Goal: Task Accomplishment & Management: Use online tool/utility

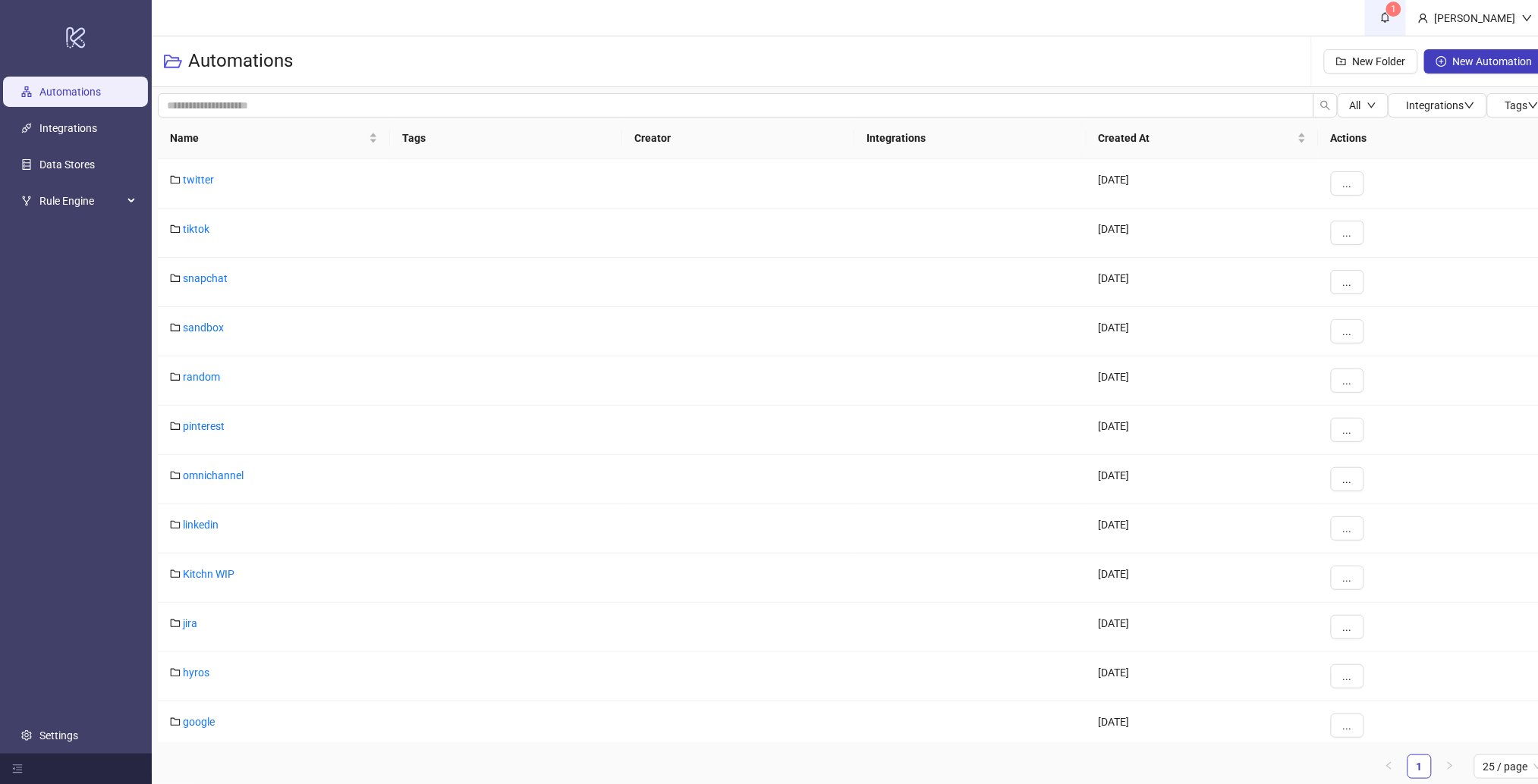
click at [1406, 29] on link "1" at bounding box center [1385, 17] width 41 height 36
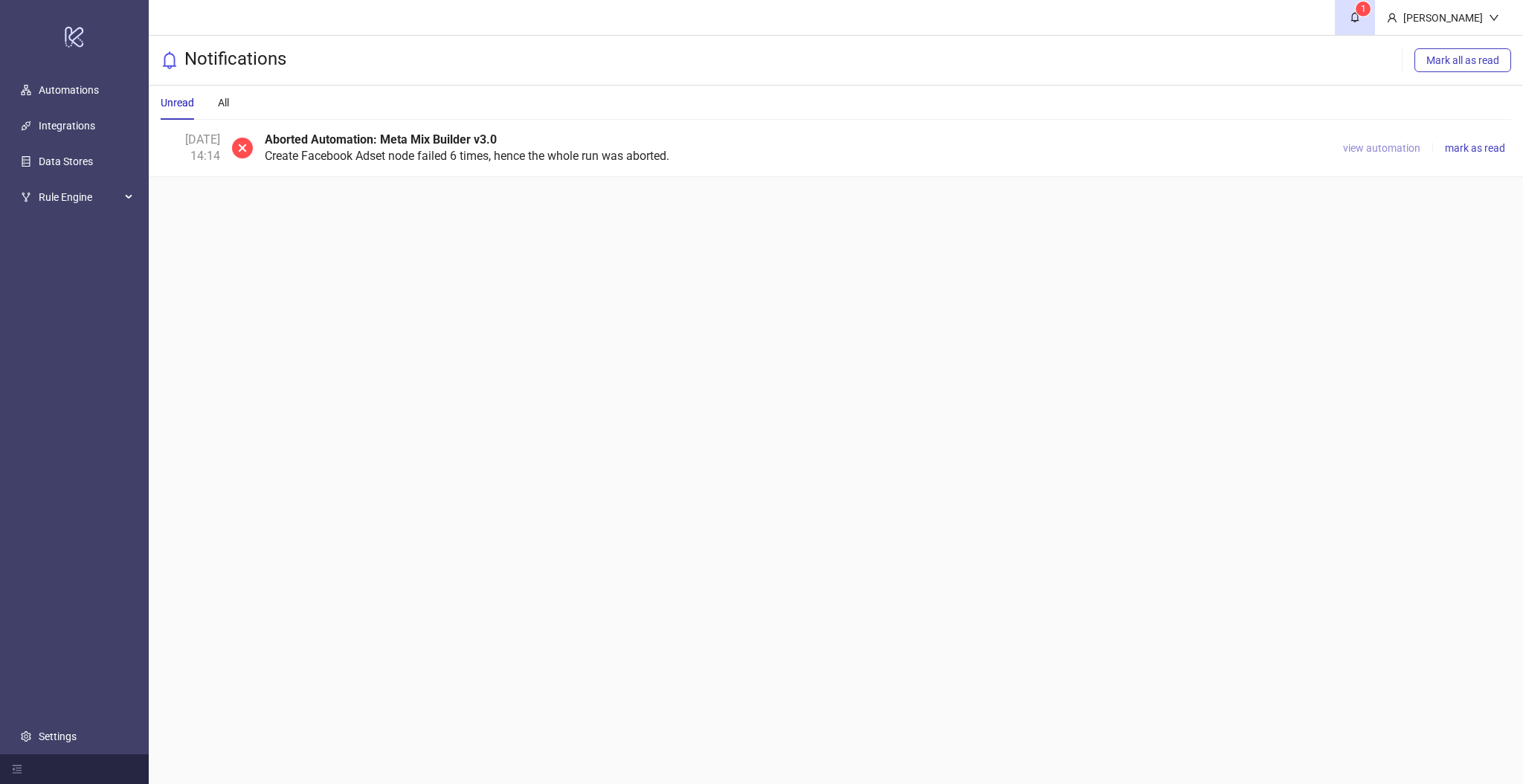
click at [1391, 149] on span "view automation" at bounding box center [1381, 148] width 78 height 12
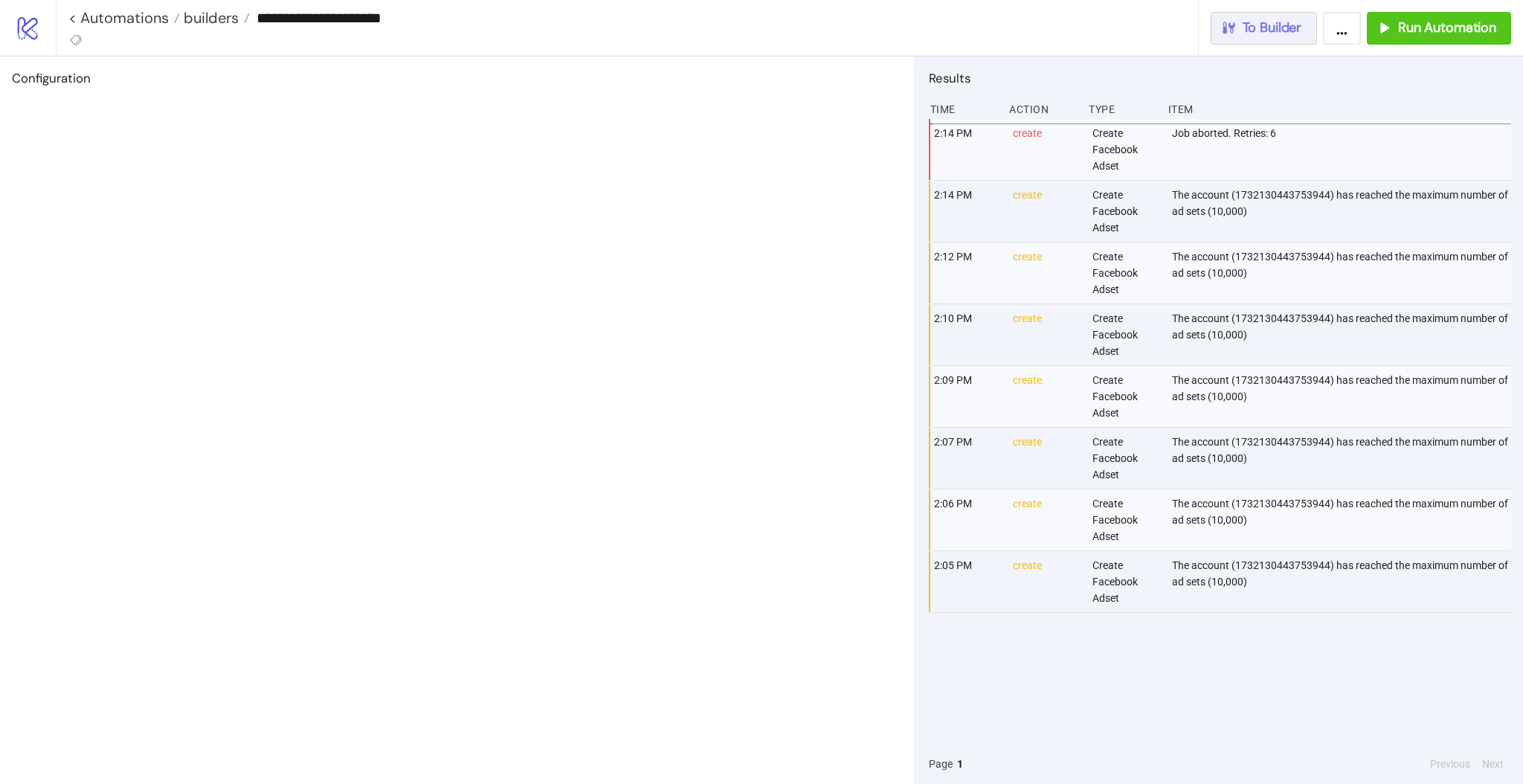
click at [1283, 26] on span "To Builder" at bounding box center [1273, 28] width 60 height 17
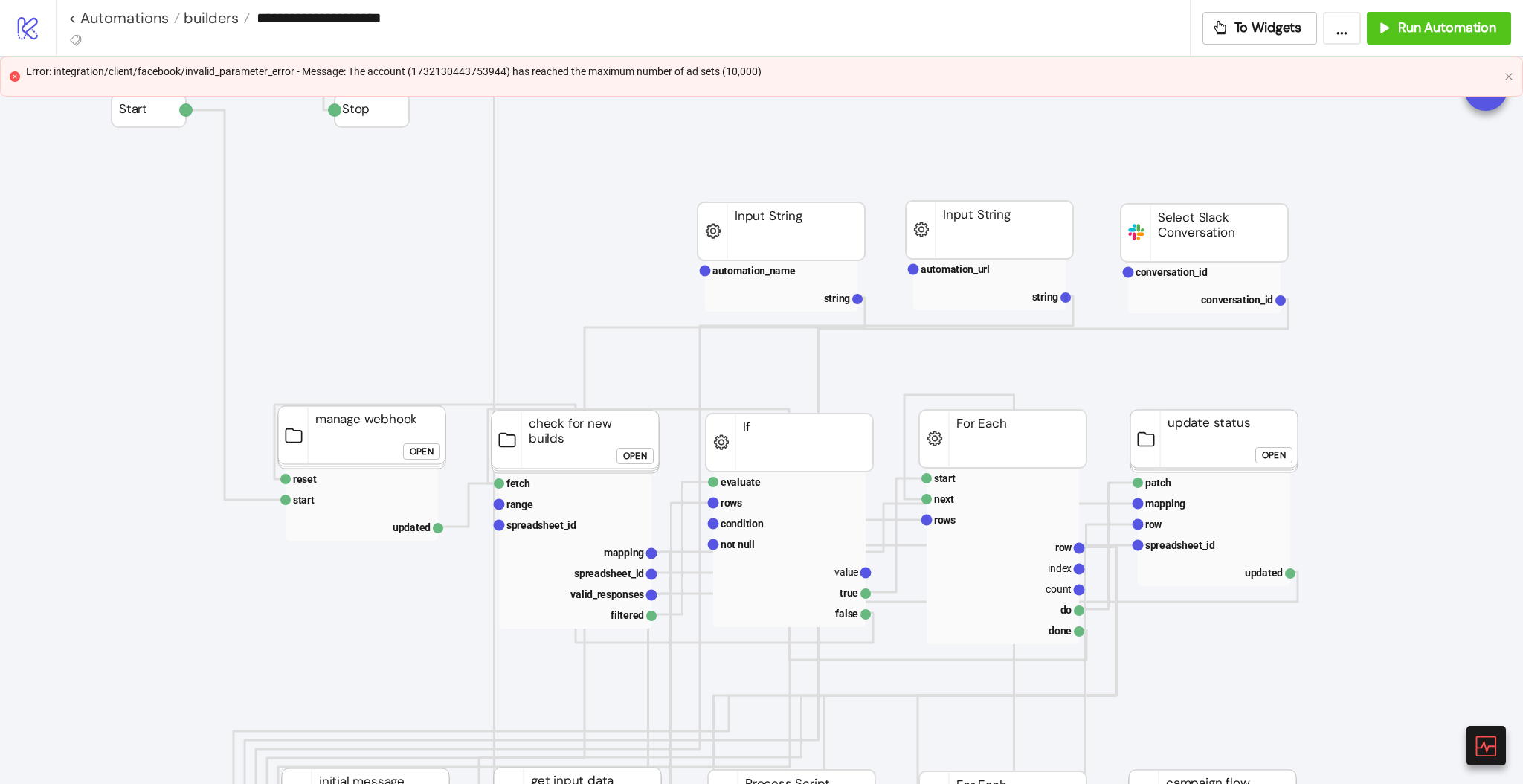
drag, startPoint x: 1508, startPoint y: 73, endPoint x: 1512, endPoint y: 85, distance: 12.6
click at [1507, 74] on icon "close" at bounding box center [1508, 76] width 9 height 9
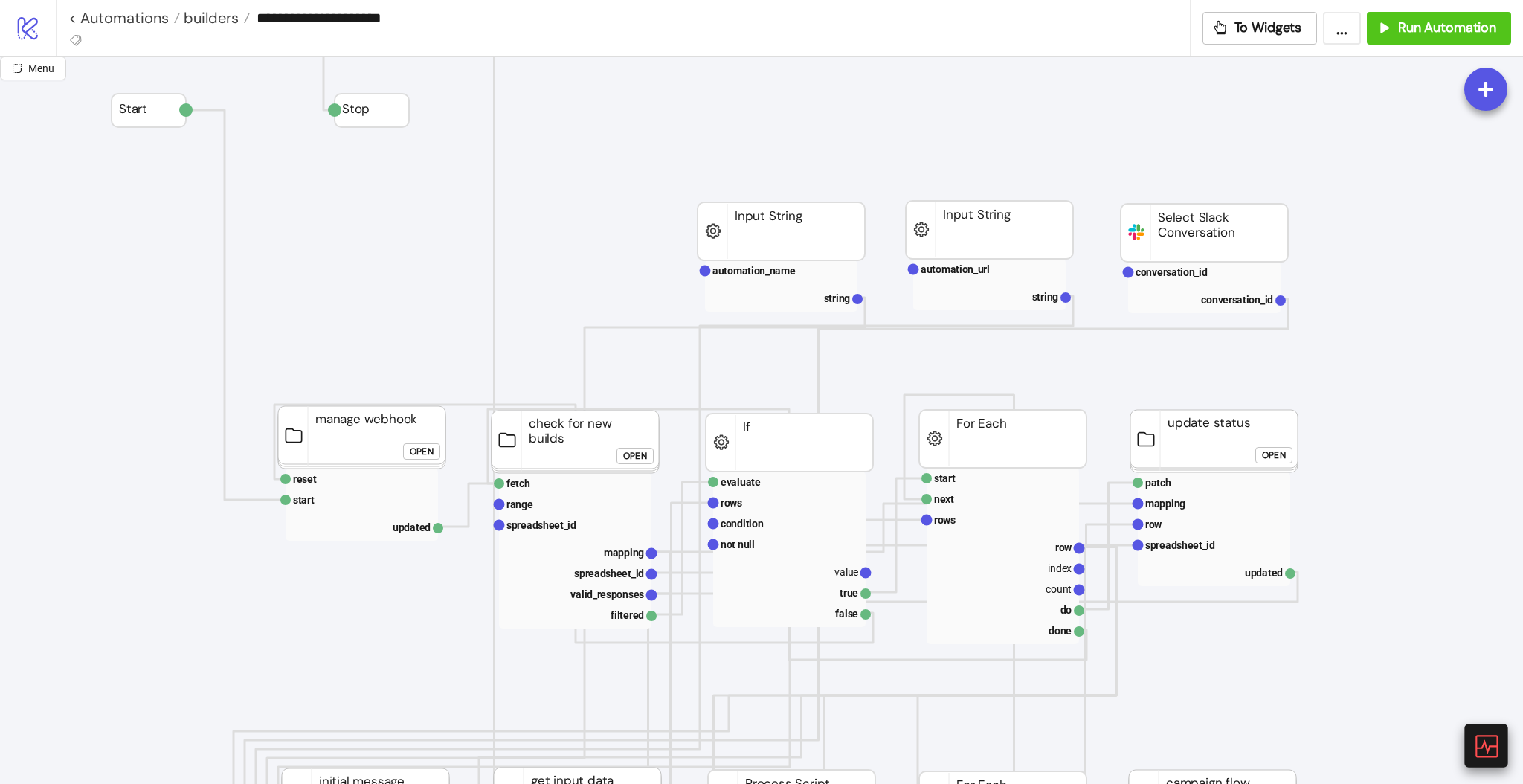
click at [1481, 732] on div at bounding box center [1485, 745] width 43 height 43
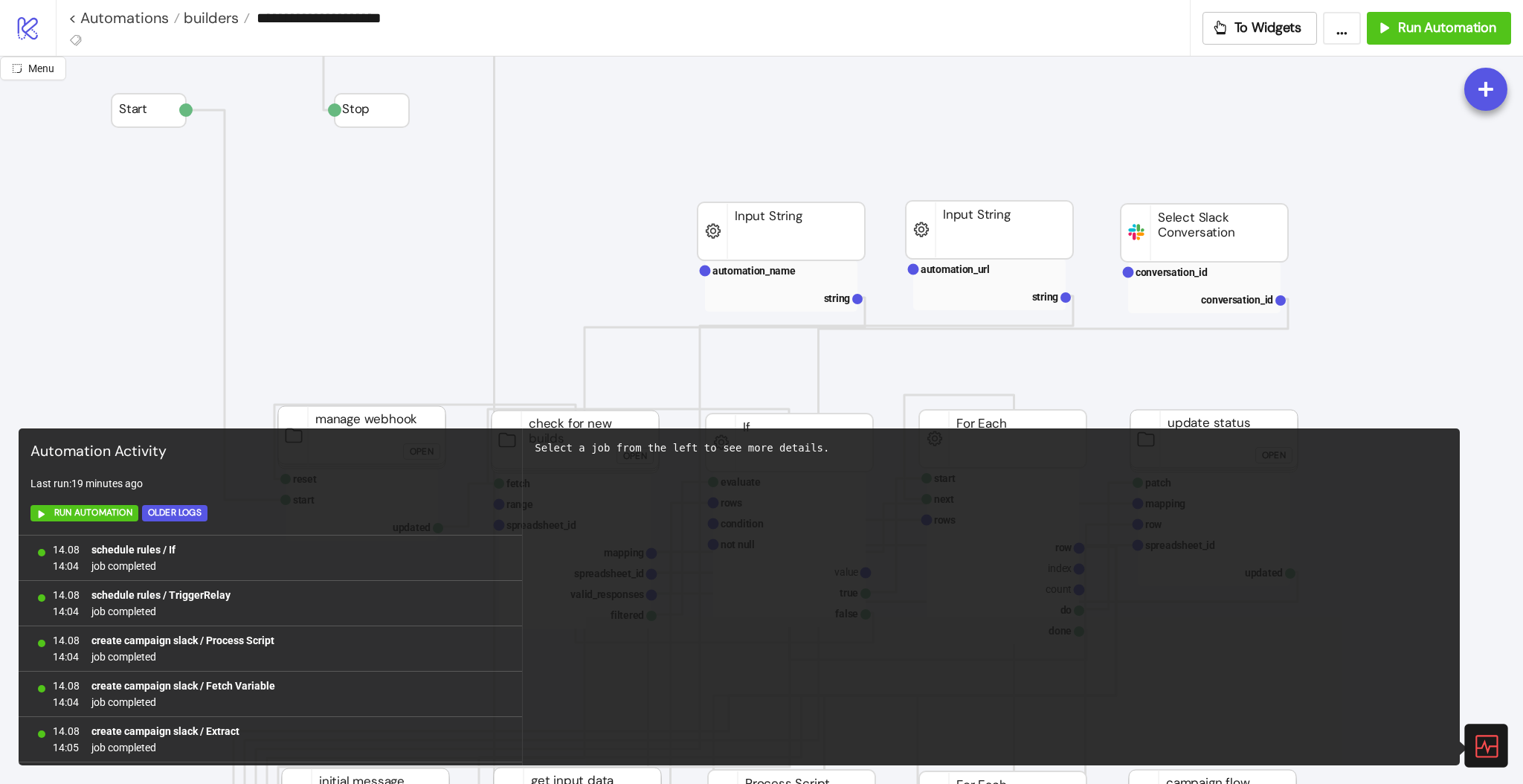
scroll to position [951, 0]
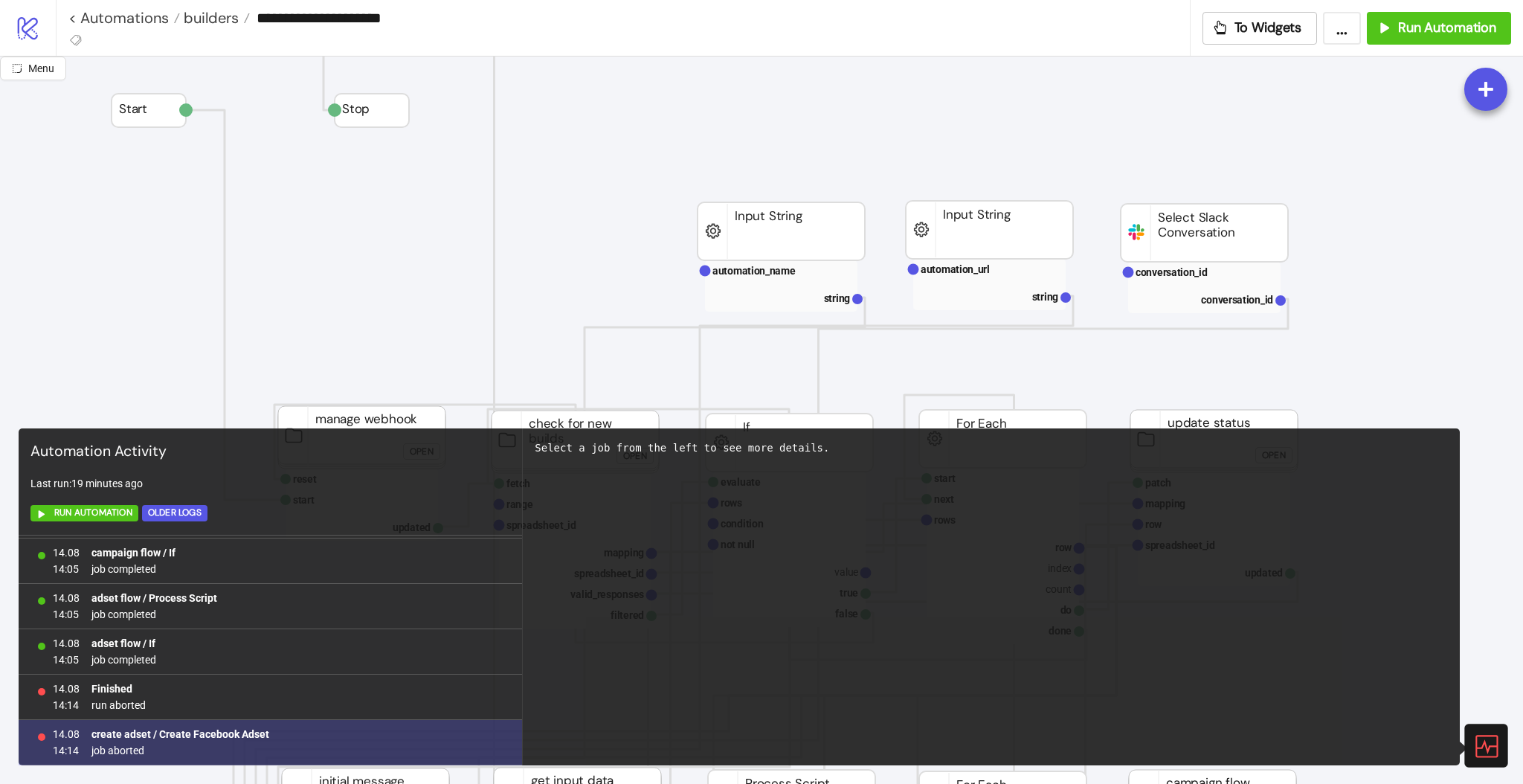
click at [179, 734] on b "create adset / Create Facebook Adset" at bounding box center [180, 734] width 178 height 12
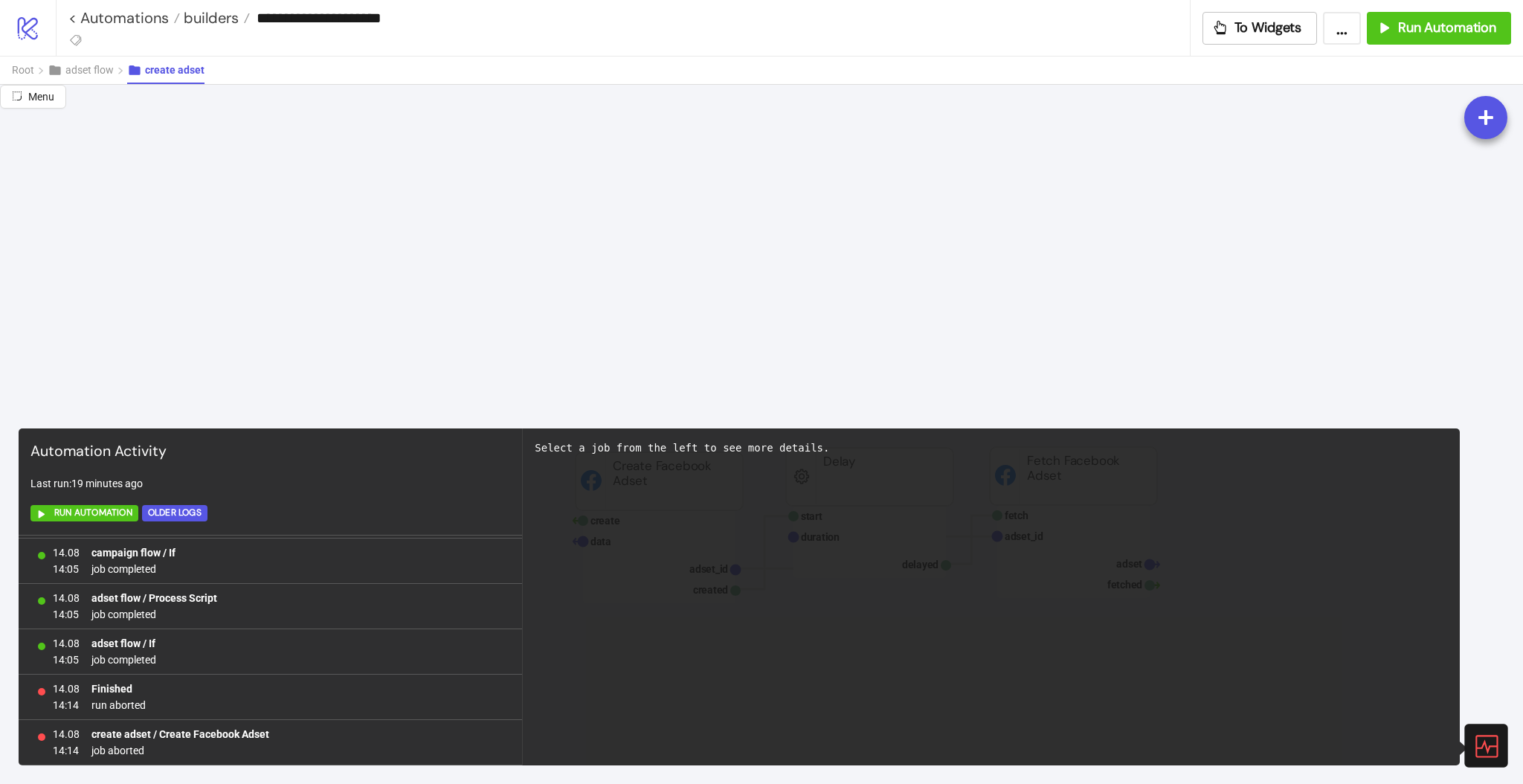
click at [1484, 738] on icon at bounding box center [1485, 746] width 26 height 26
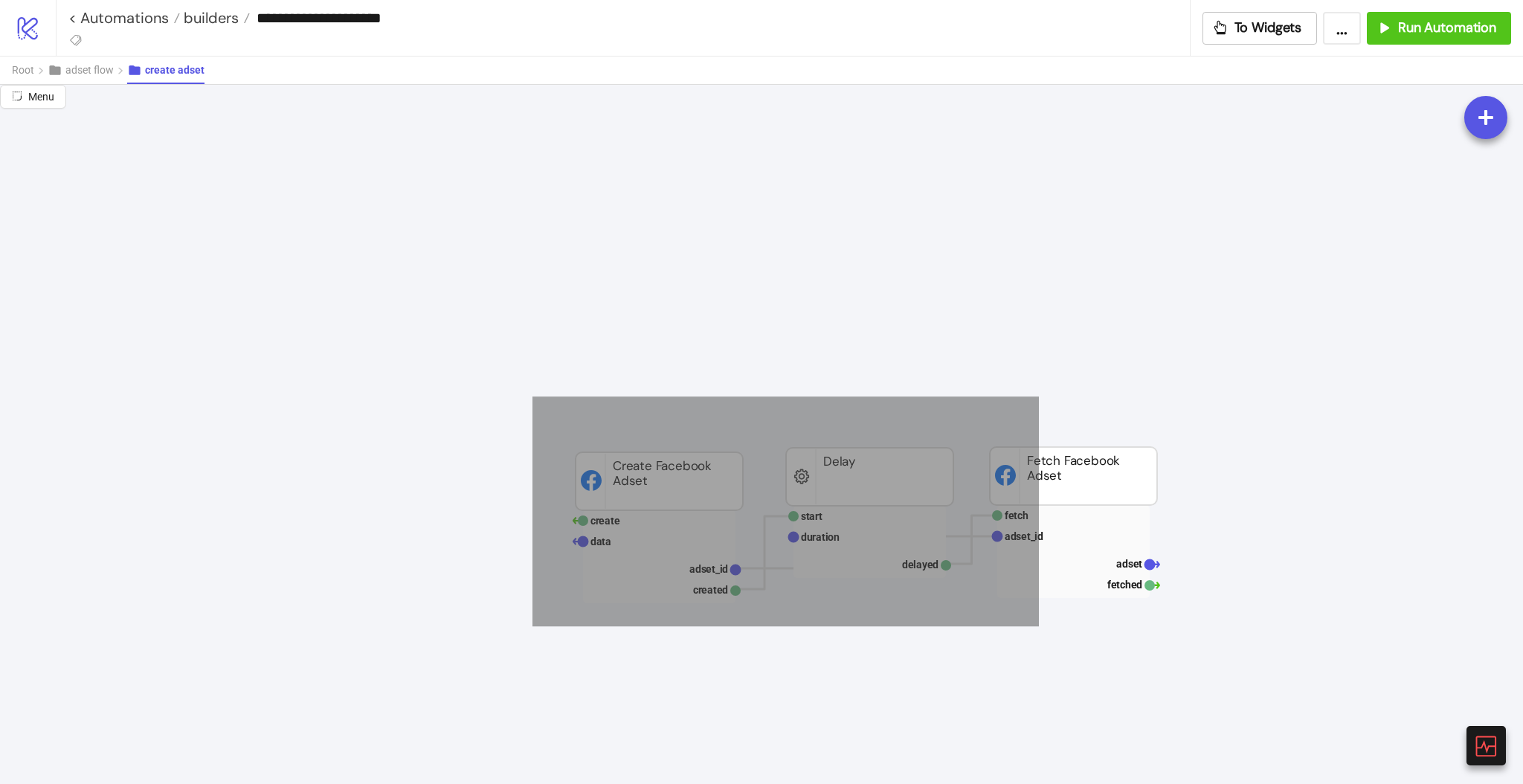
drag, startPoint x: 532, startPoint y: 396, endPoint x: 1271, endPoint y: 698, distance: 798.3
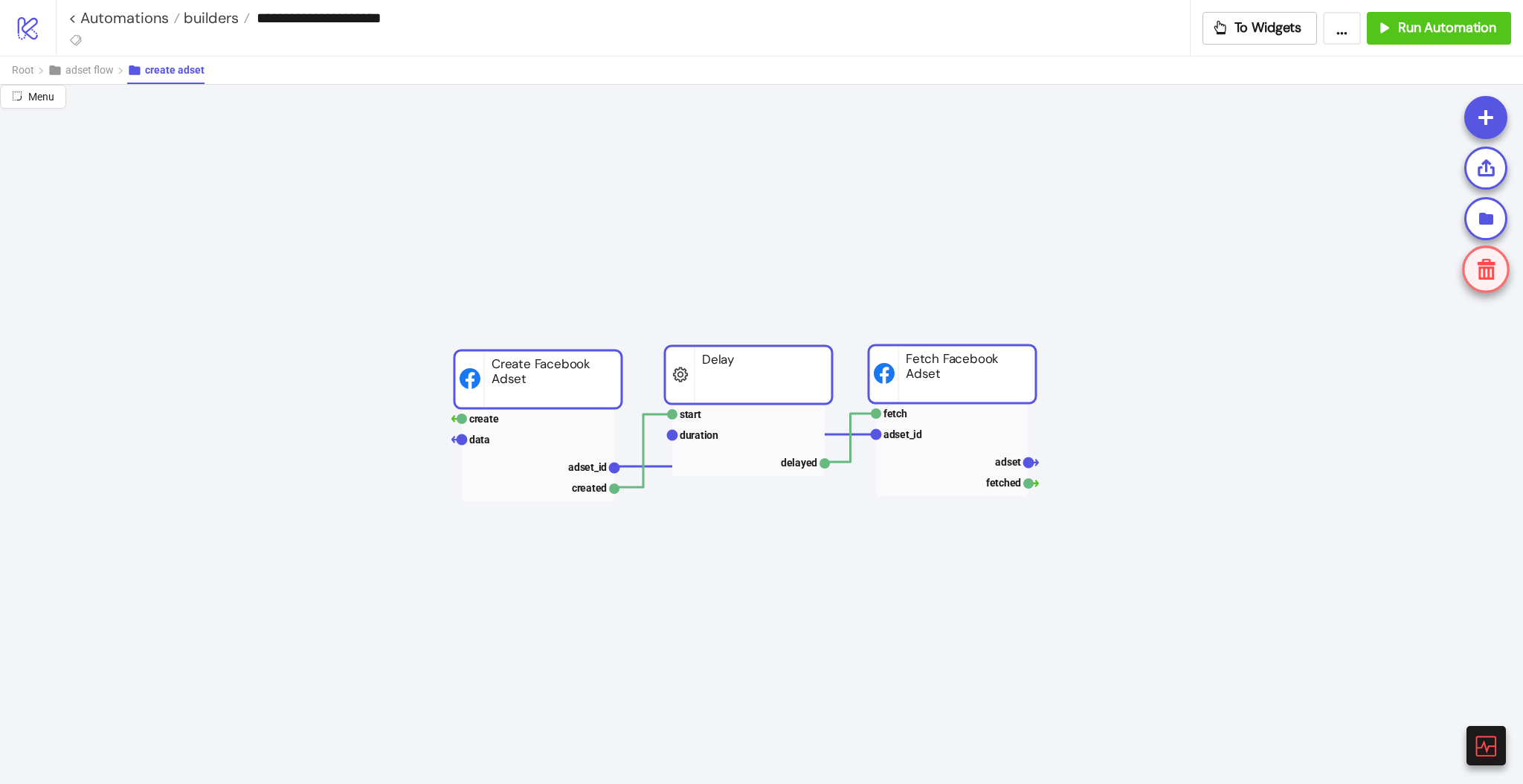
drag, startPoint x: 1089, startPoint y: 480, endPoint x: 965, endPoint y: 377, distance: 161.2
click at [965, 377] on rect at bounding box center [952, 374] width 167 height 58
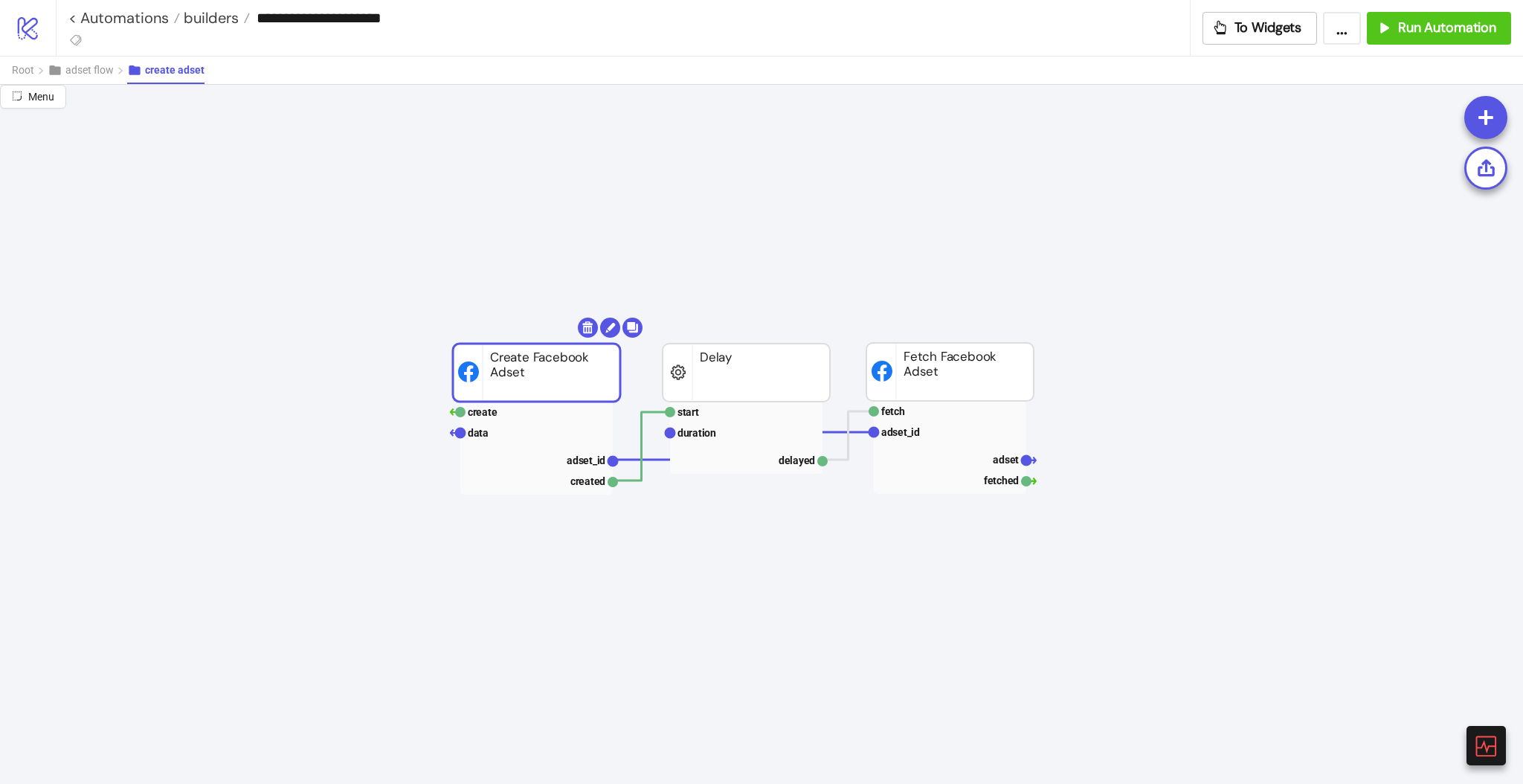
click at [533, 362] on rect at bounding box center [536, 372] width 167 height 58
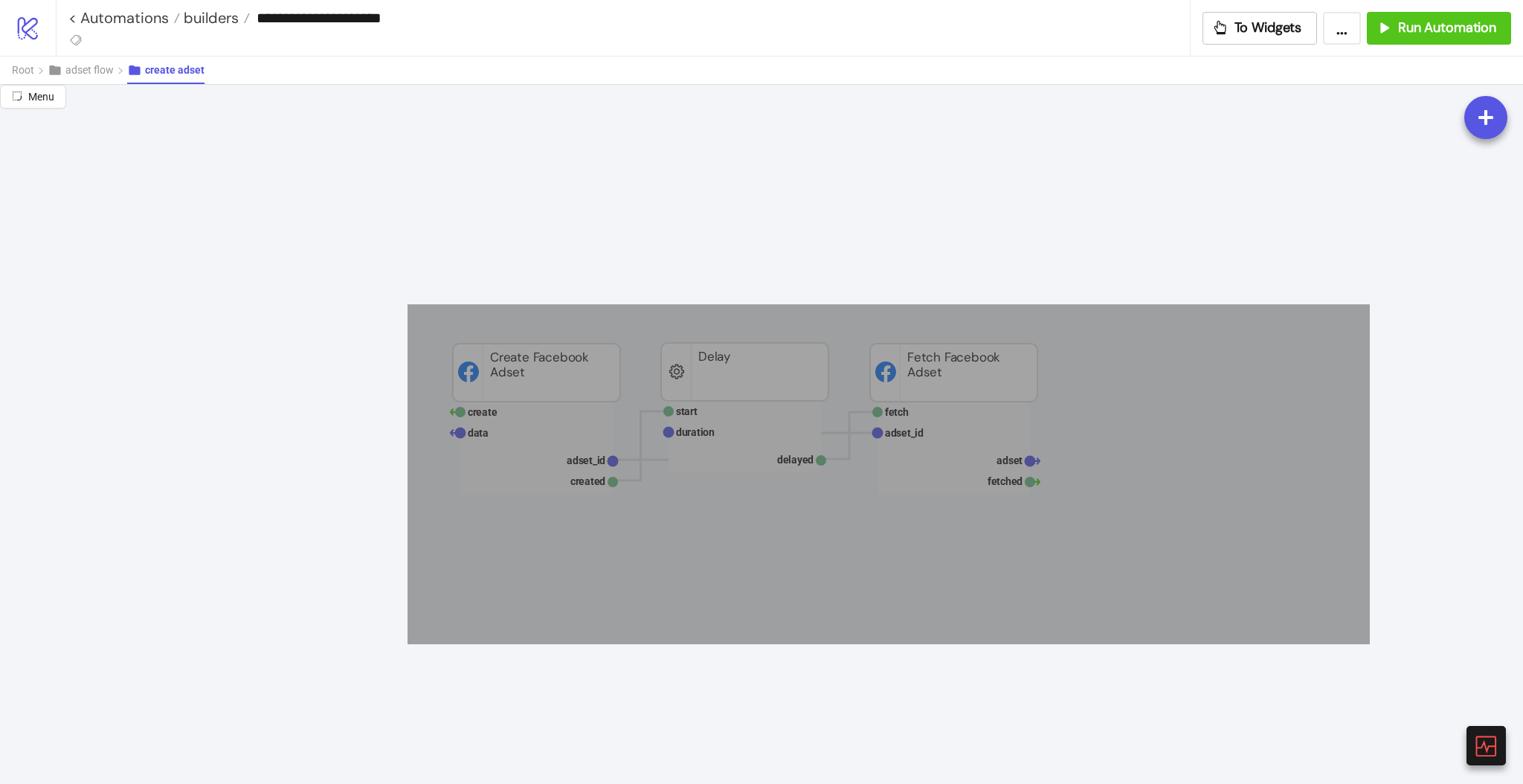
drag, startPoint x: 407, startPoint y: 304, endPoint x: 1167, endPoint y: 498, distance: 784.4
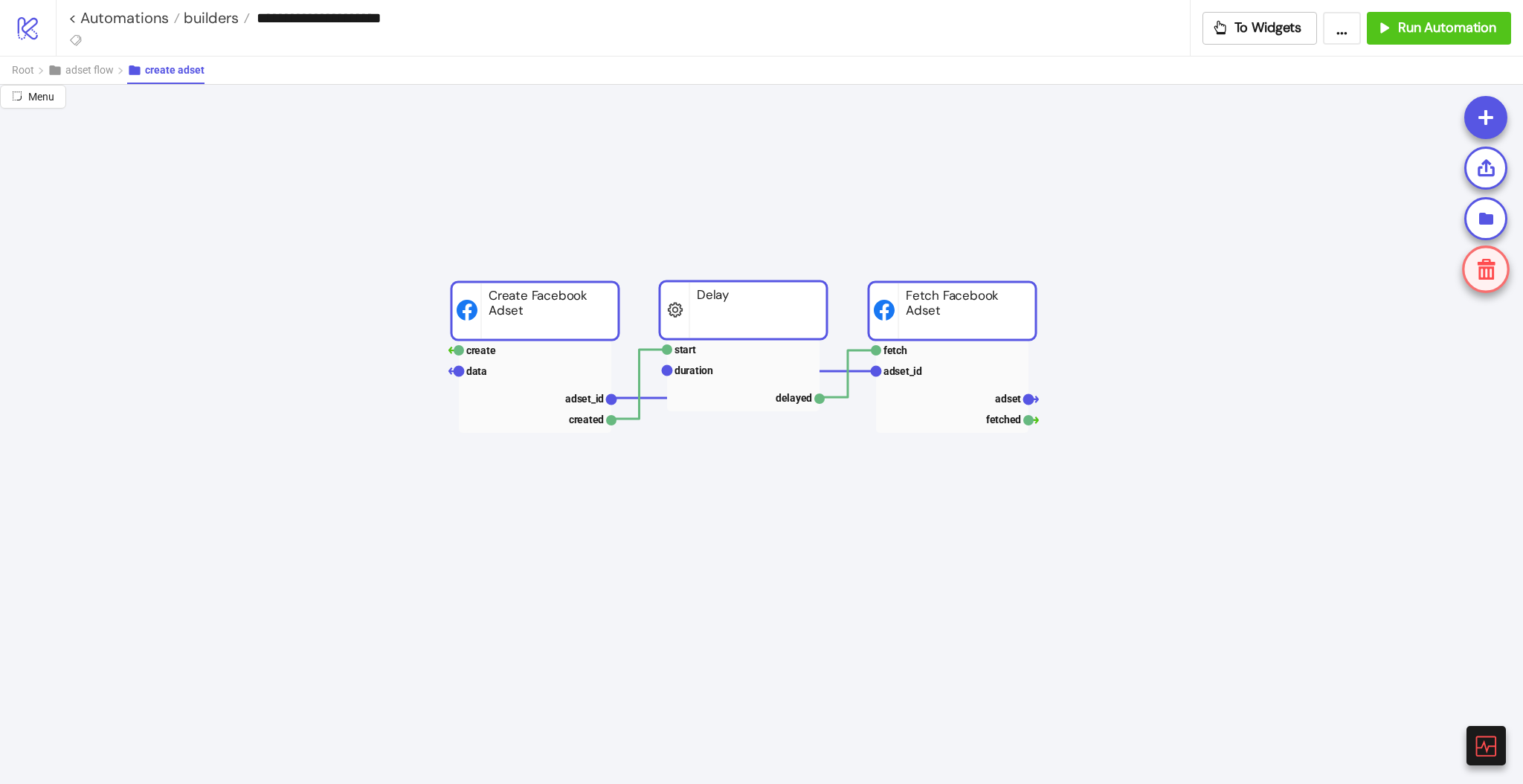
drag, startPoint x: 958, startPoint y: 372, endPoint x: 973, endPoint y: 320, distance: 54.1
click at [973, 320] on rect at bounding box center [952, 311] width 167 height 58
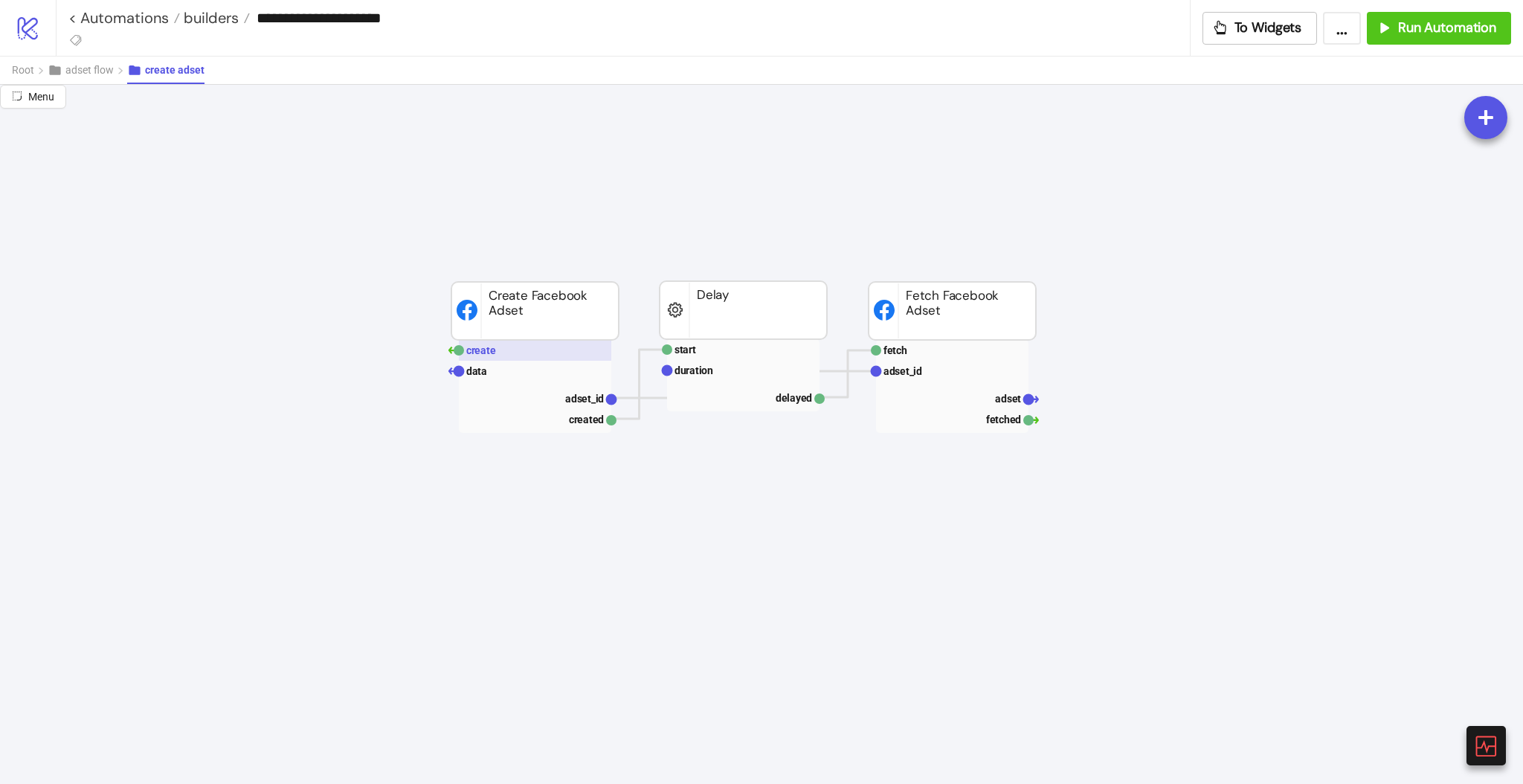
click at [471, 349] on text "create" at bounding box center [481, 350] width 30 height 12
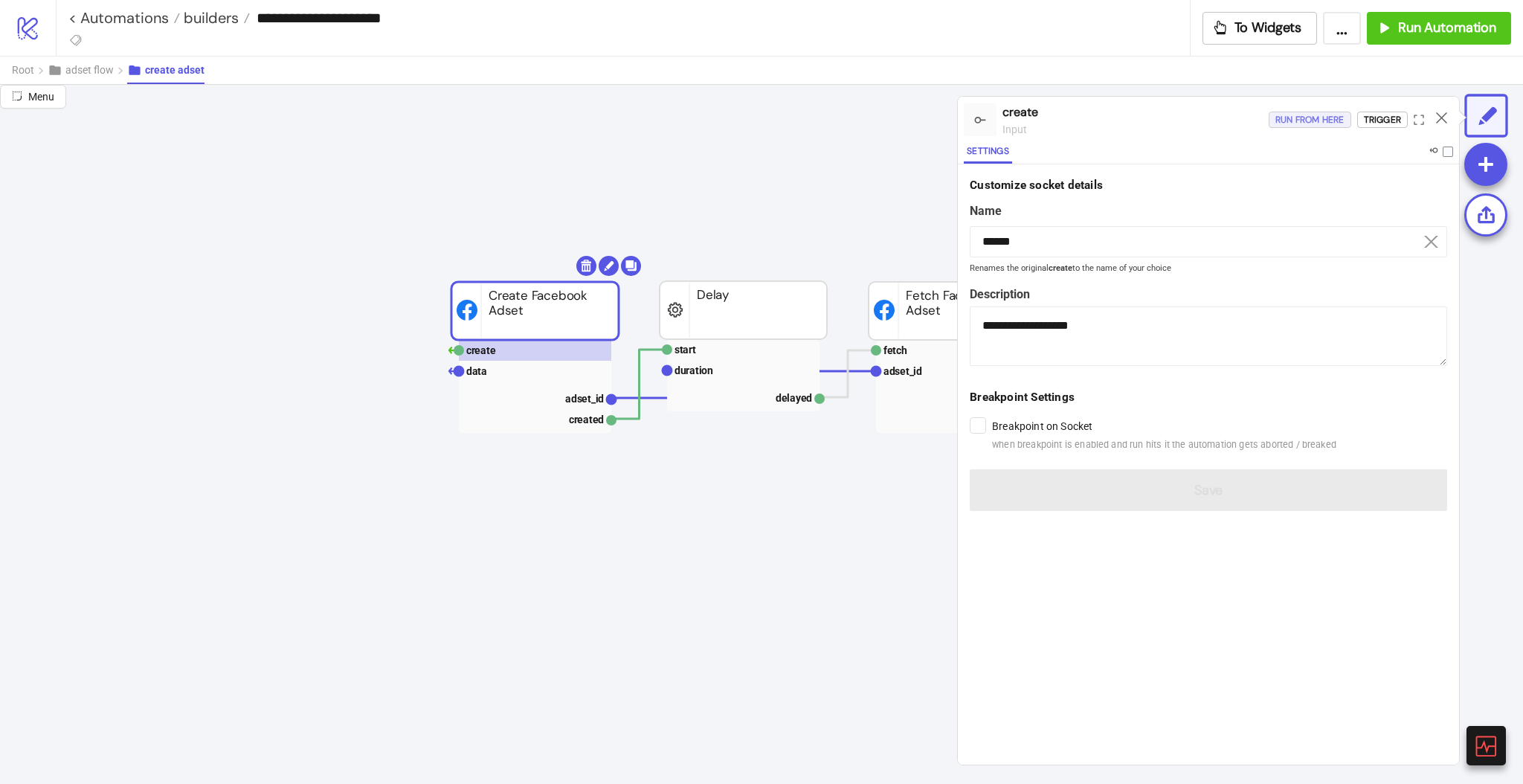
click at [1314, 124] on div "Run from here" at bounding box center [1309, 120] width 69 height 17
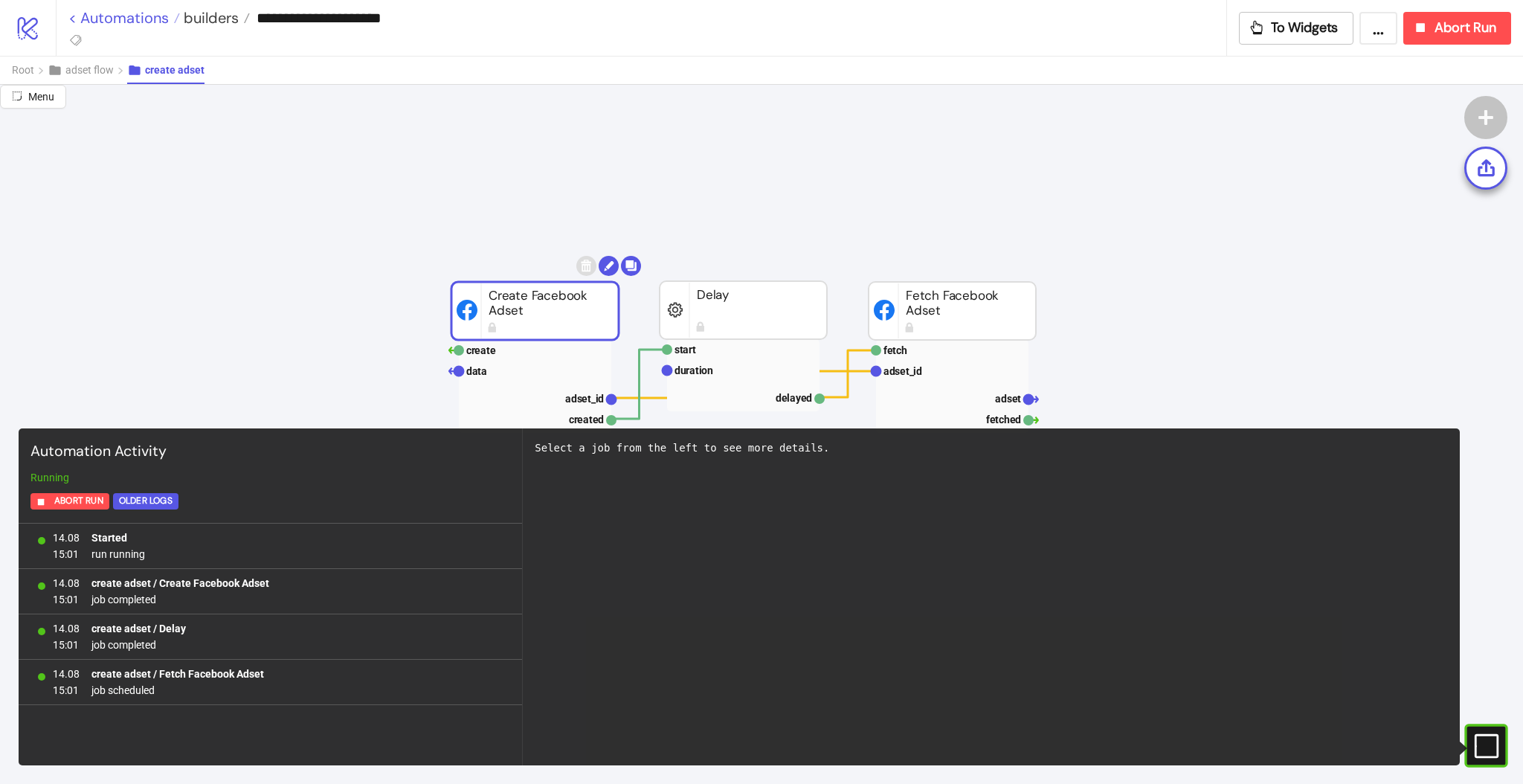
click at [124, 17] on link "< Automations" at bounding box center [124, 17] width 112 height 15
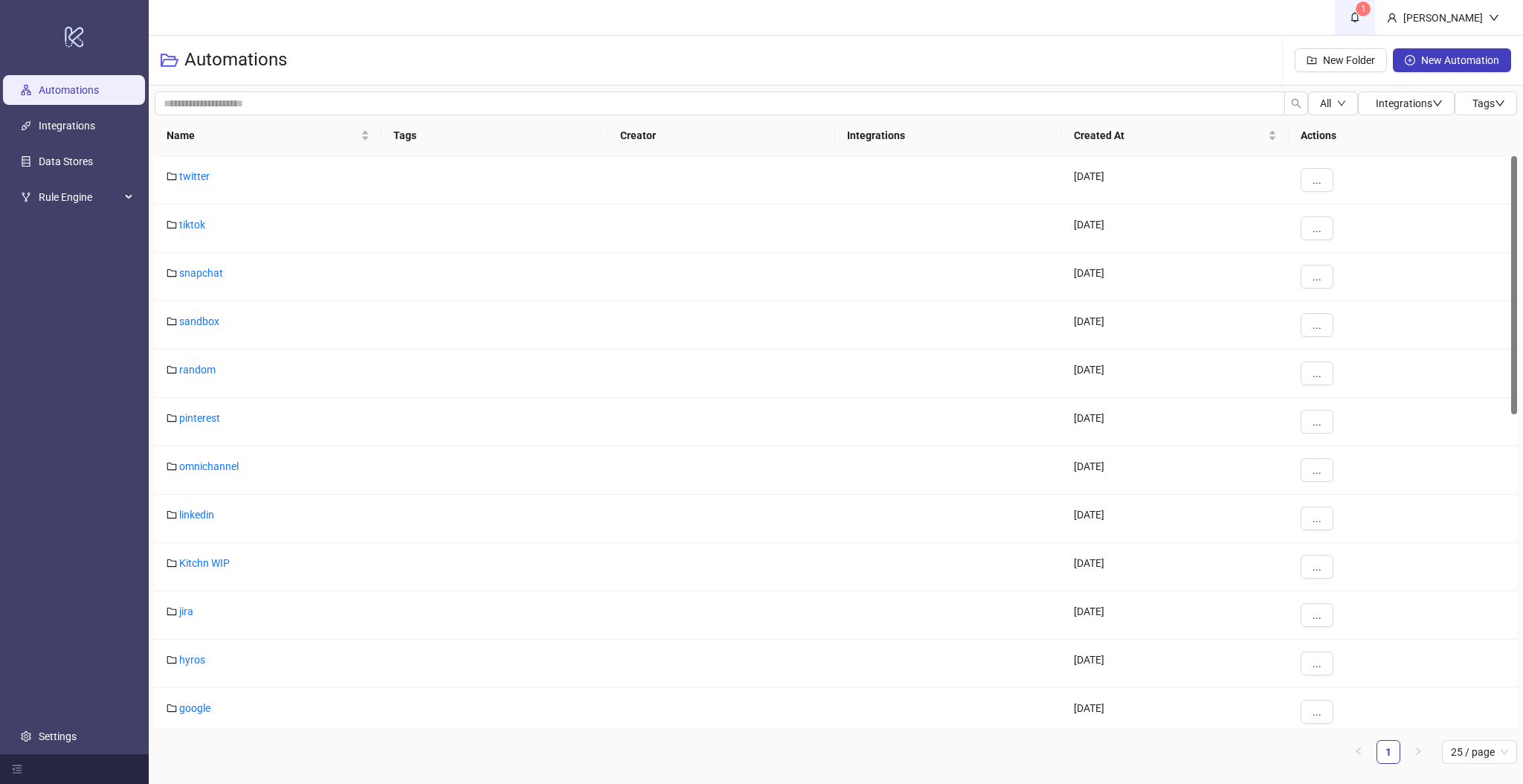
click at [1359, 19] on icon "bell" at bounding box center [1356, 18] width 9 height 10
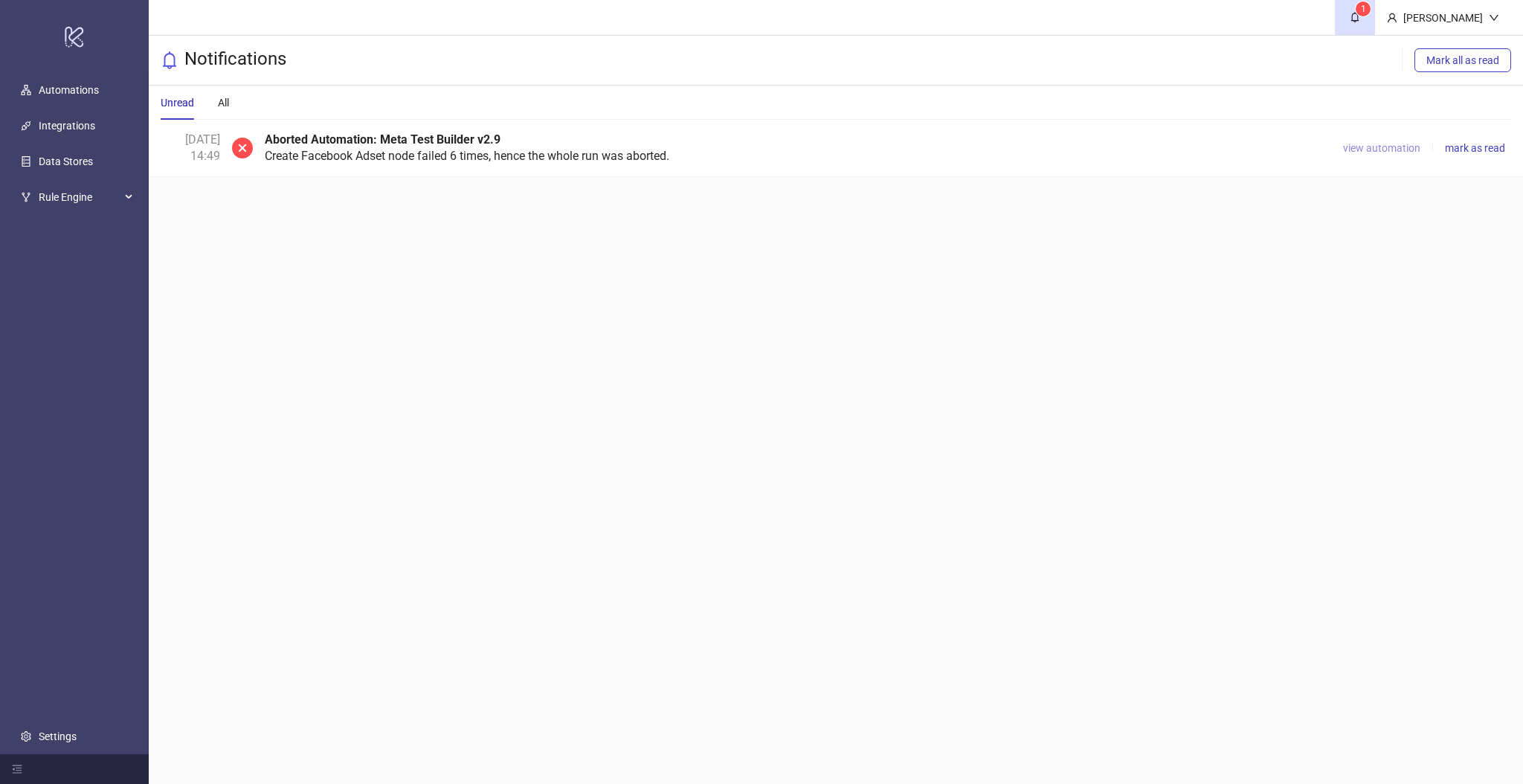
click at [1378, 143] on span "view automation" at bounding box center [1381, 148] width 78 height 12
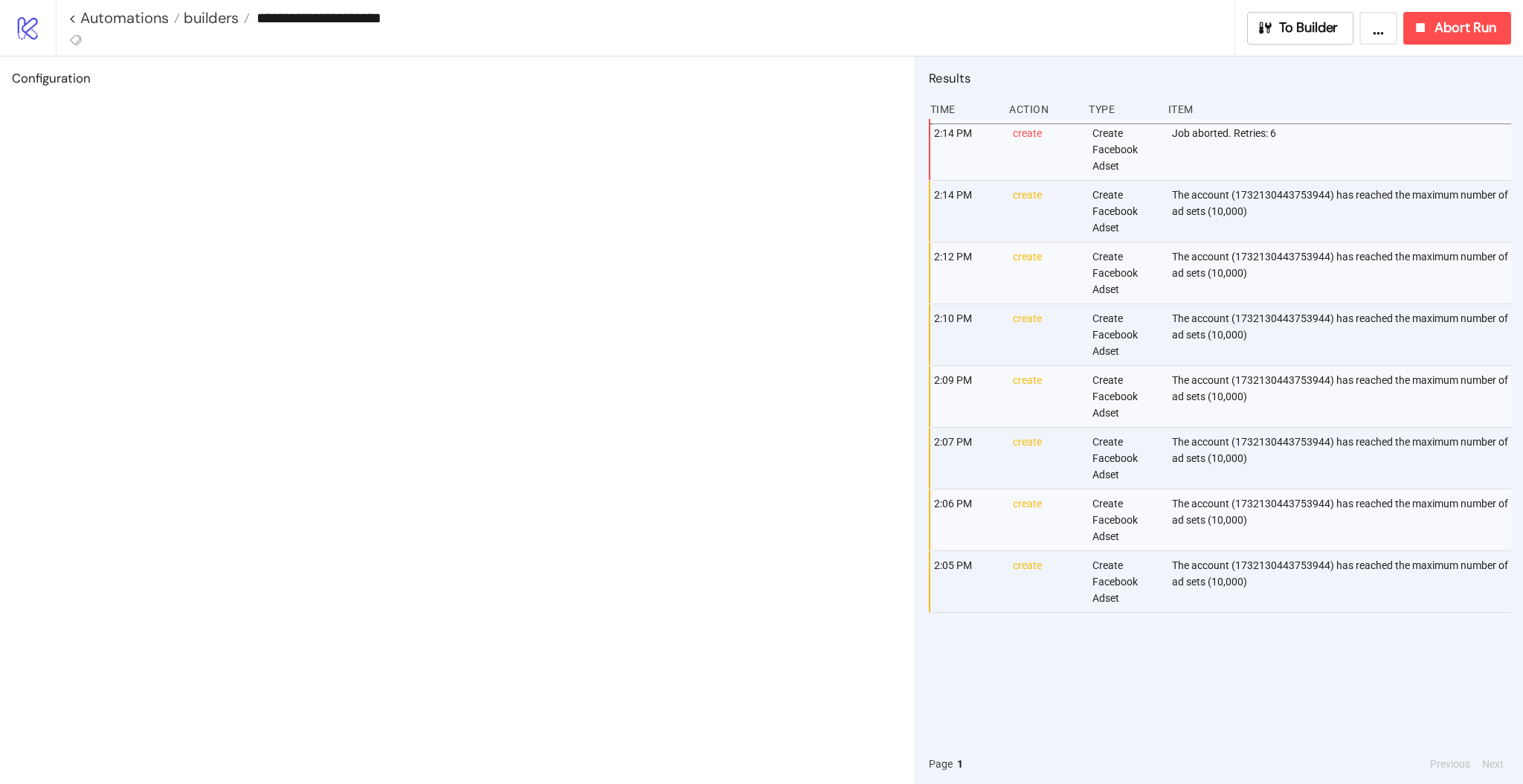
type input "**********"
click at [1244, 43] on button "To Builder" at bounding box center [1263, 28] width 107 height 32
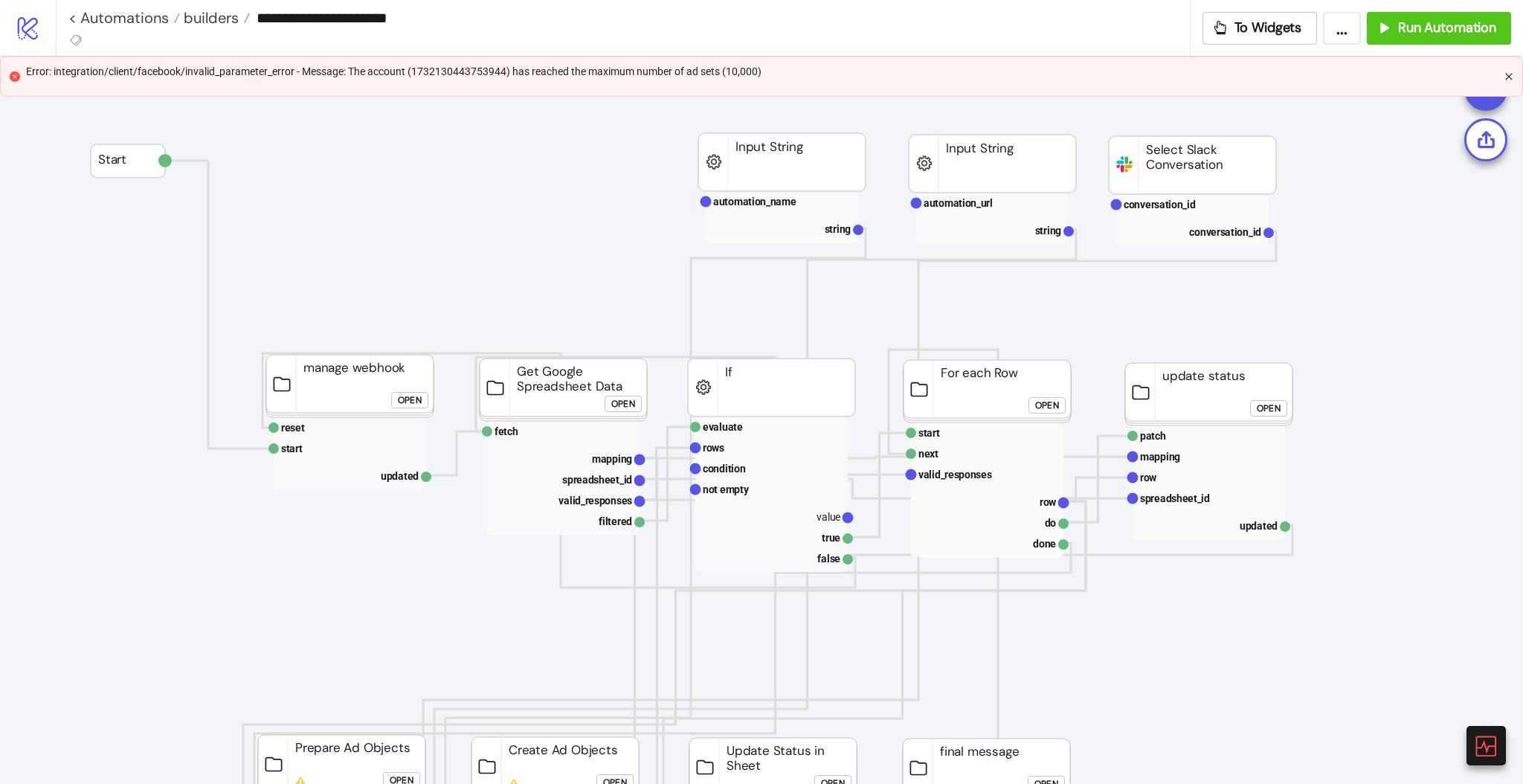
drag, startPoint x: 1507, startPoint y: 73, endPoint x: 1508, endPoint y: 80, distance: 7.1
click at [1507, 74] on icon "close" at bounding box center [1508, 76] width 9 height 9
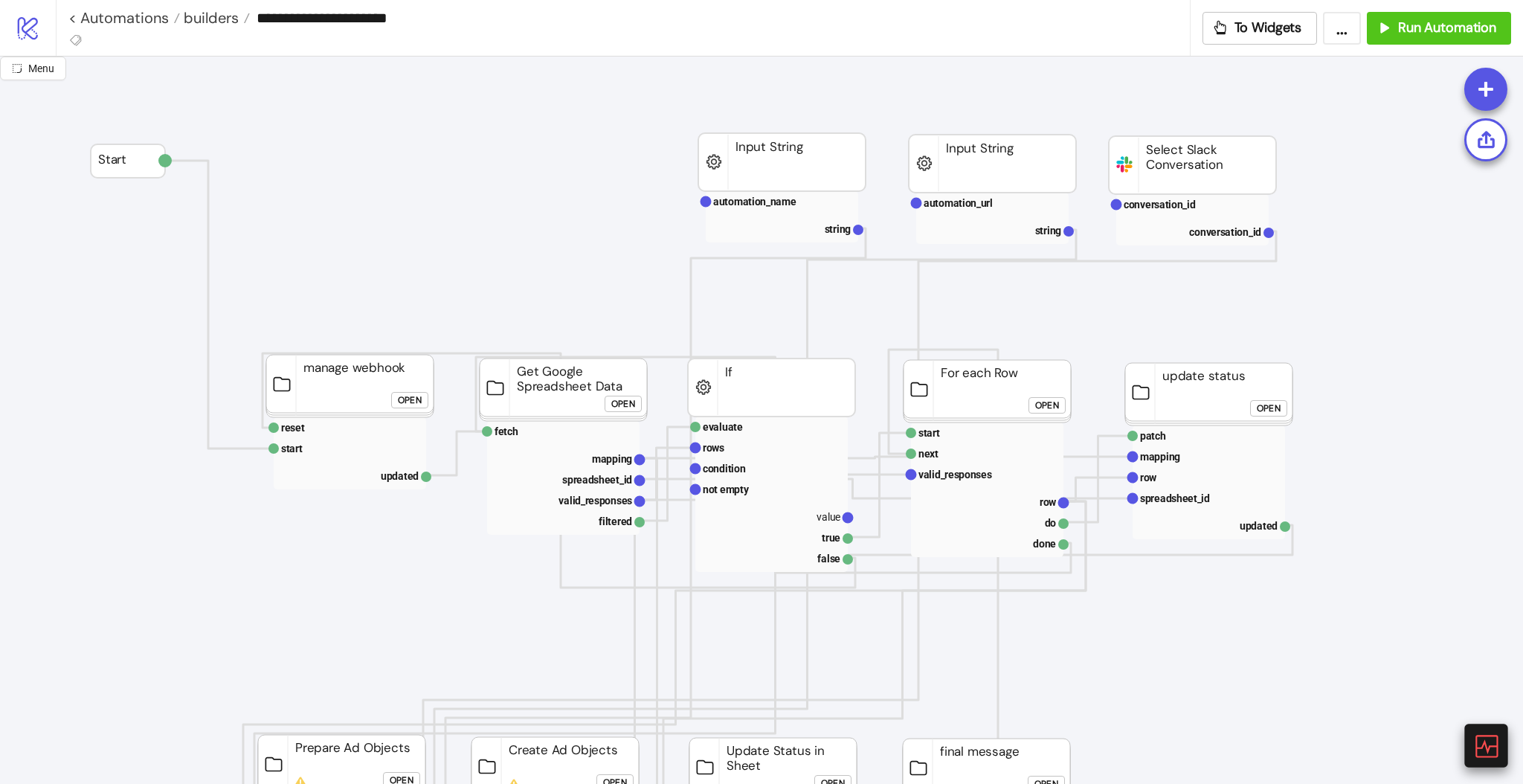
drag, startPoint x: 1483, startPoint y: 740, endPoint x: 1466, endPoint y: 729, distance: 20.2
click at [1482, 739] on icon at bounding box center [1485, 746] width 26 height 26
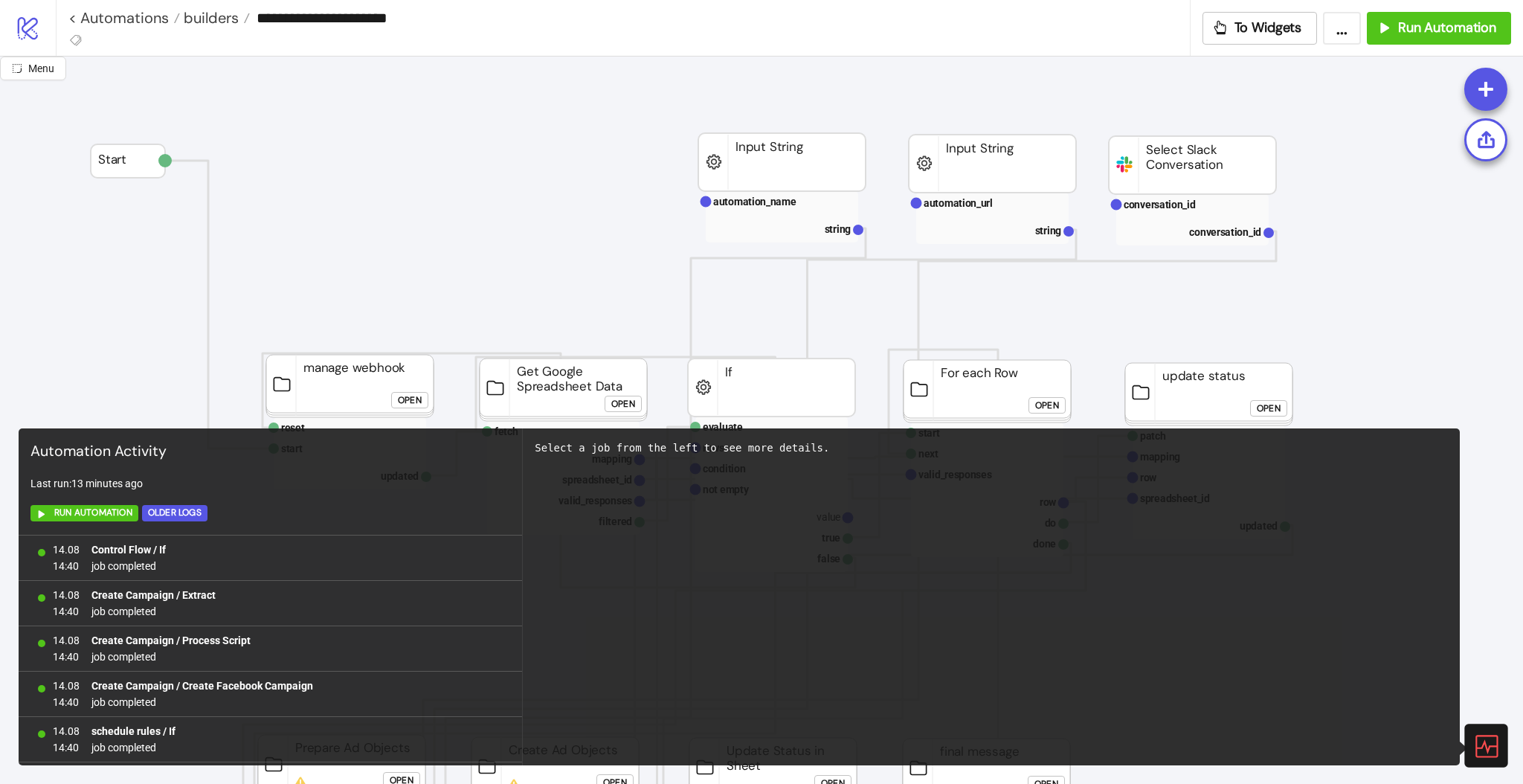
scroll to position [951, 0]
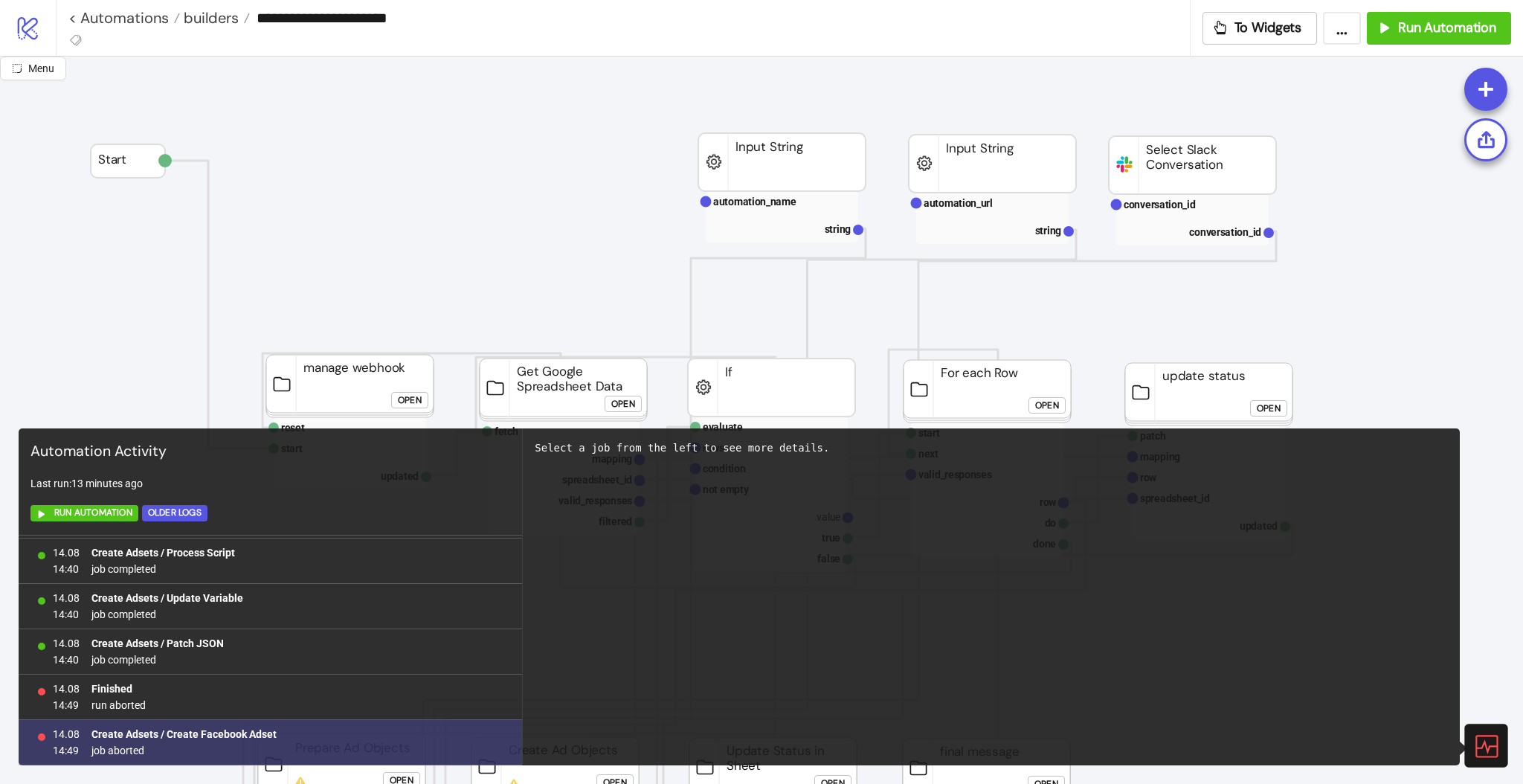
click at [226, 735] on b "Create Adsets / Create Facebook Adset" at bounding box center [184, 734] width 185 height 12
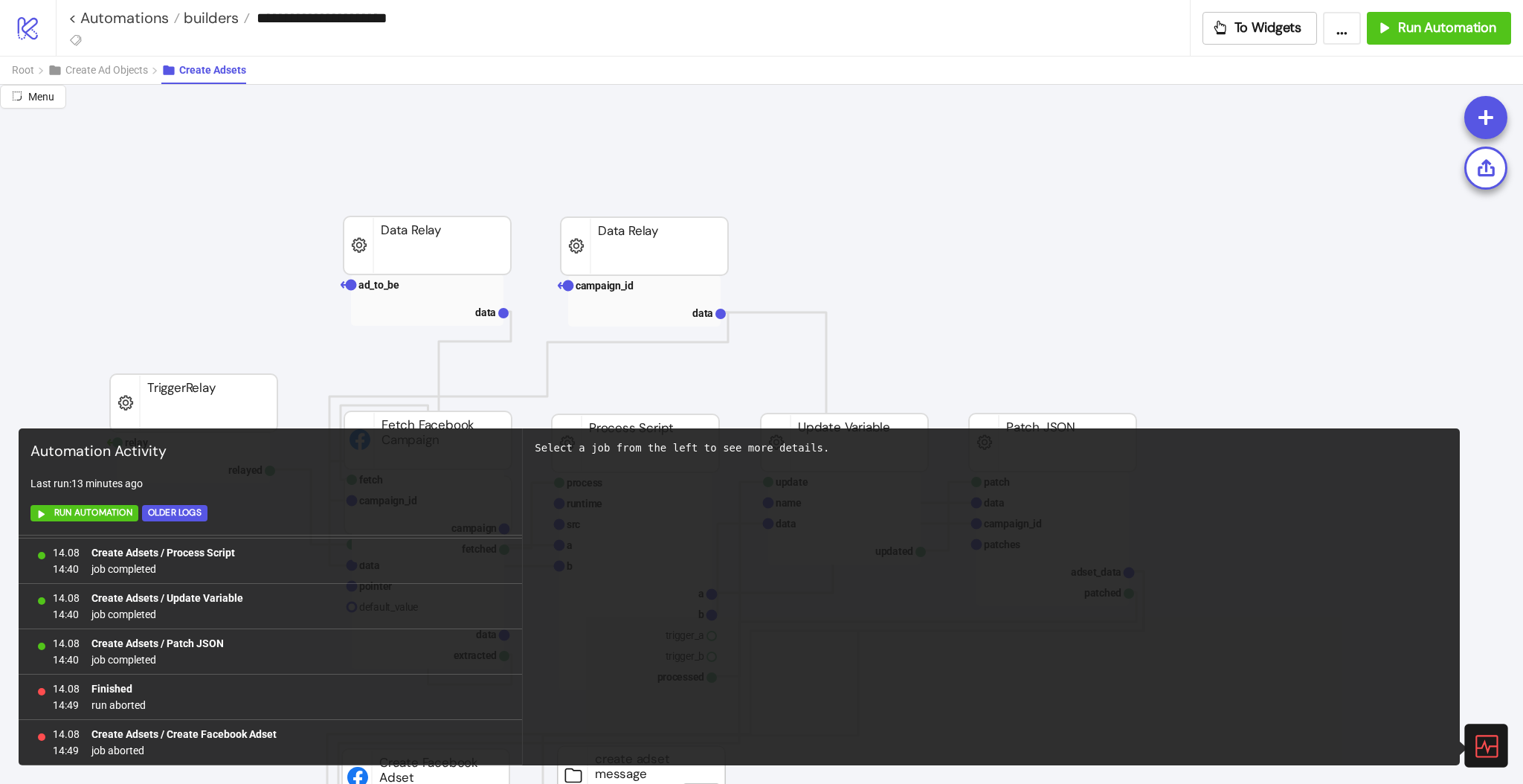
click at [1490, 744] on icon at bounding box center [1485, 746] width 26 height 26
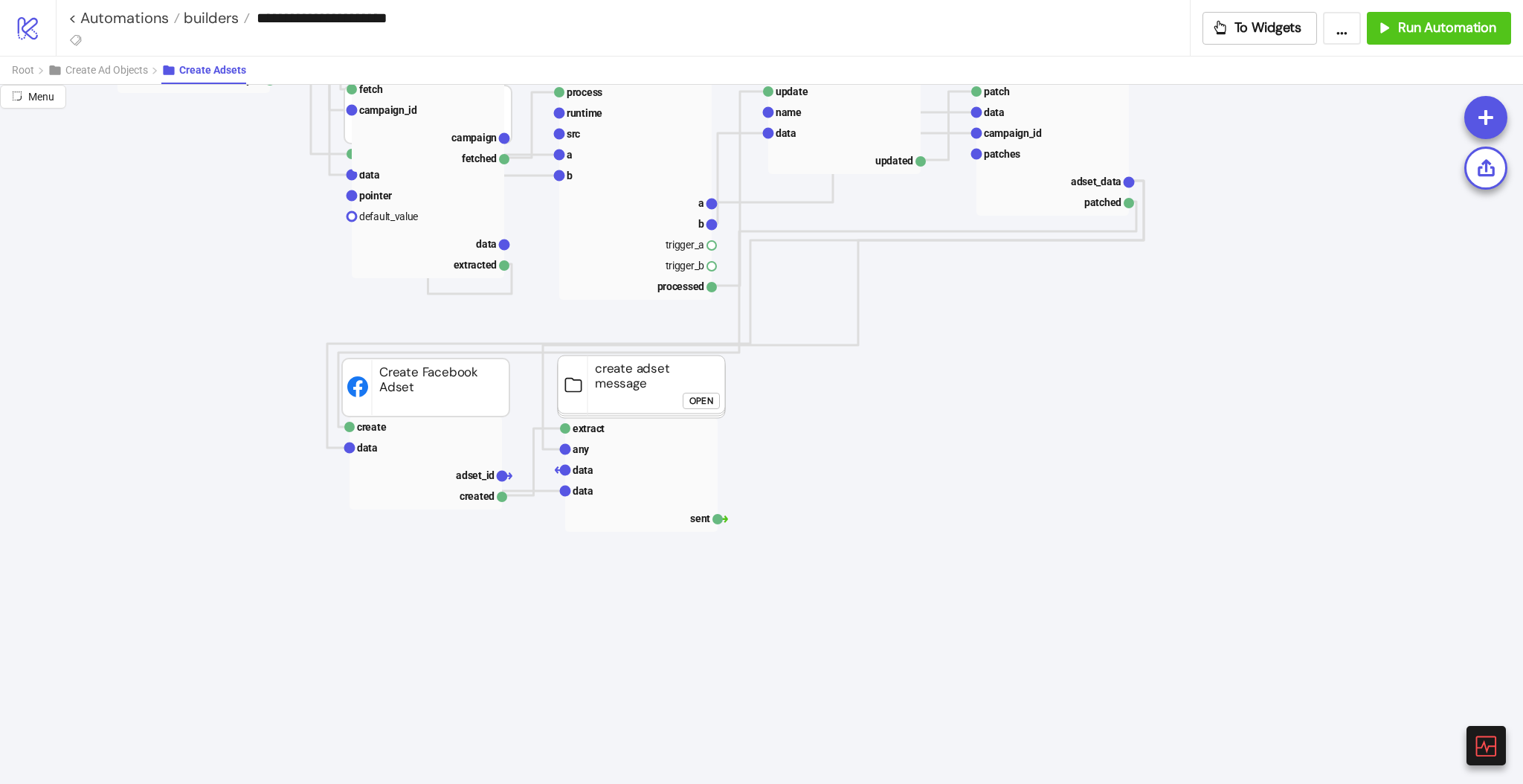
scroll to position [396, 0]
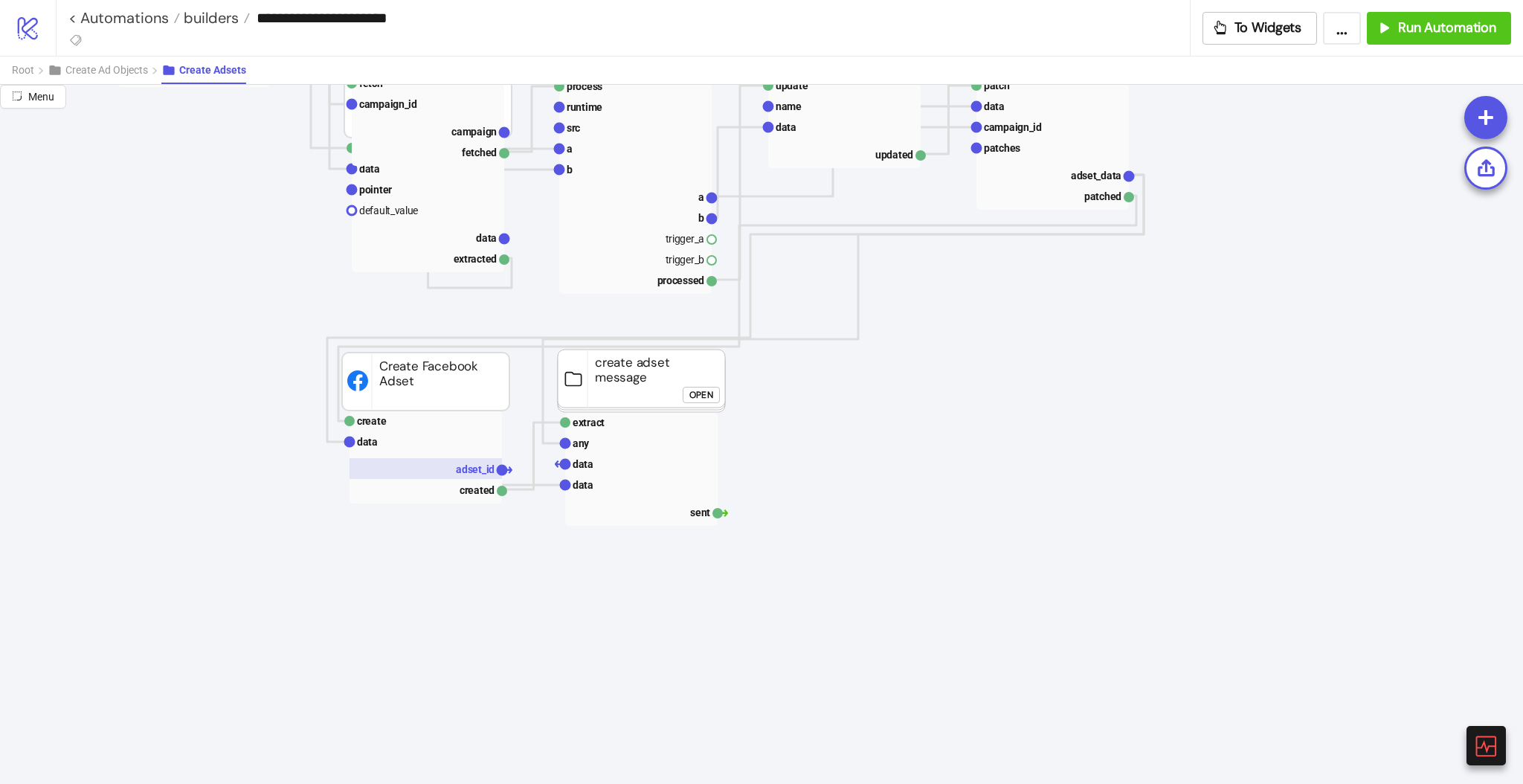
click at [460, 468] on text "adset_id" at bounding box center [475, 469] width 38 height 12
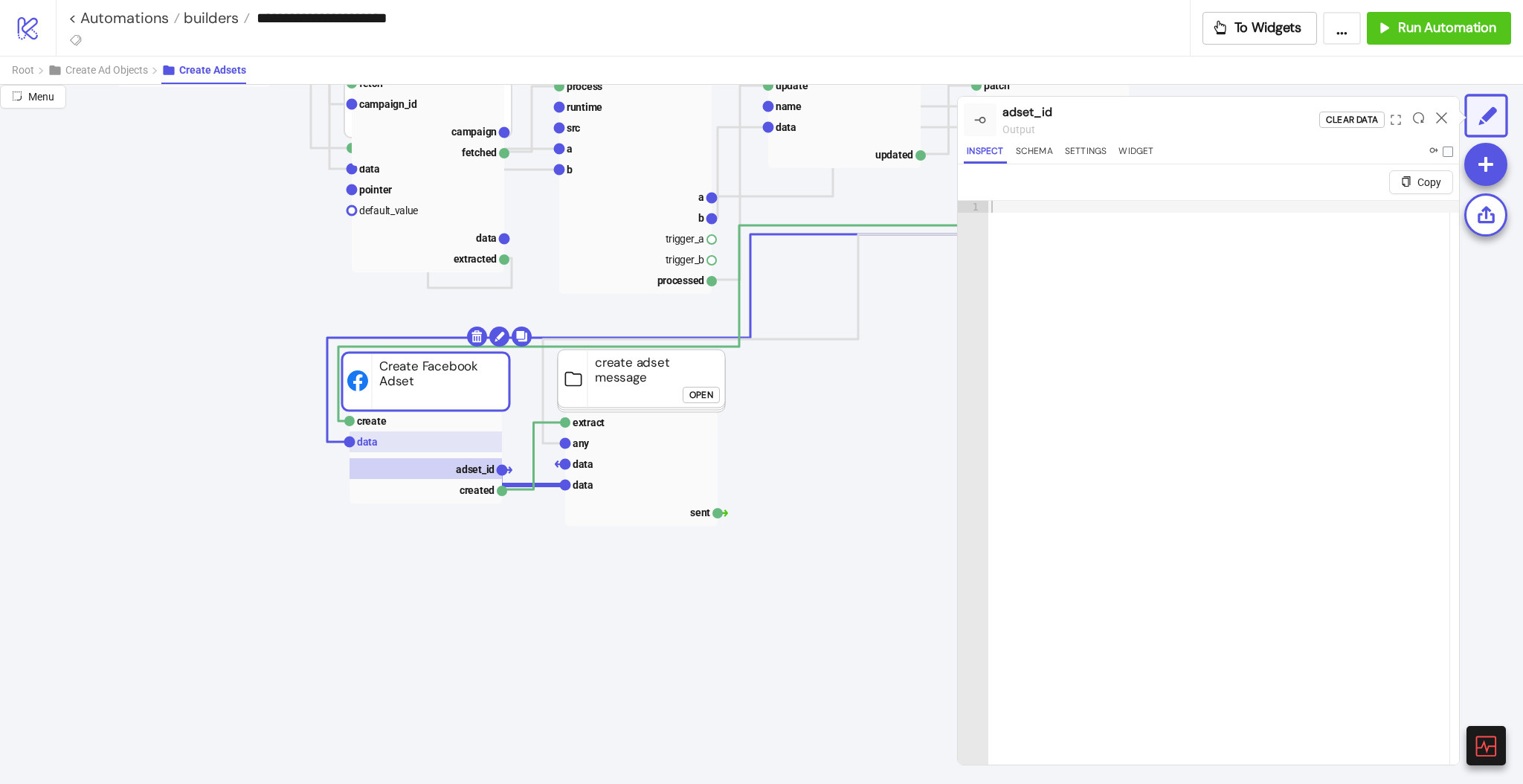
click at [378, 441] on rect at bounding box center [425, 442] width 152 height 20
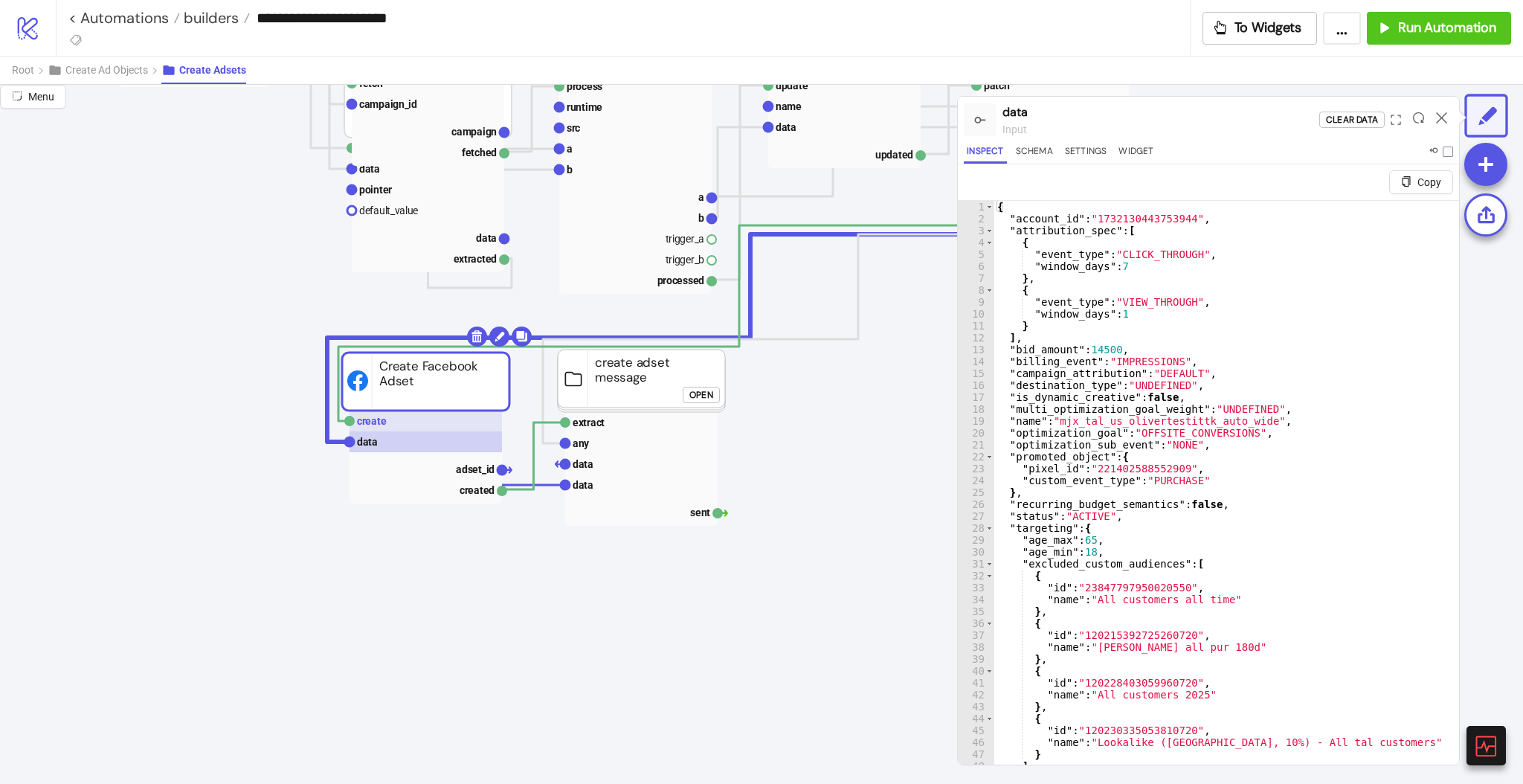
click at [377, 422] on text "create" at bounding box center [372, 421] width 30 height 12
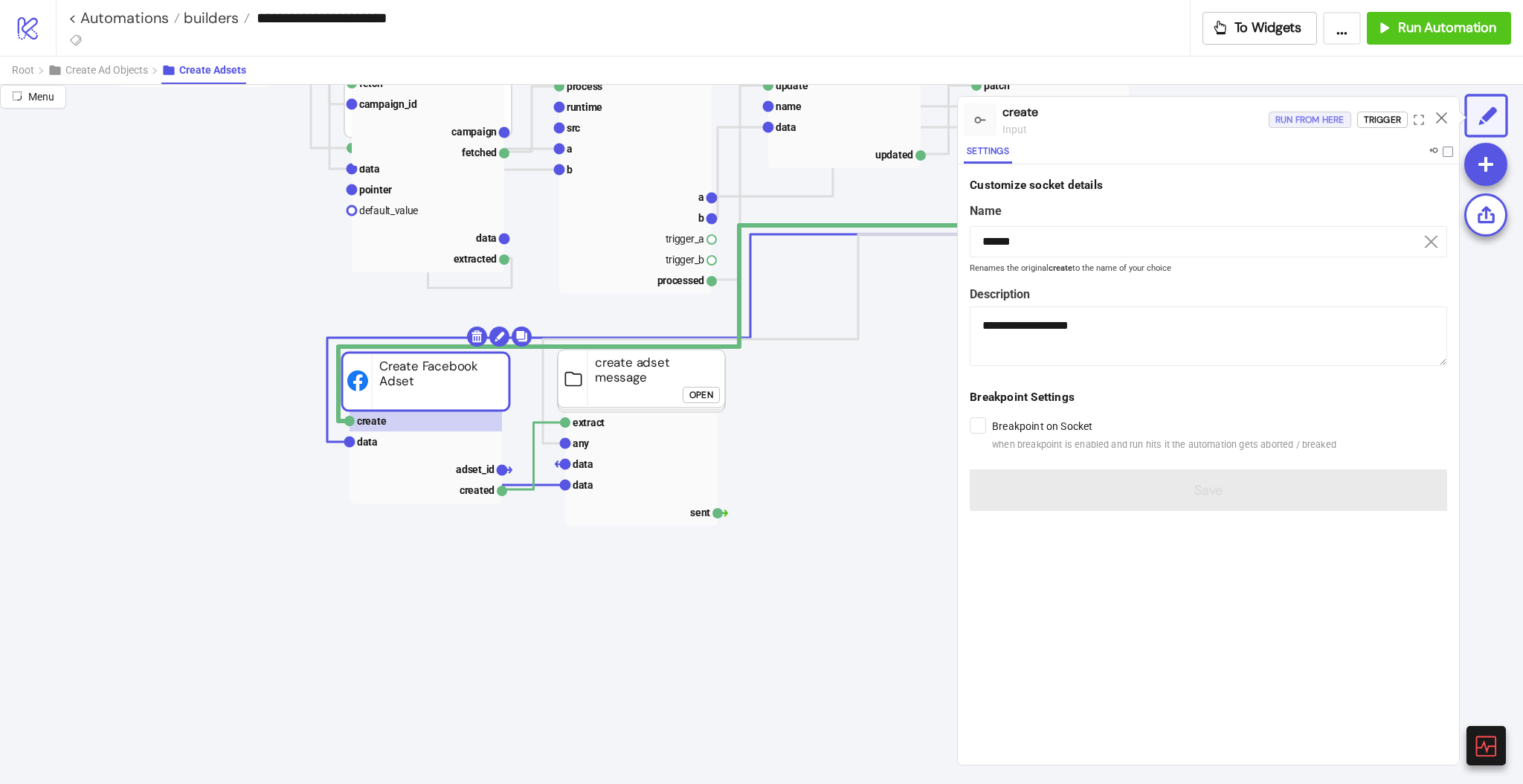
click at [1299, 124] on div "Run from here" at bounding box center [1309, 120] width 69 height 17
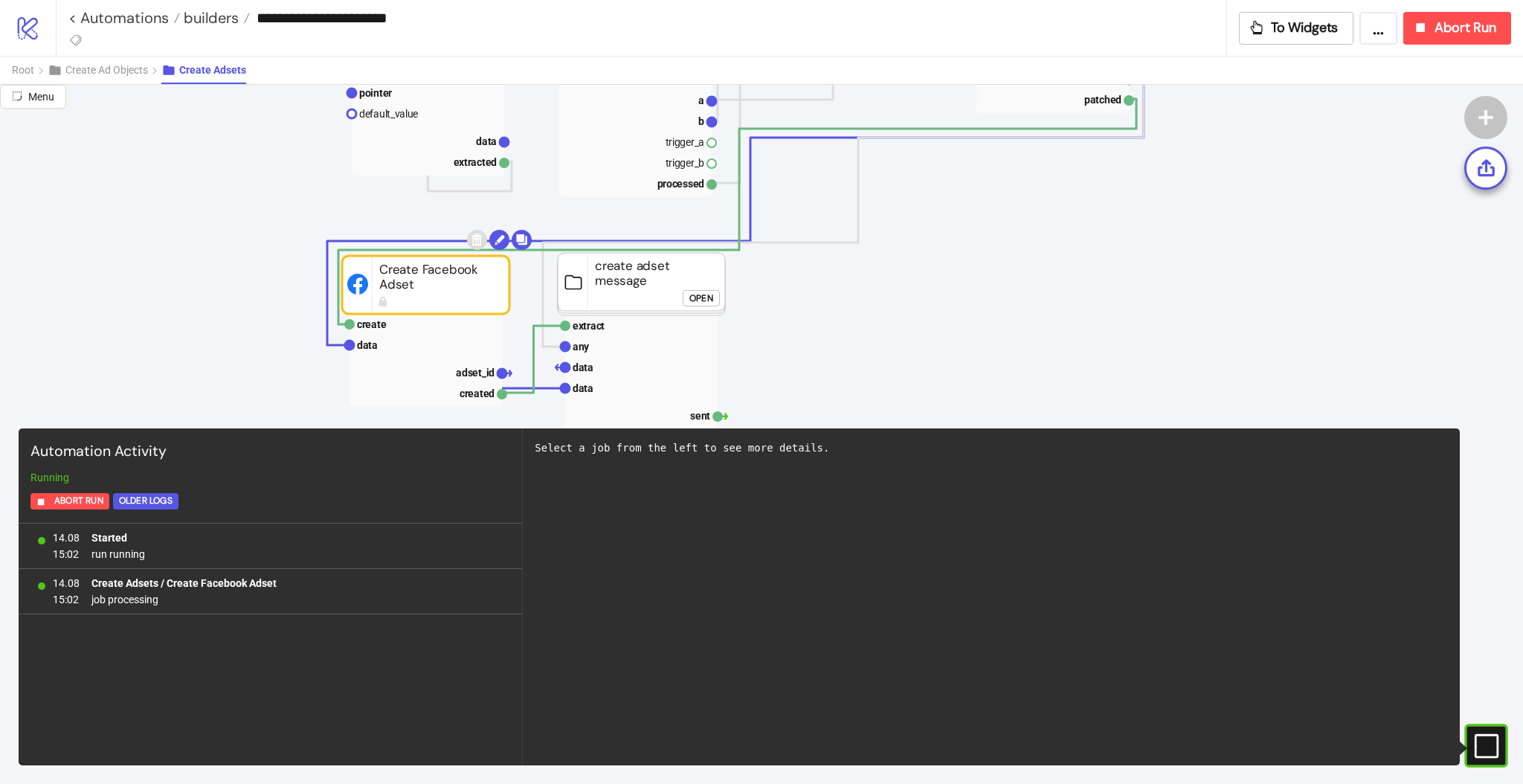
scroll to position [495, 0]
click at [469, 365] on text "adset_id" at bounding box center [475, 371] width 38 height 12
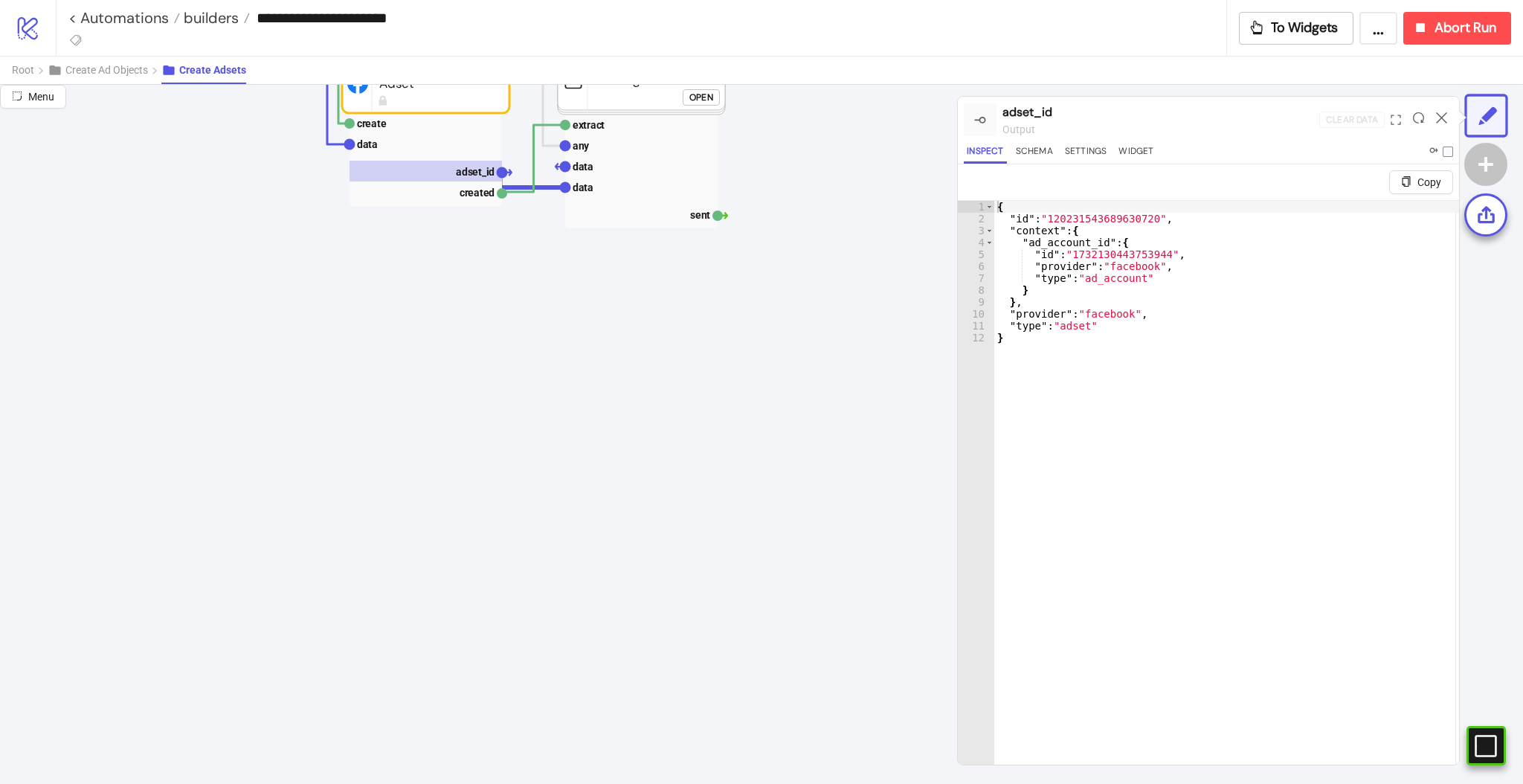
scroll to position [594, 0]
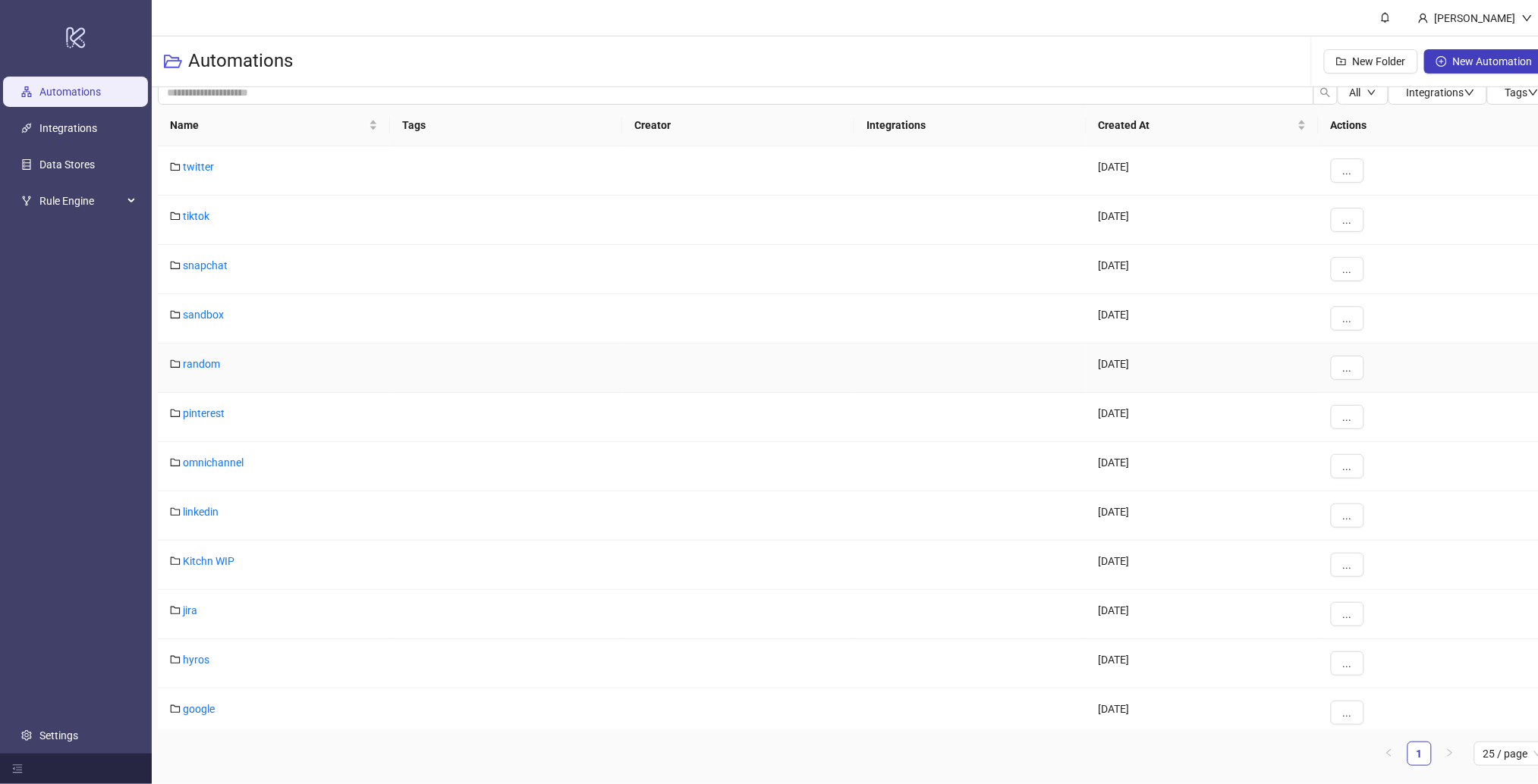
scroll to position [354, 0]
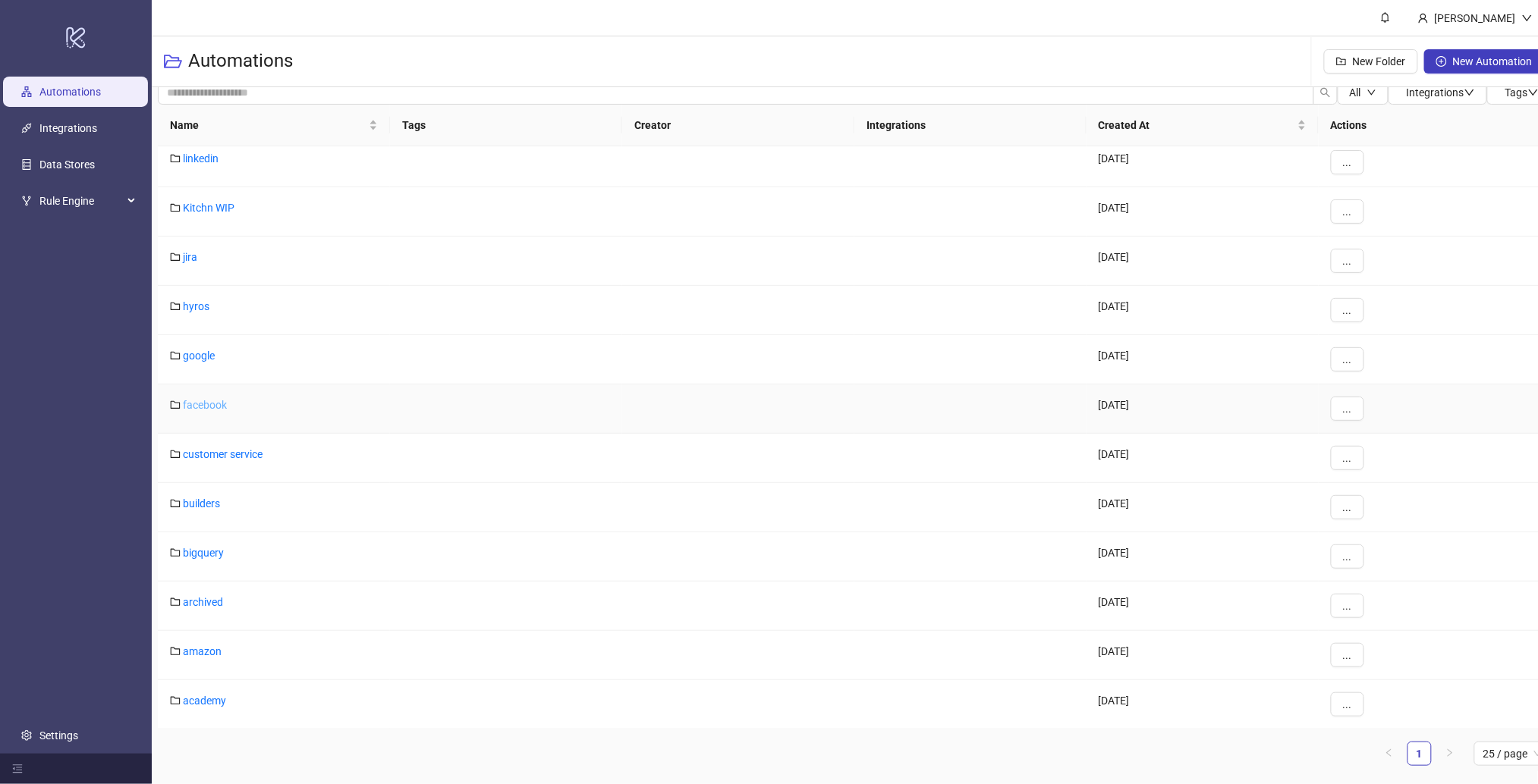
click at [208, 405] on link "facebook" at bounding box center [205, 405] width 44 height 12
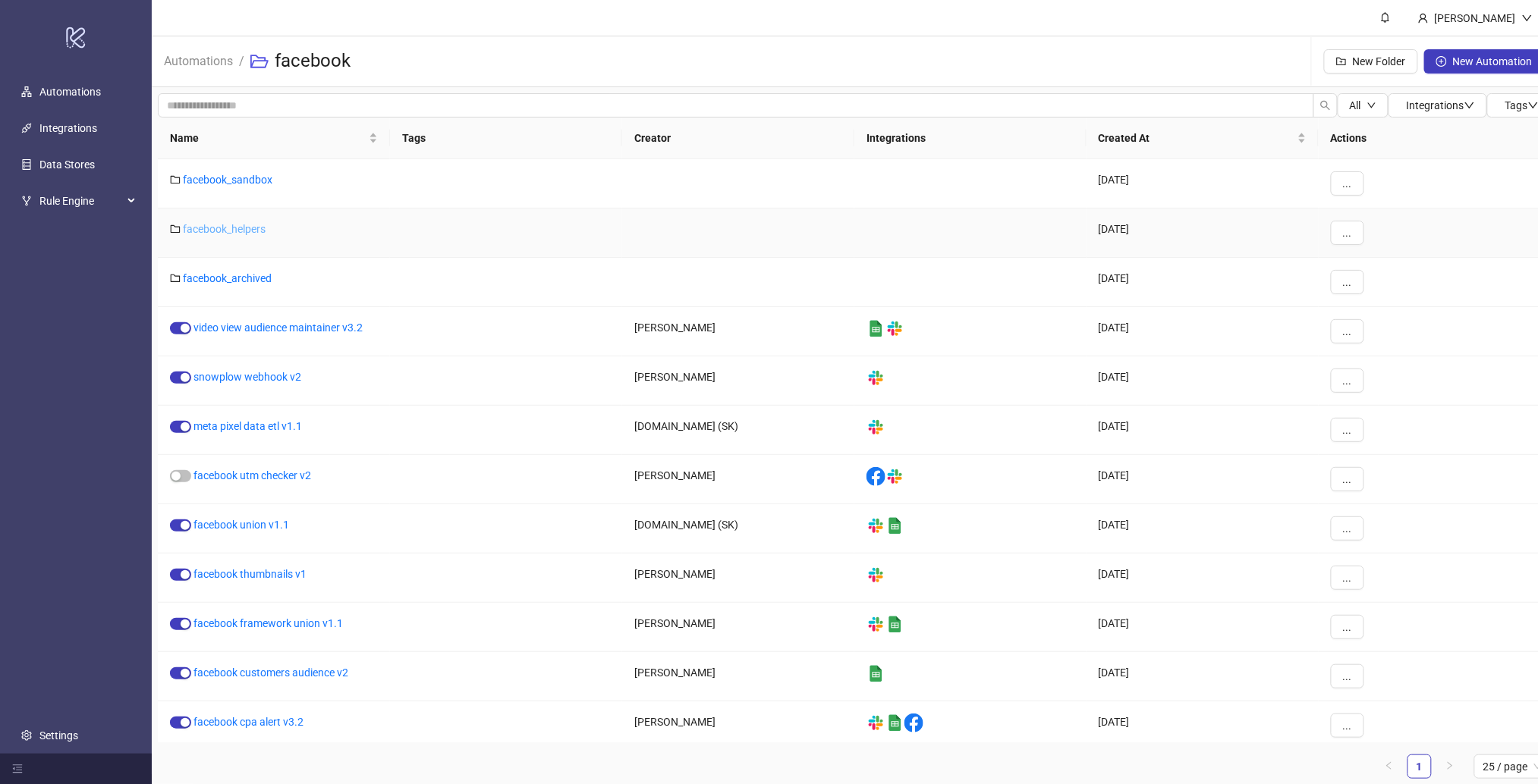
click at [227, 226] on link "facebook_helpers" at bounding box center [224, 229] width 83 height 12
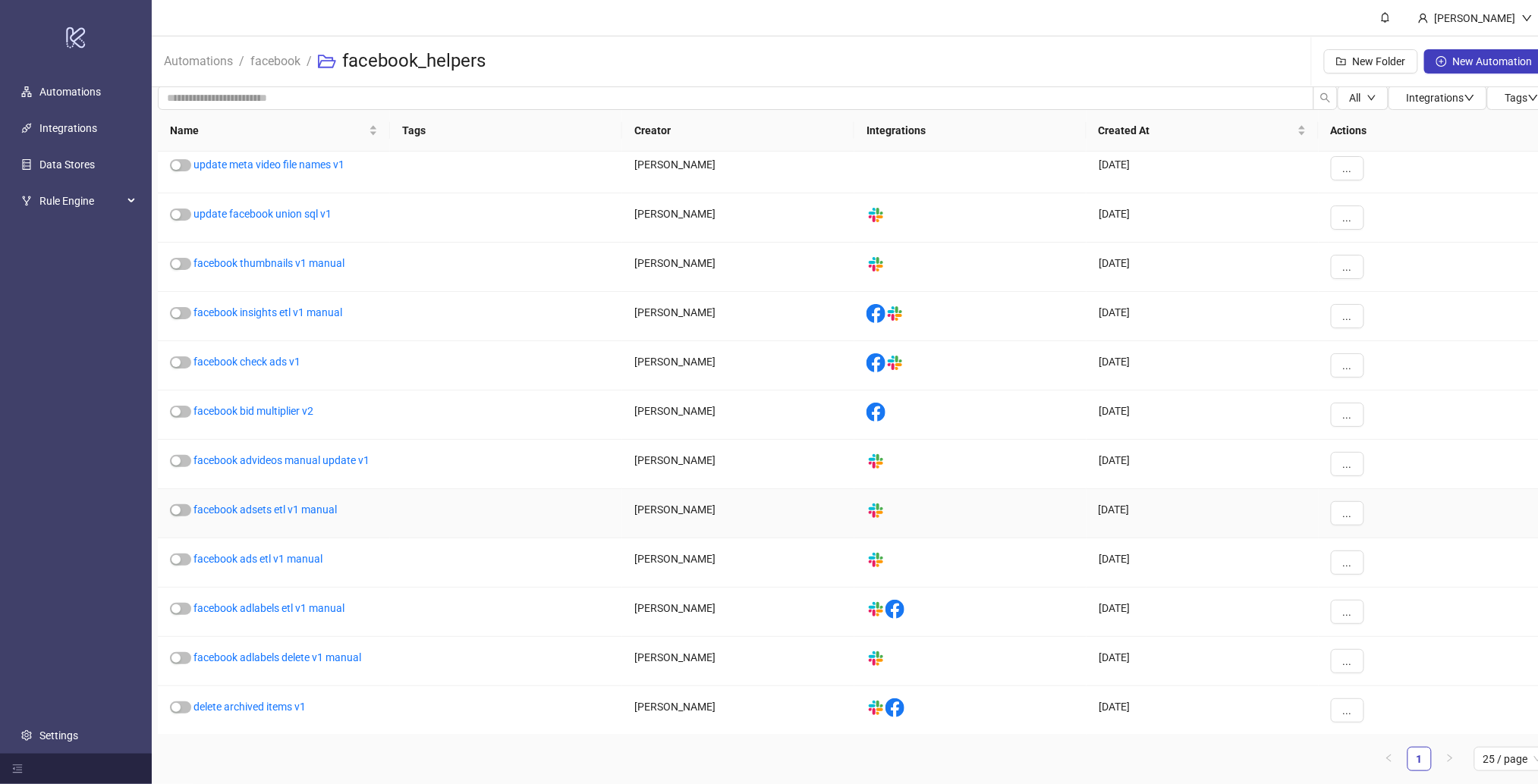
scroll to position [15, 0]
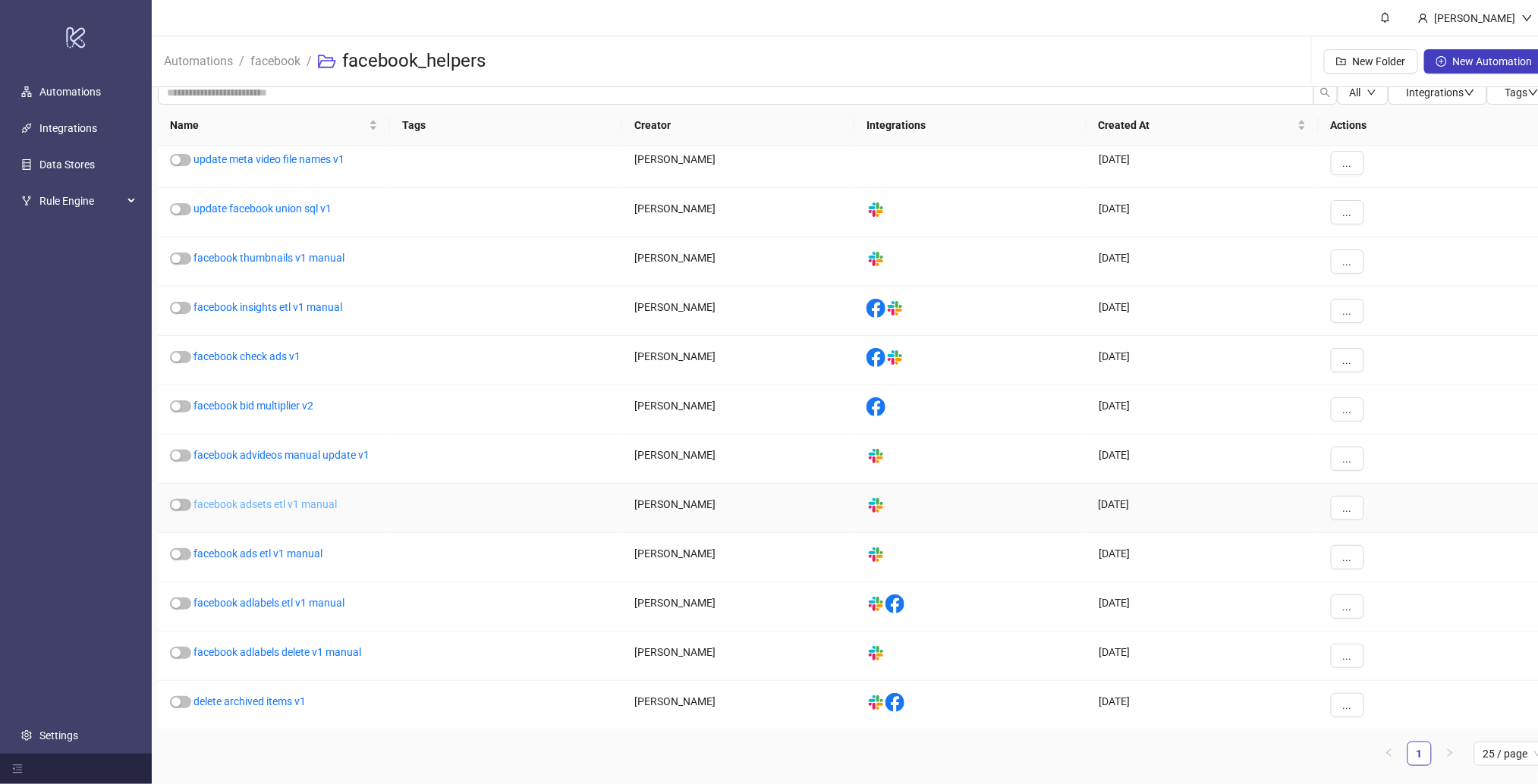
click at [281, 501] on link "facebook adsets etl v1 manual" at bounding box center [265, 504] width 144 height 12
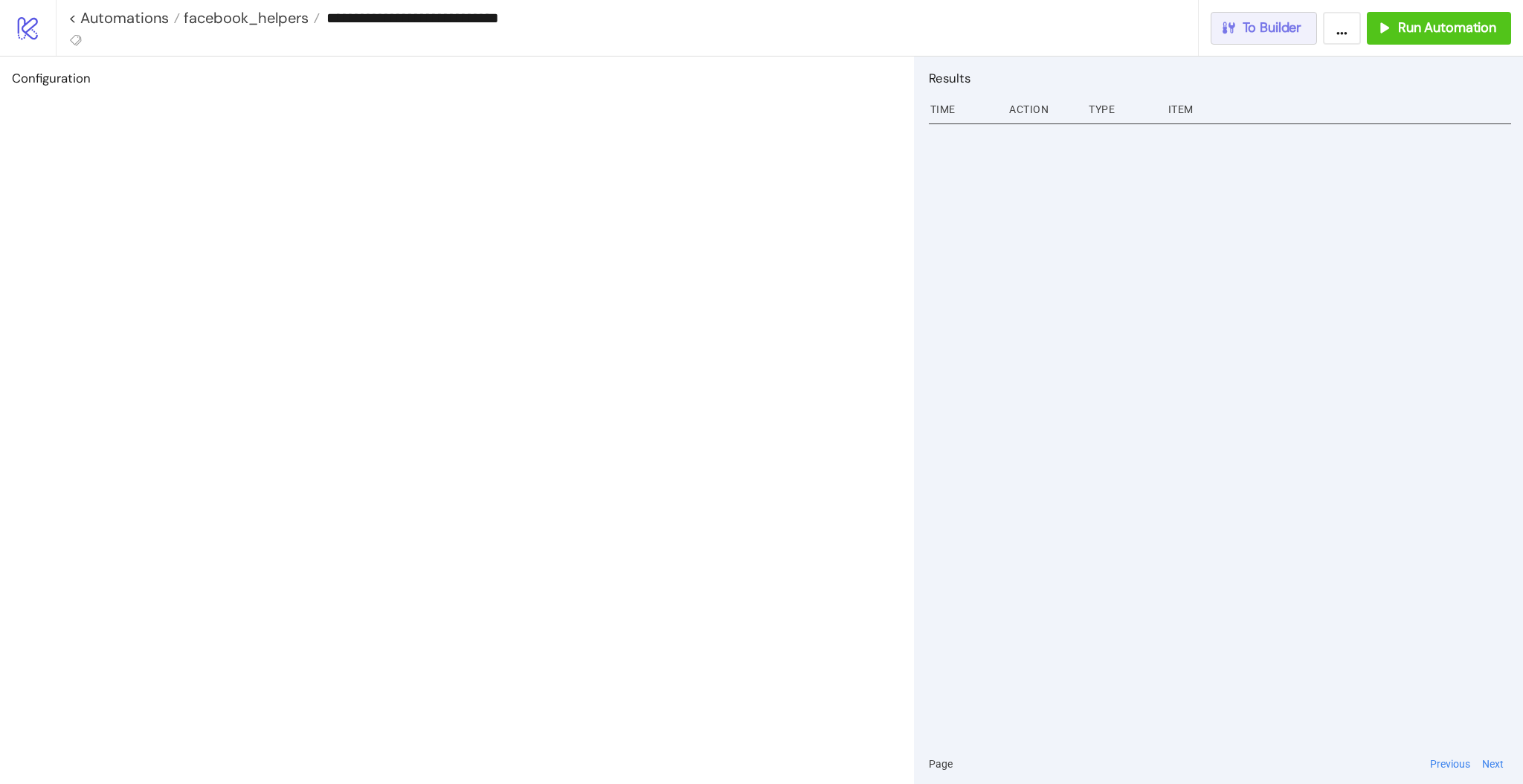
click at [1299, 31] on span "To Builder" at bounding box center [1273, 28] width 60 height 17
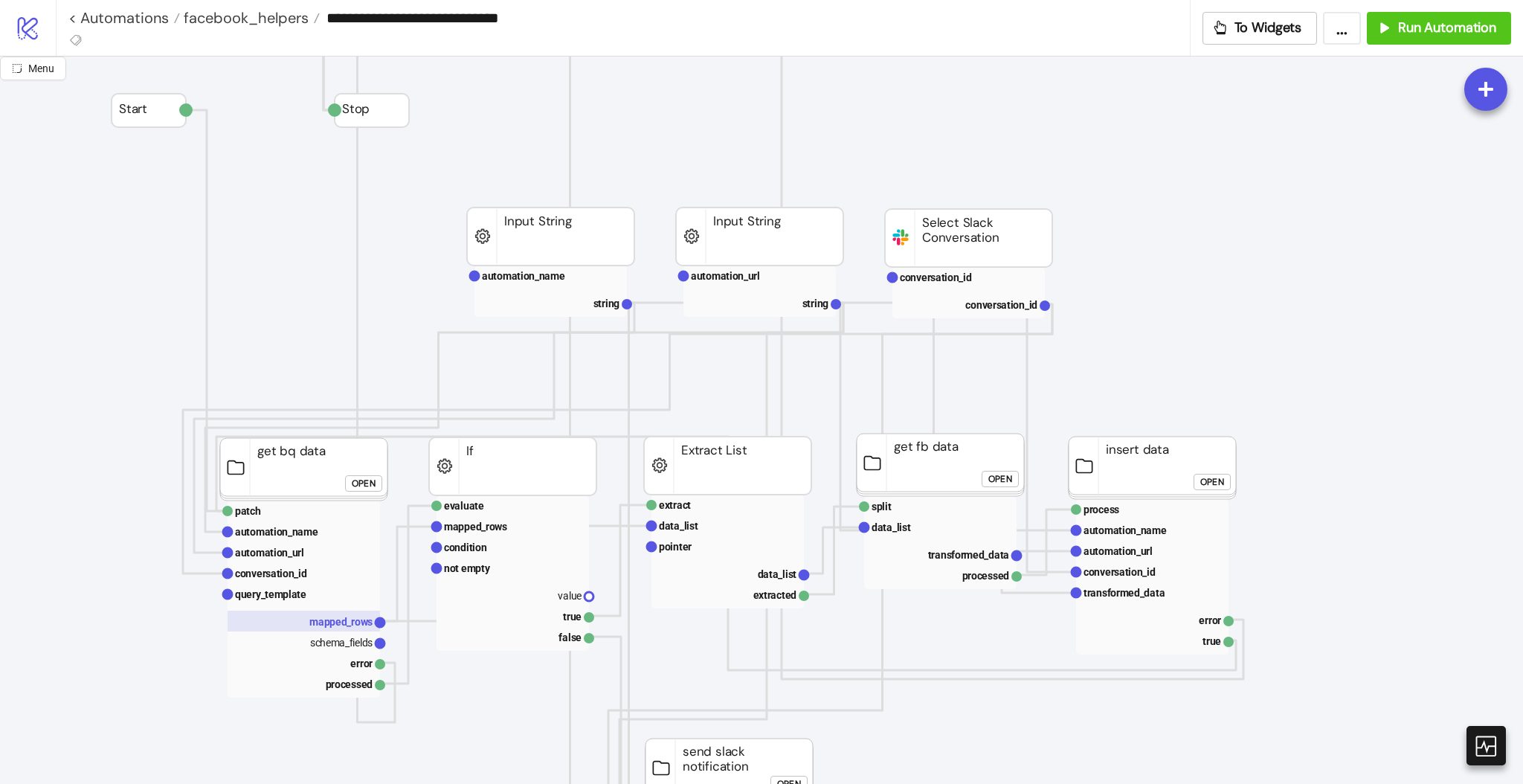
click at [353, 617] on text "mapped_rows" at bounding box center [341, 622] width 63 height 12
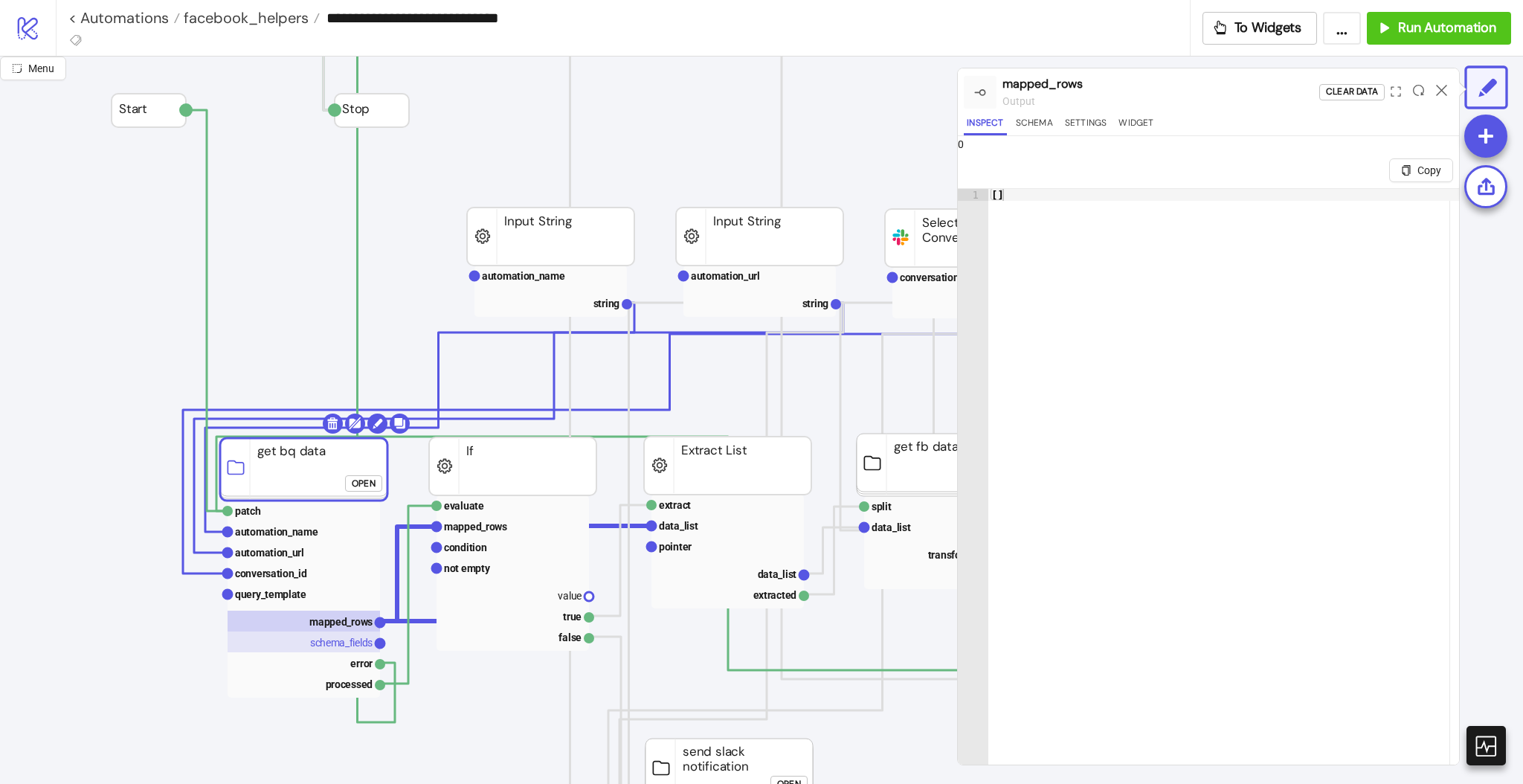
click at [347, 635] on rect at bounding box center [303, 641] width 152 height 20
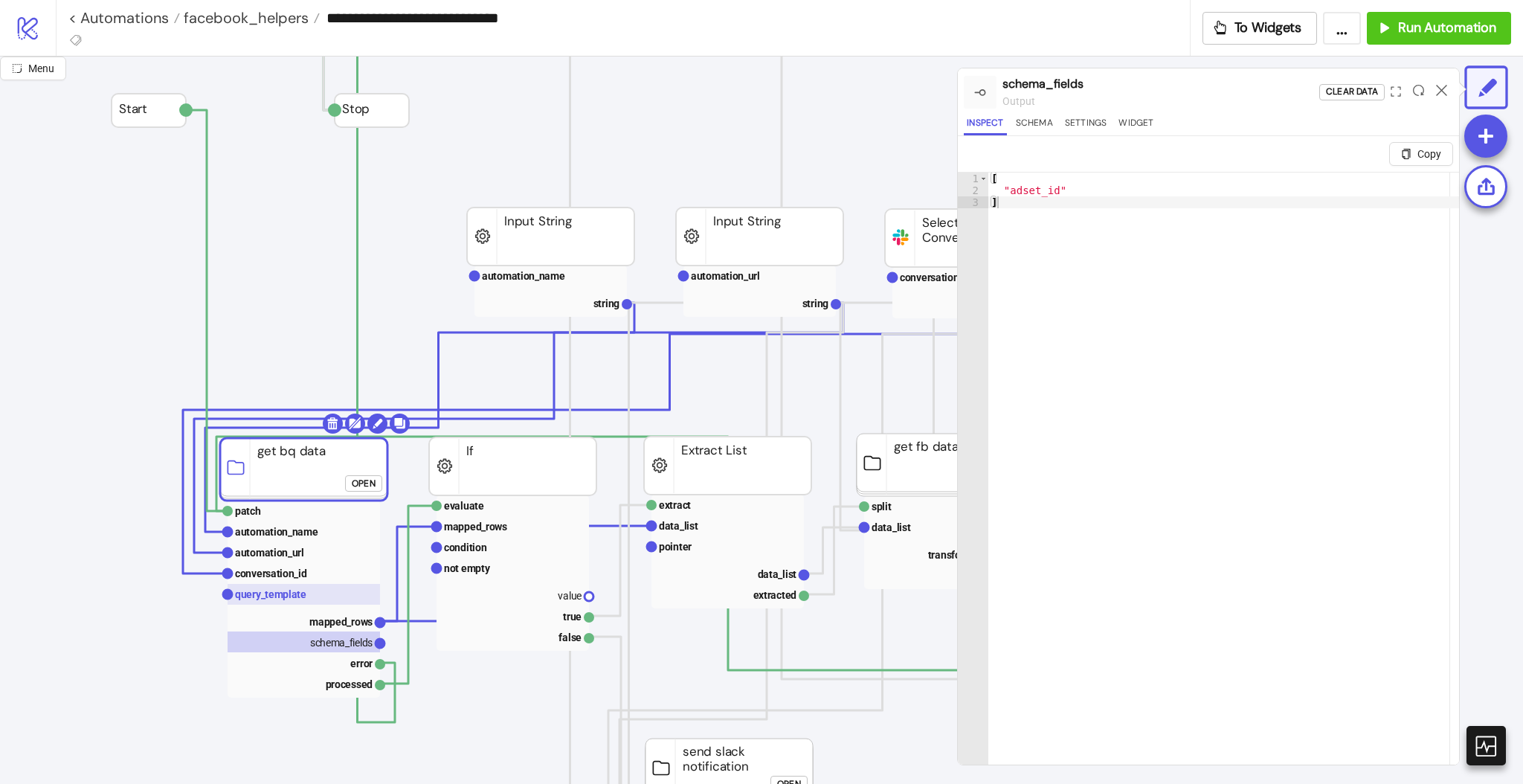
click at [303, 590] on text "query_template" at bounding box center [271, 594] width 72 height 12
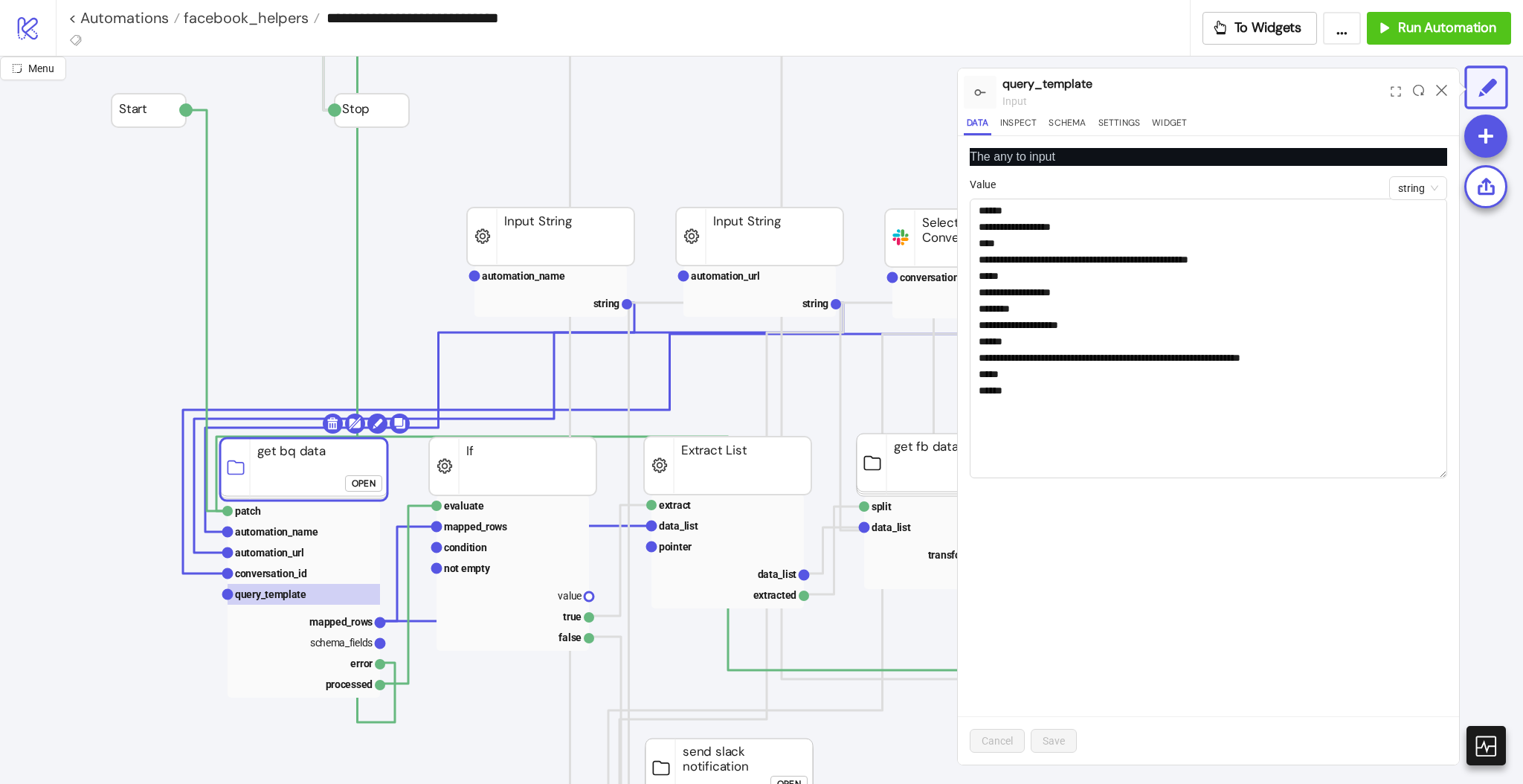
drag, startPoint x: 1437, startPoint y: 236, endPoint x: 1445, endPoint y: 475, distance: 239.1
click at [1445, 475] on textarea "**********" at bounding box center [1208, 337] width 477 height 279
click at [1438, 91] on icon at bounding box center [1441, 90] width 11 height 11
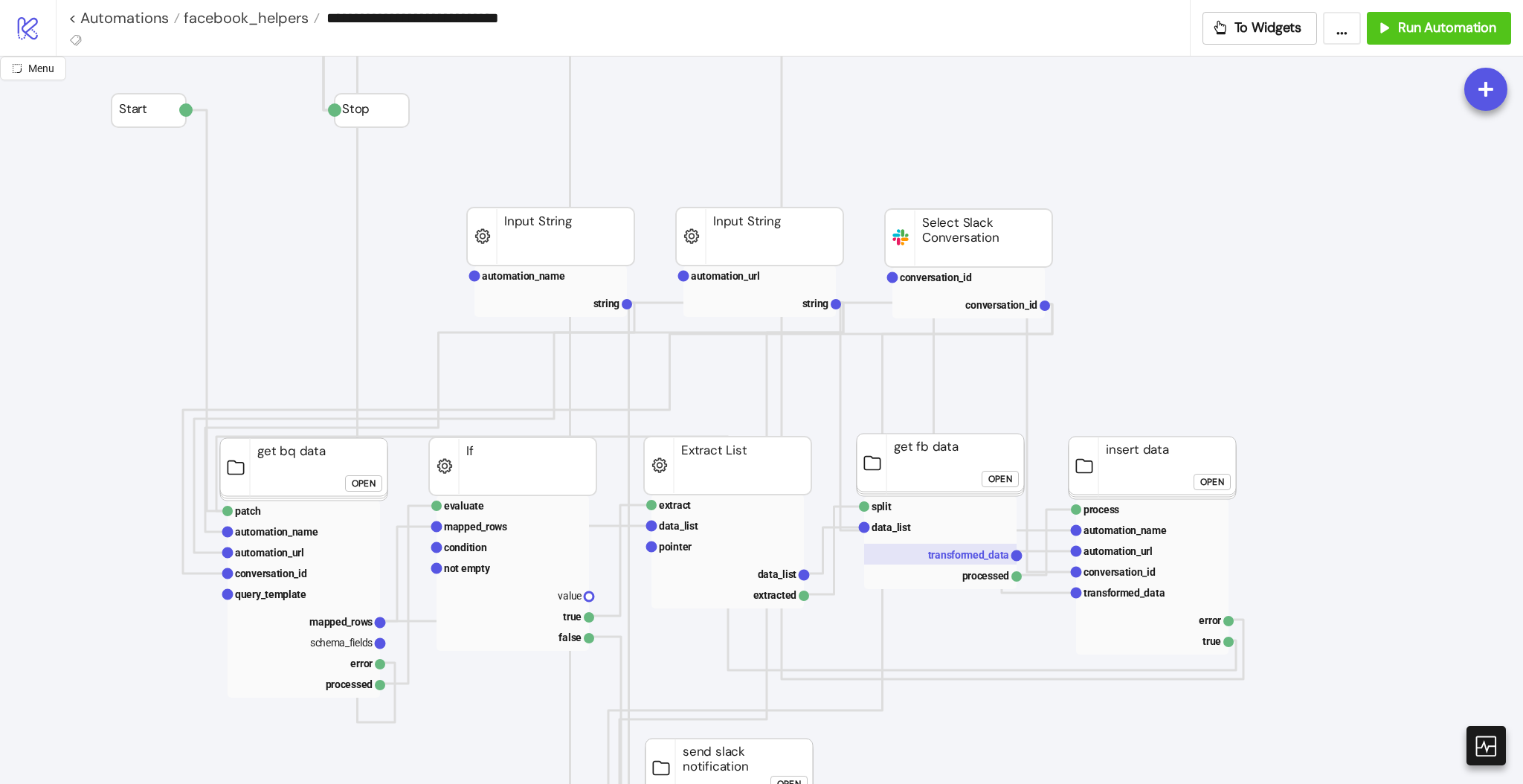
click at [946, 559] on text "transformed_data" at bounding box center [969, 554] width 82 height 12
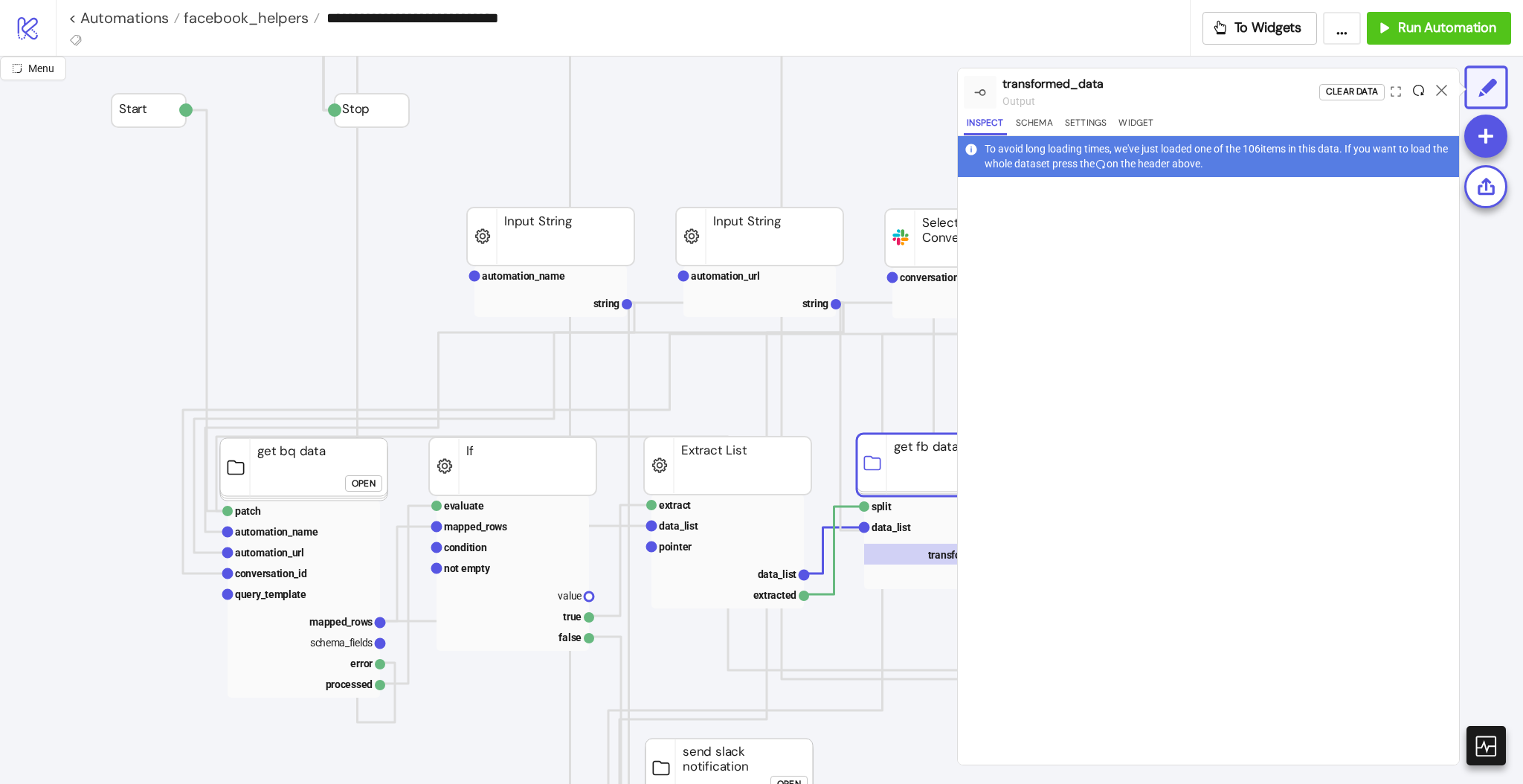
click at [1417, 87] on icon at bounding box center [1418, 90] width 11 height 11
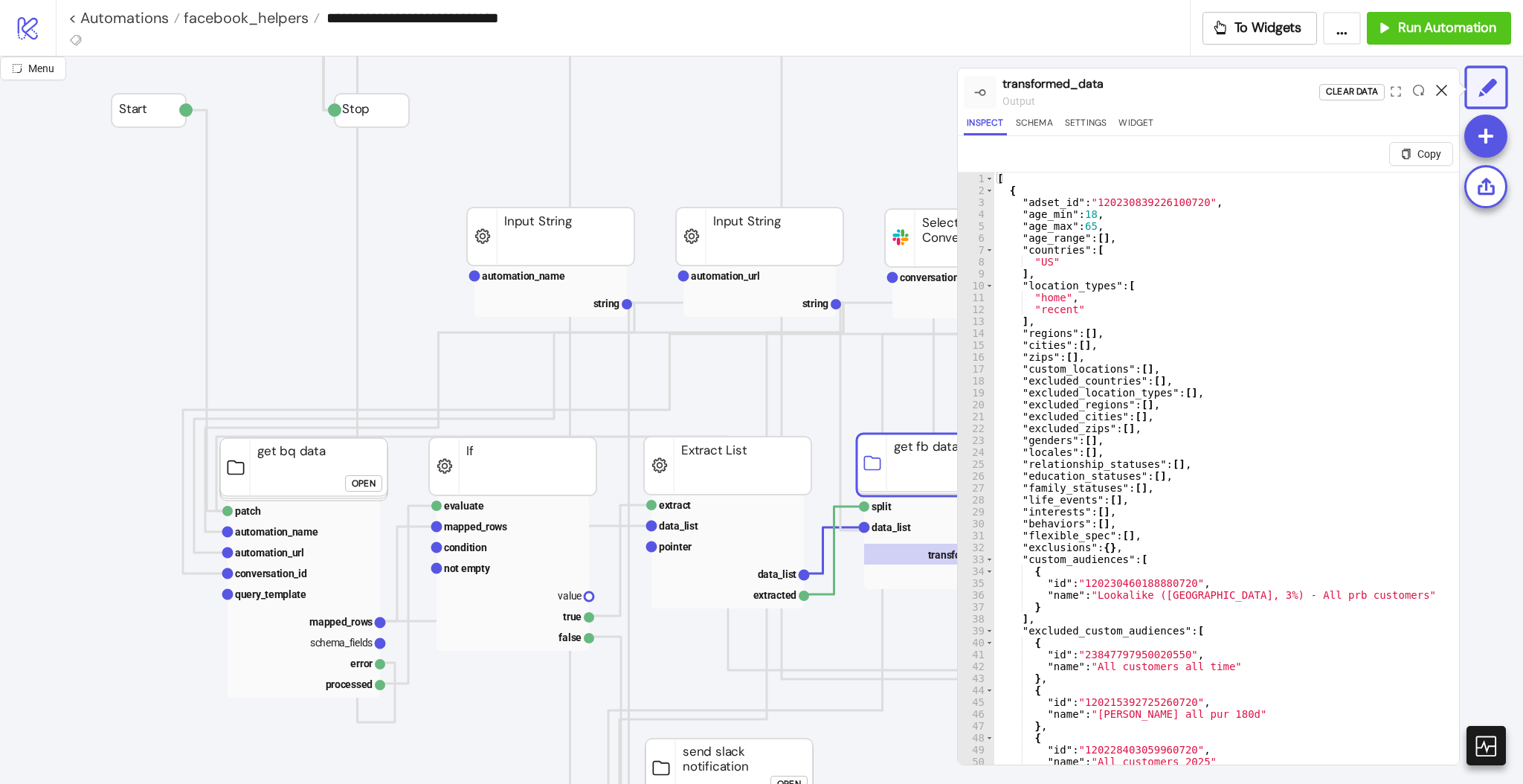
click at [1442, 89] on icon at bounding box center [1441, 90] width 11 height 11
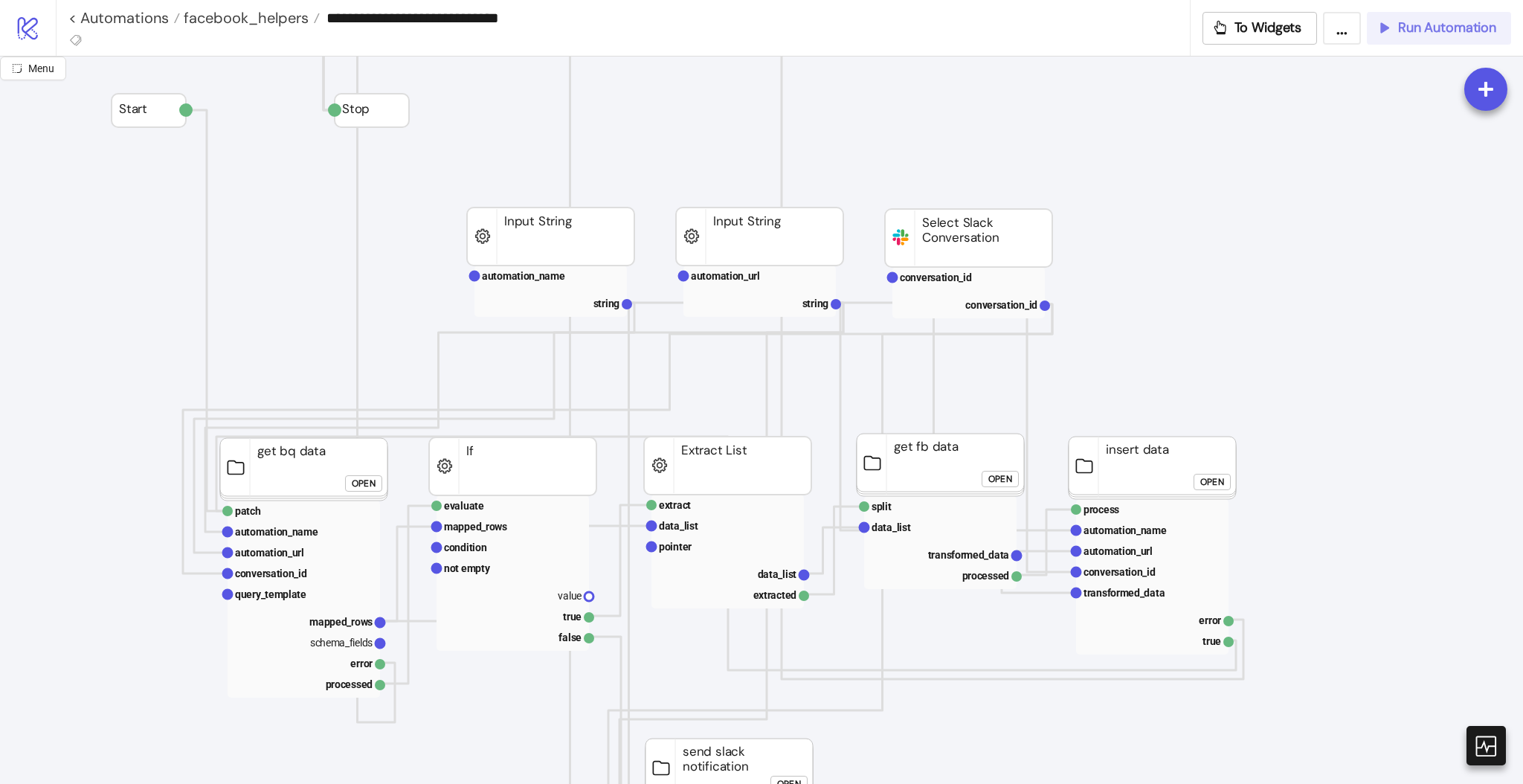
click at [1420, 33] on span "Run Automation" at bounding box center [1447, 28] width 98 height 17
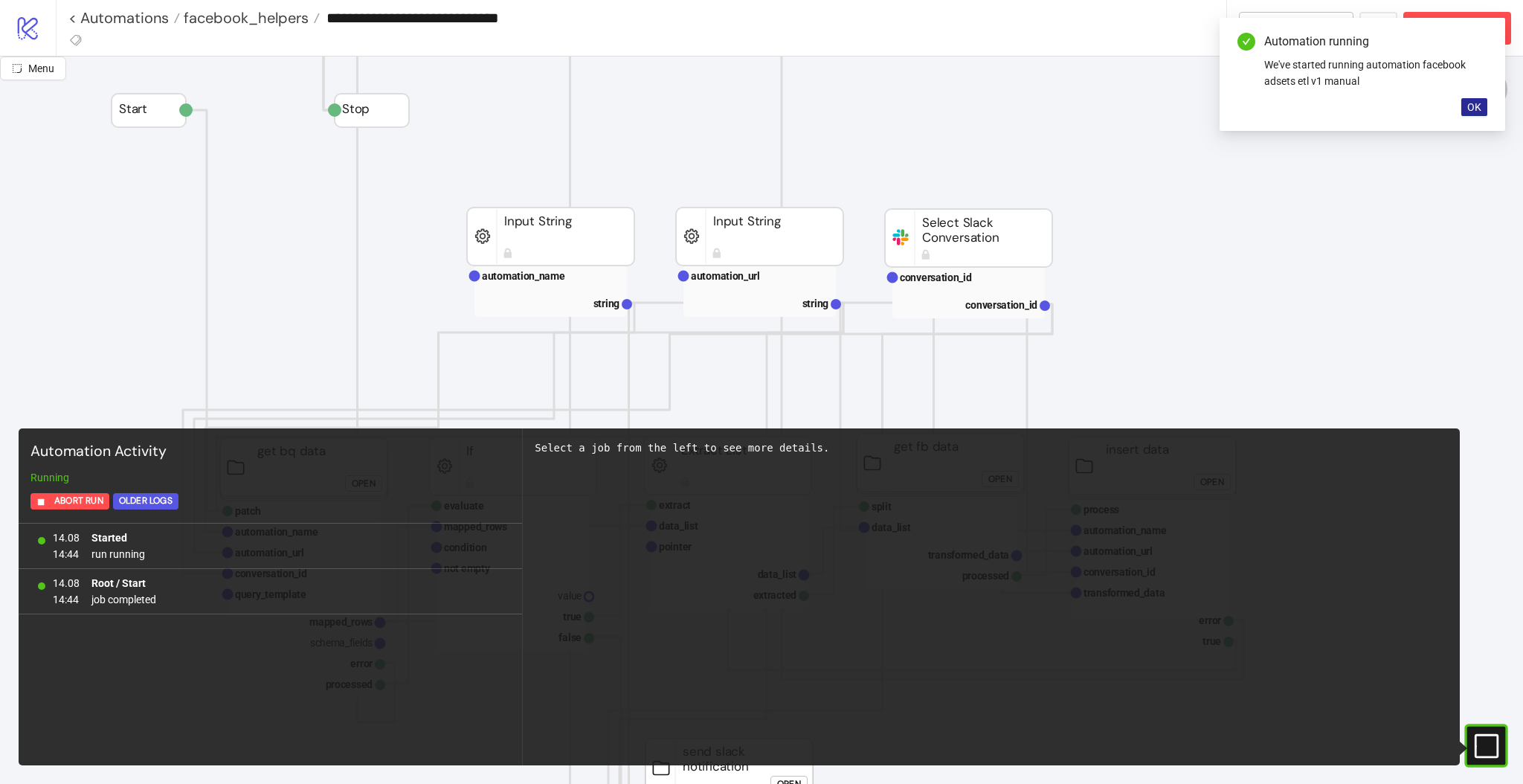
click at [1479, 105] on span "OK" at bounding box center [1474, 107] width 15 height 12
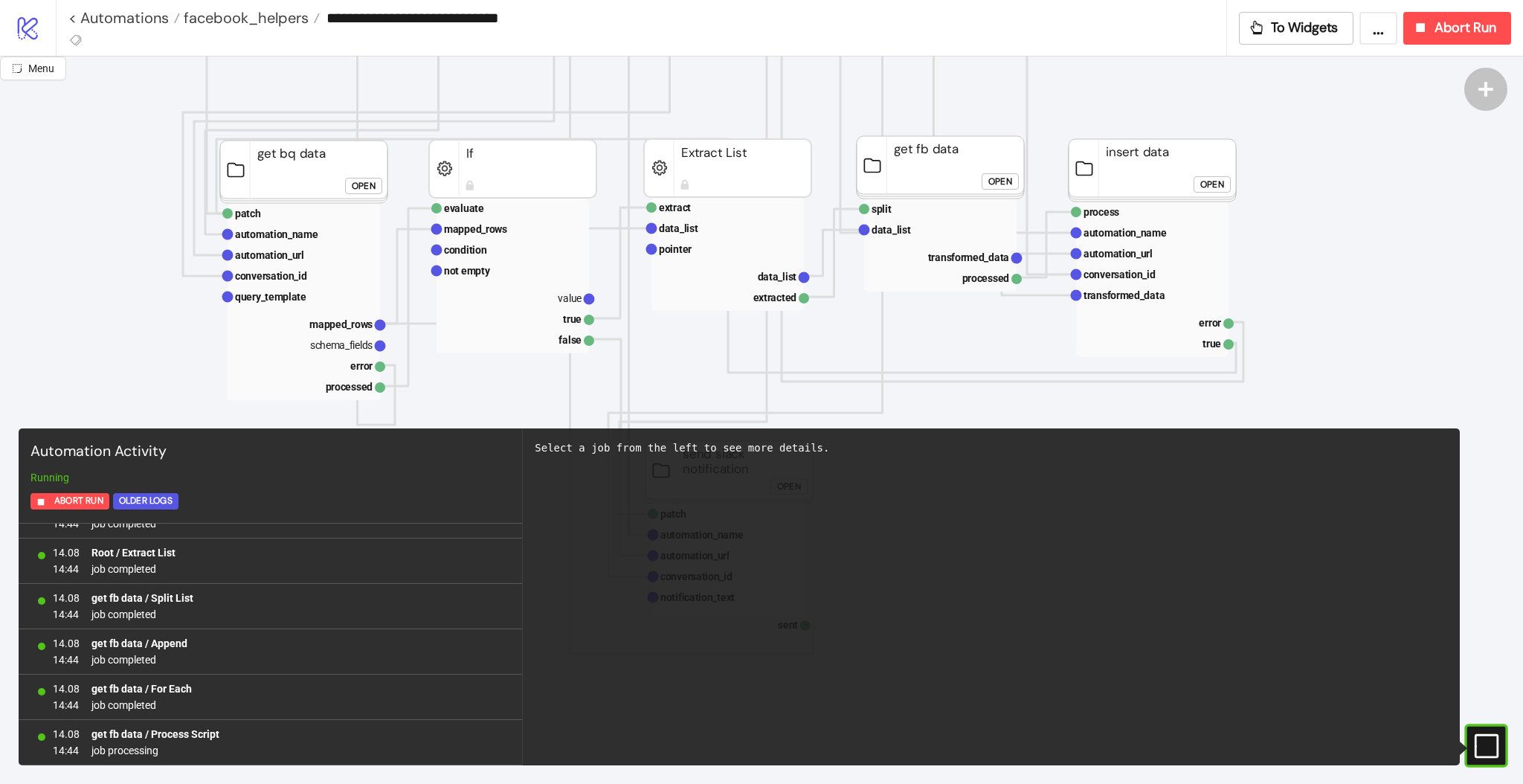
scroll to position [484, 0]
click at [333, 313] on rect at bounding box center [303, 301] width 152 height 197
click at [337, 327] on text "mapped_rows" at bounding box center [341, 325] width 63 height 12
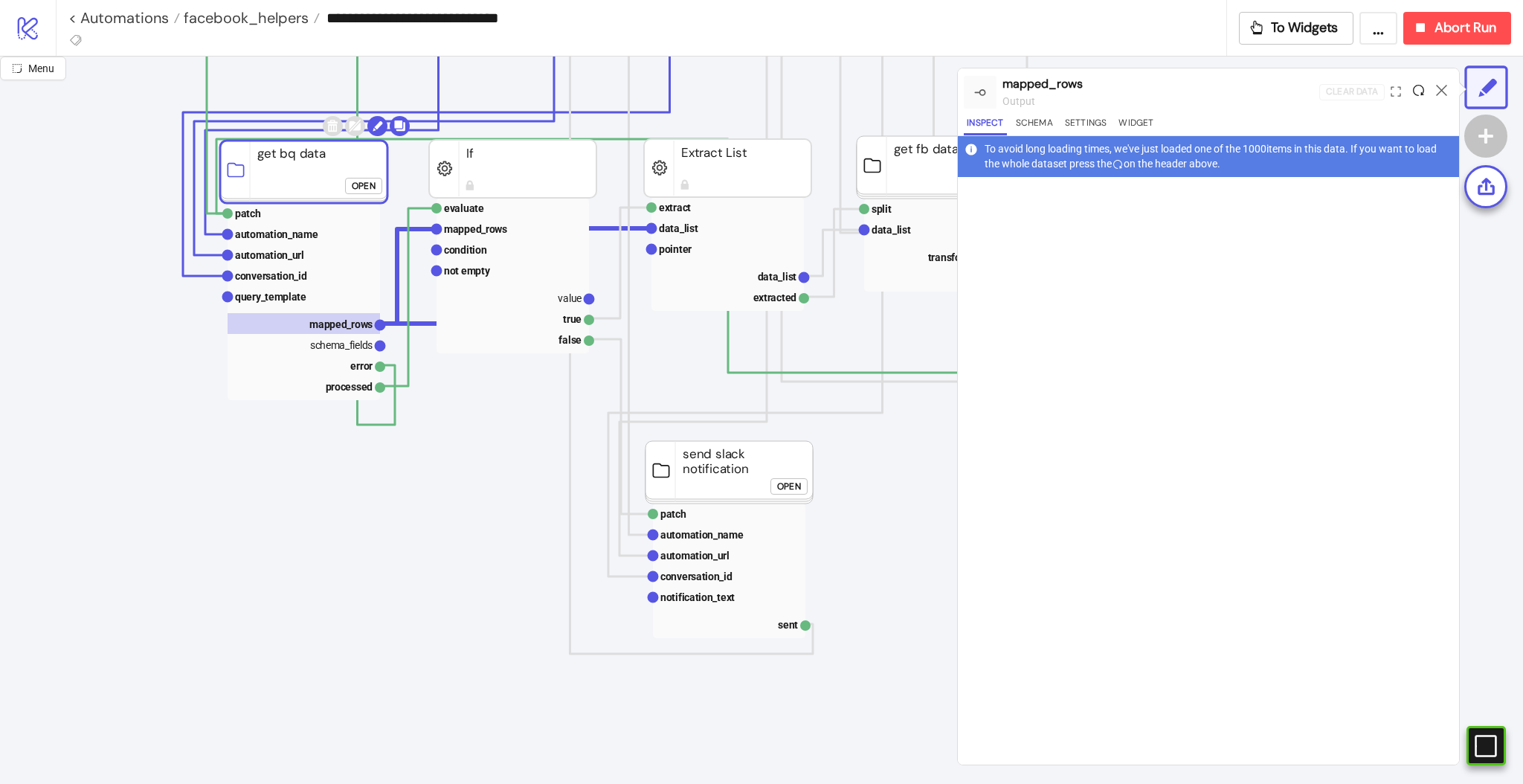
click at [1415, 91] on icon at bounding box center [1418, 90] width 11 height 11
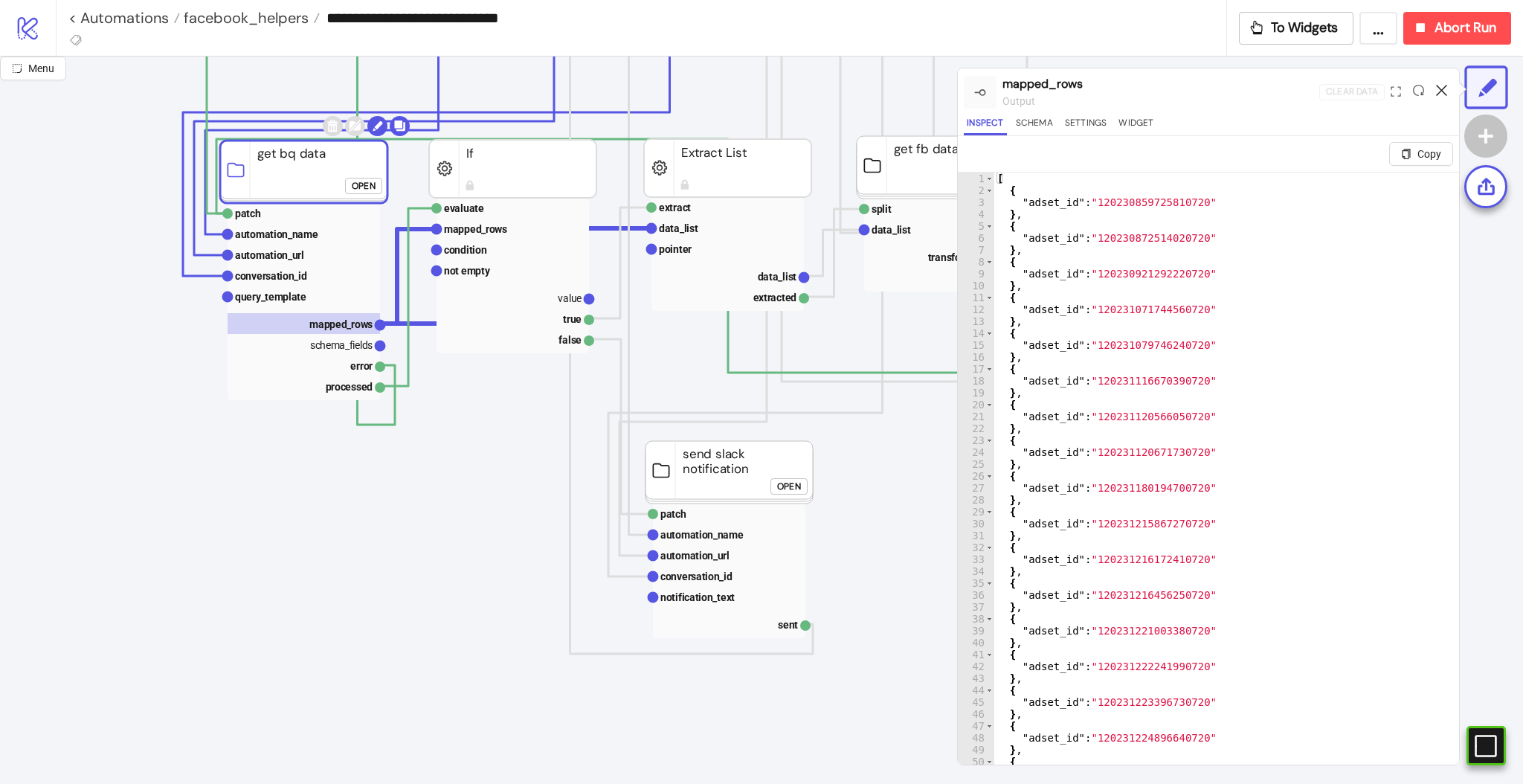
click at [1441, 91] on icon at bounding box center [1441, 90] width 11 height 11
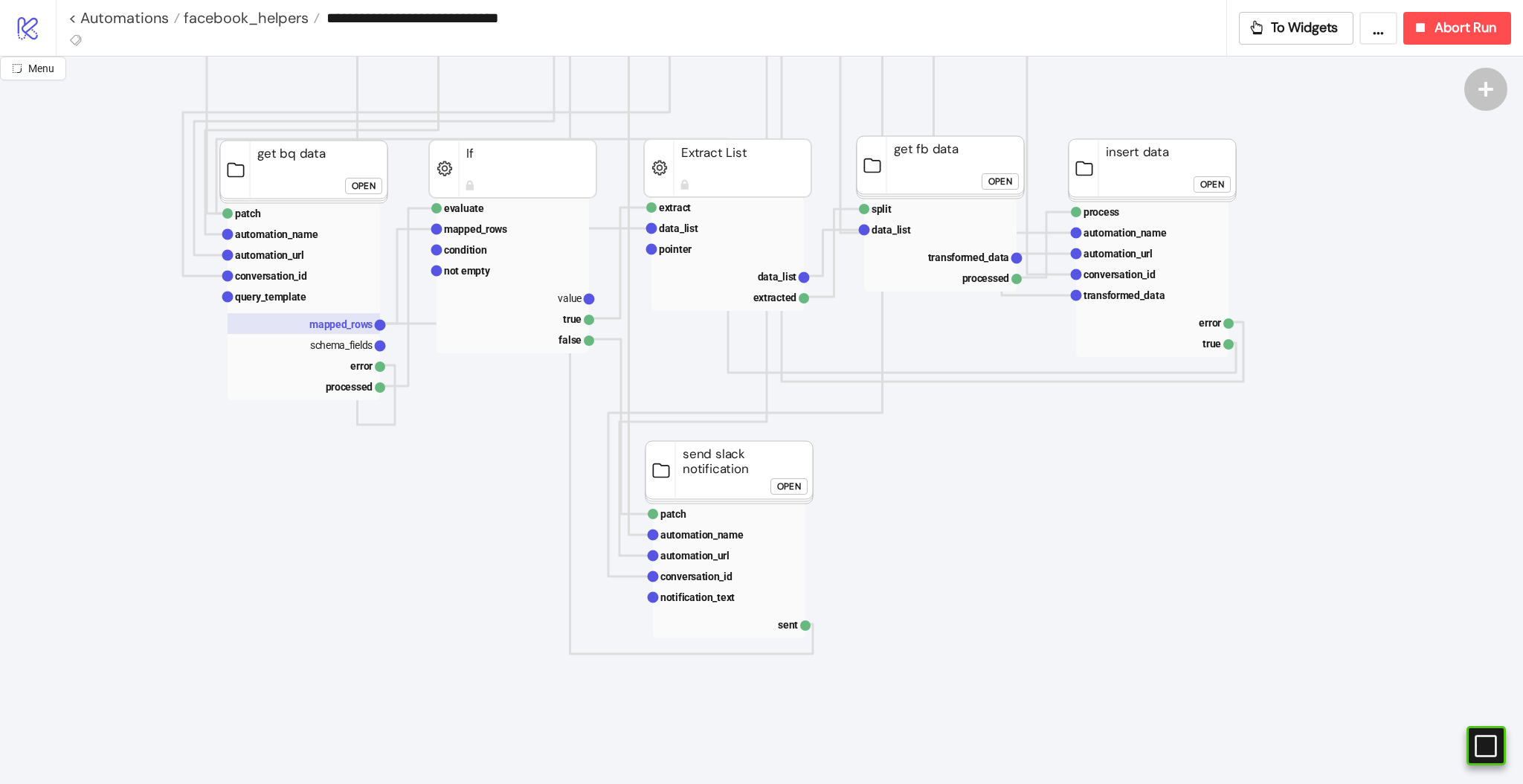
click at [346, 321] on text "mapped_rows" at bounding box center [341, 325] width 63 height 12
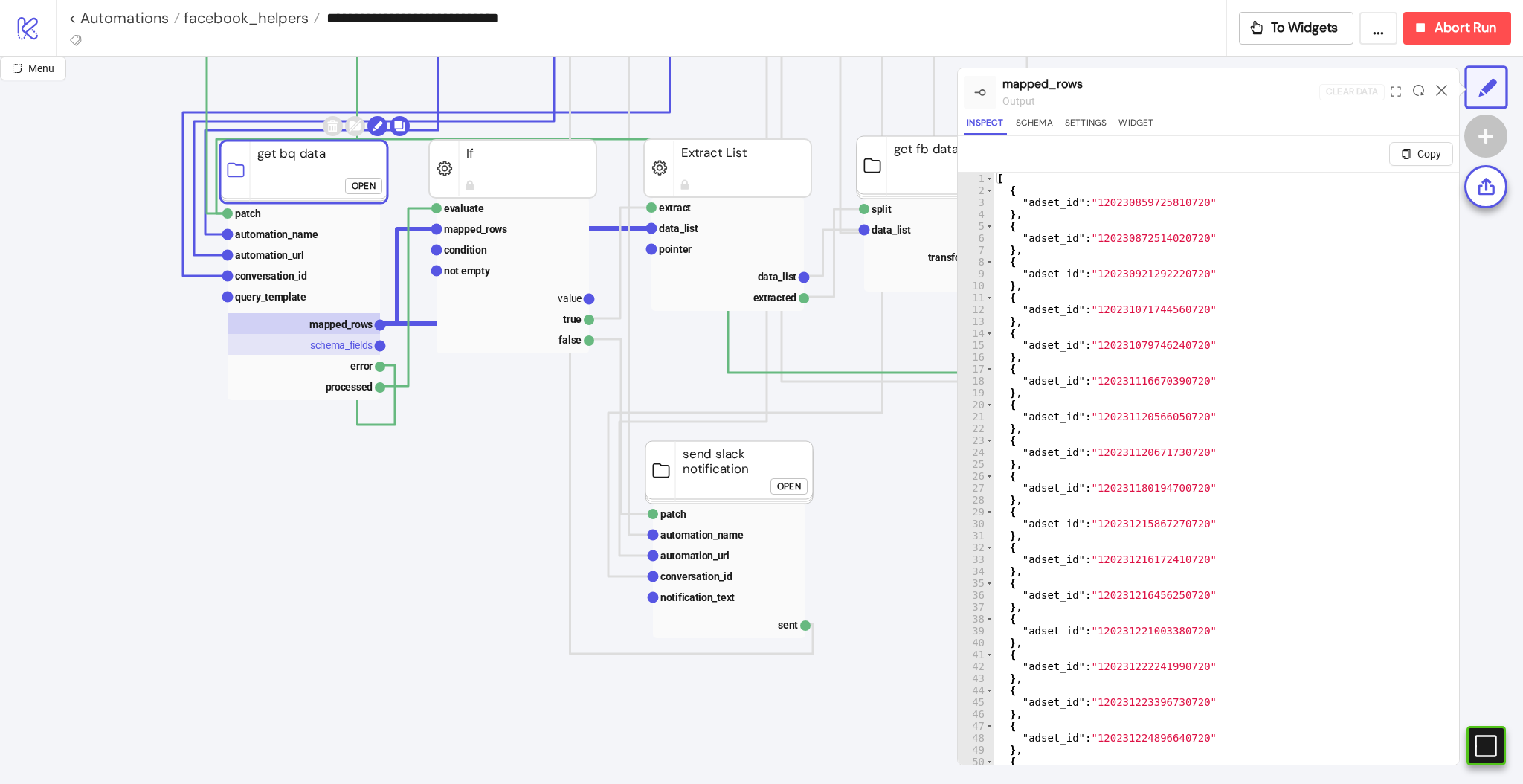
click at [354, 348] on text "schema_fields" at bounding box center [341, 345] width 62 height 12
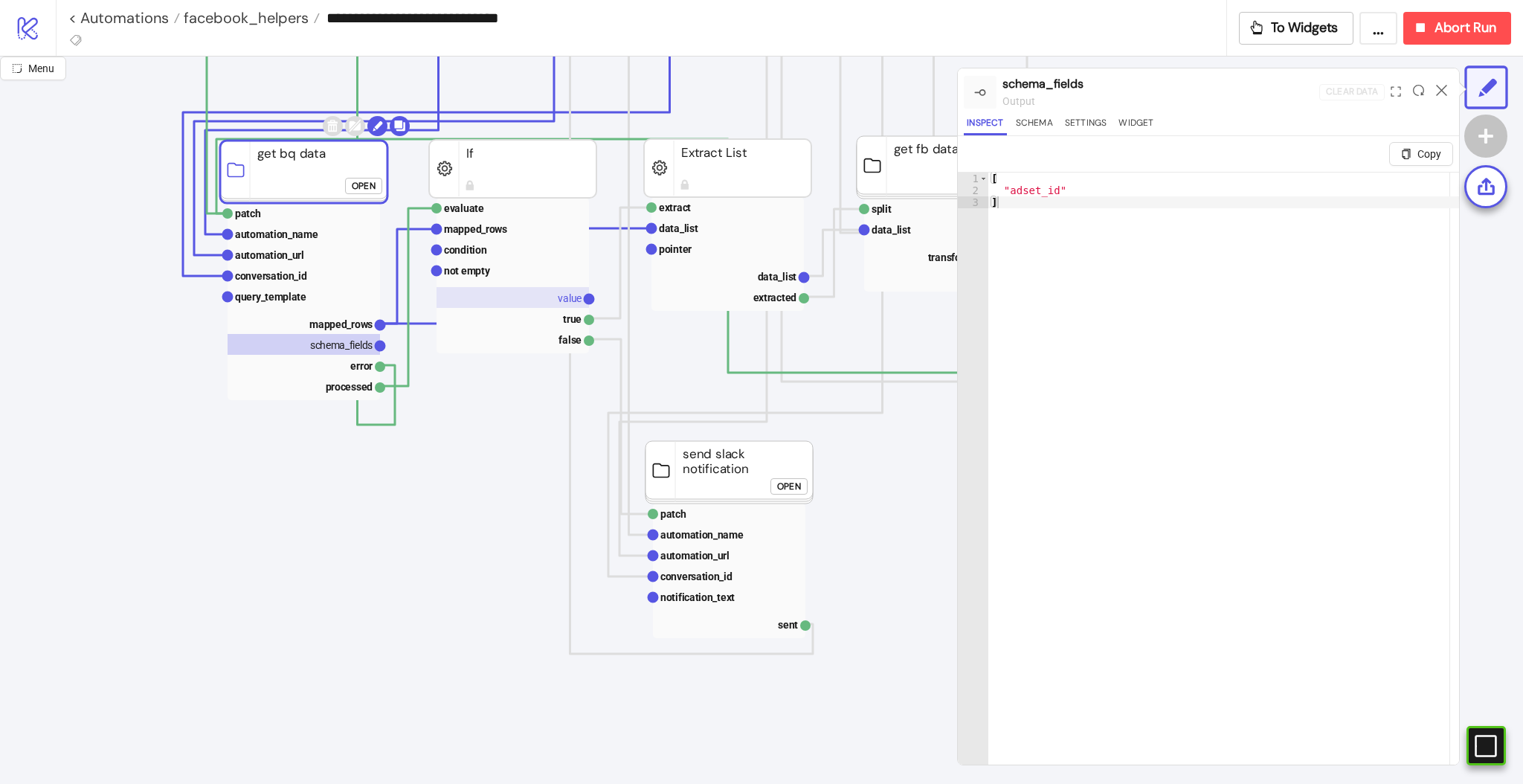
click at [564, 305] on rect at bounding box center [513, 297] width 152 height 20
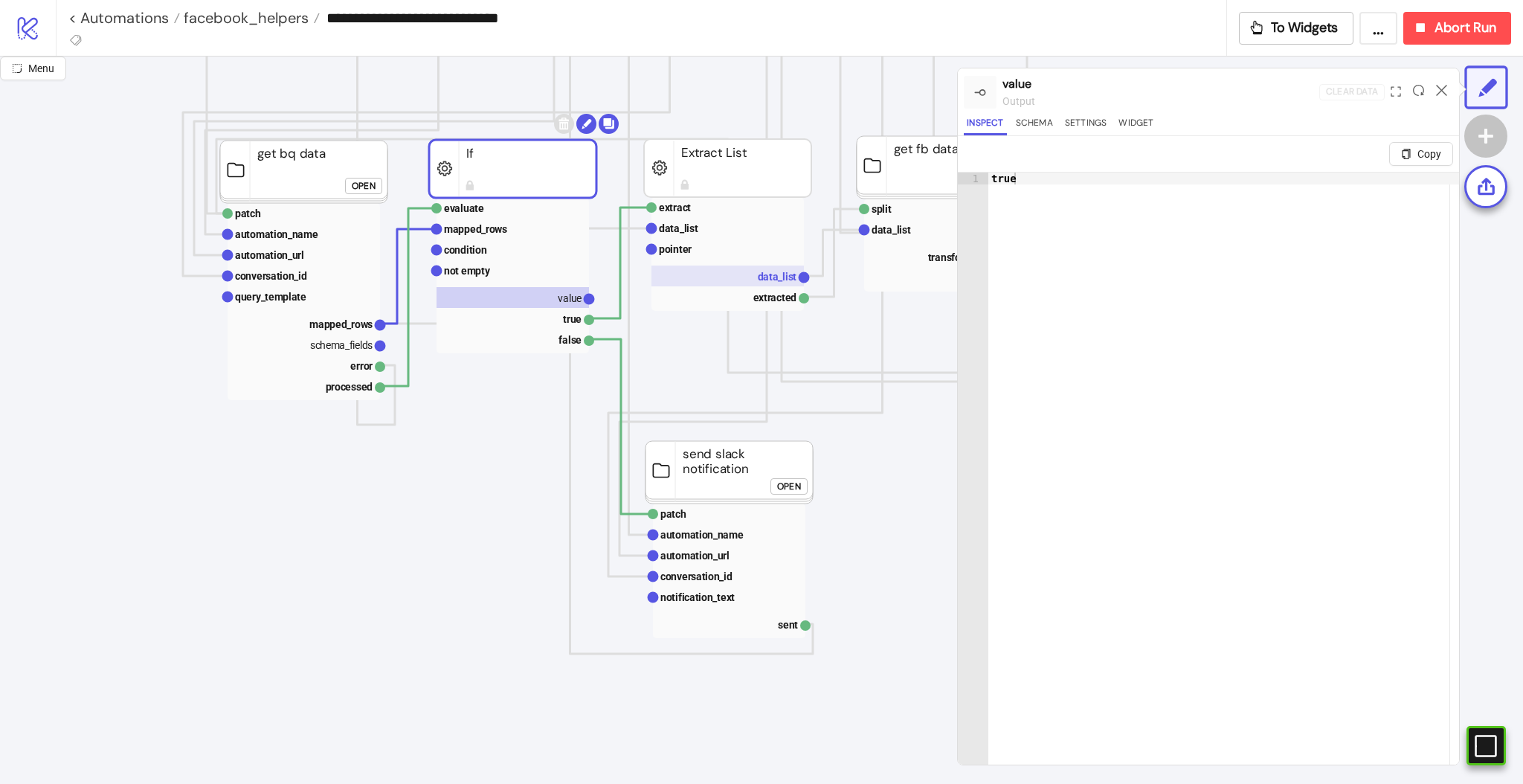
click at [765, 285] on rect at bounding box center [728, 276] width 152 height 20
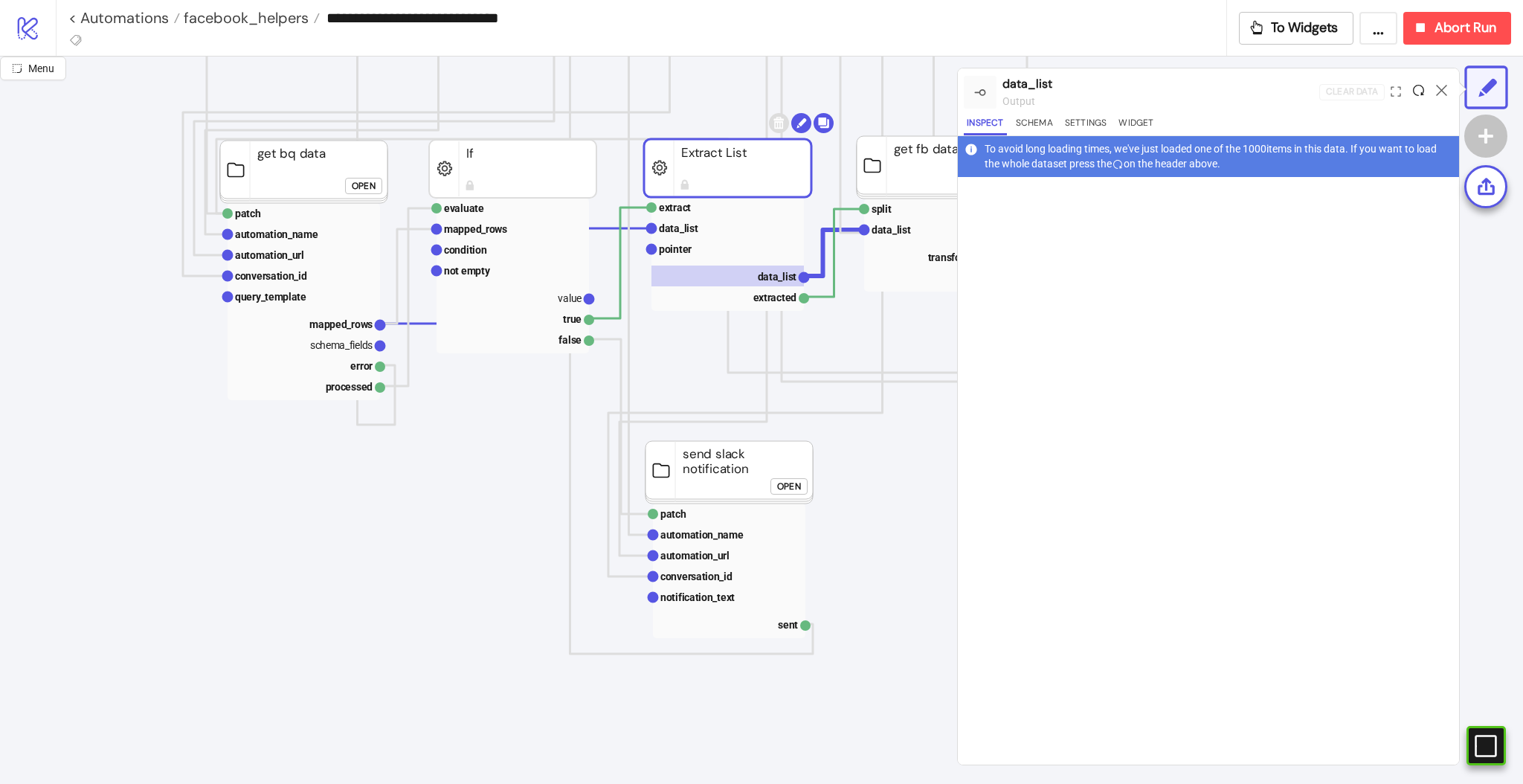
click at [1418, 88] on icon at bounding box center [1418, 90] width 11 height 11
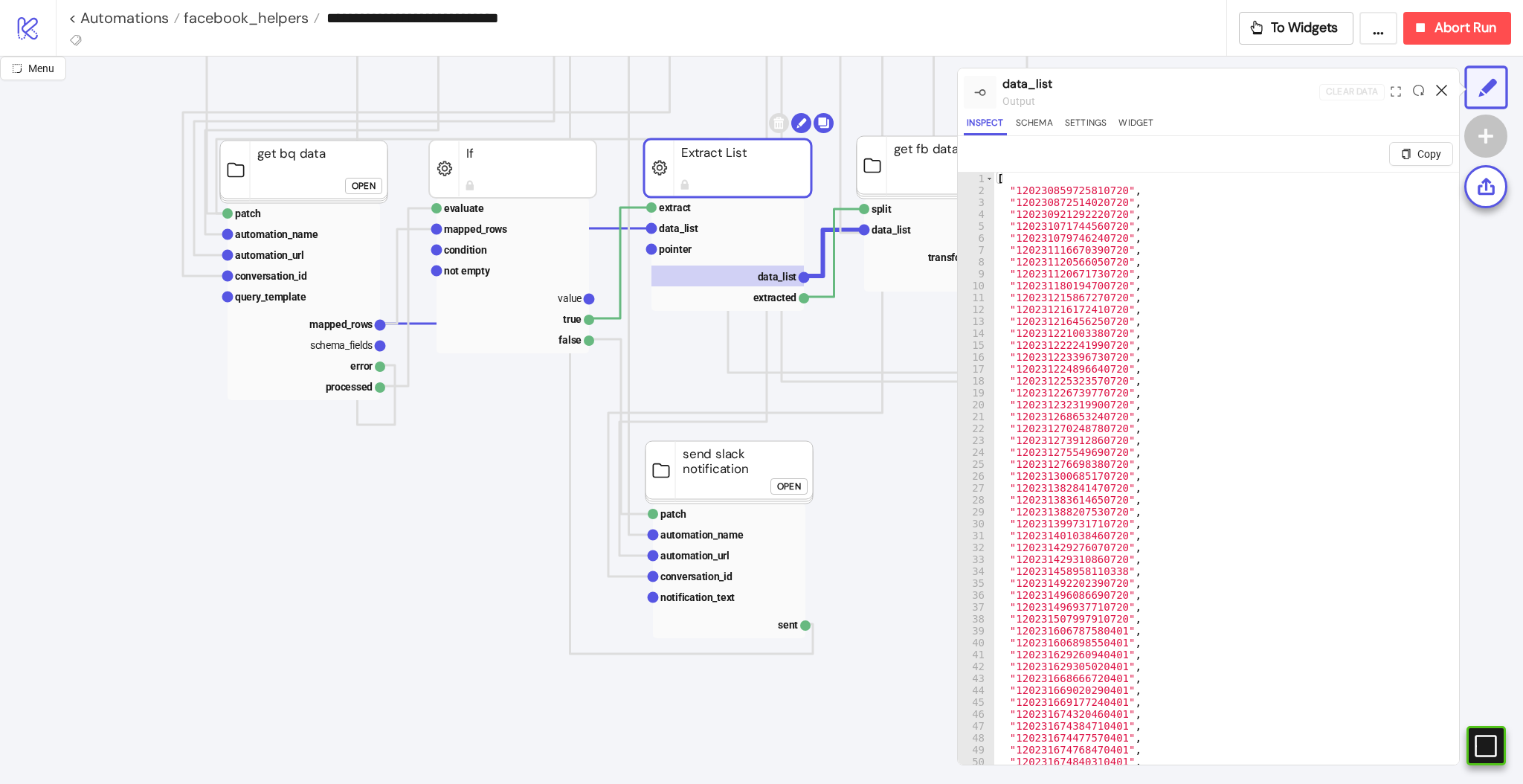
click at [1443, 91] on icon at bounding box center [1441, 90] width 11 height 11
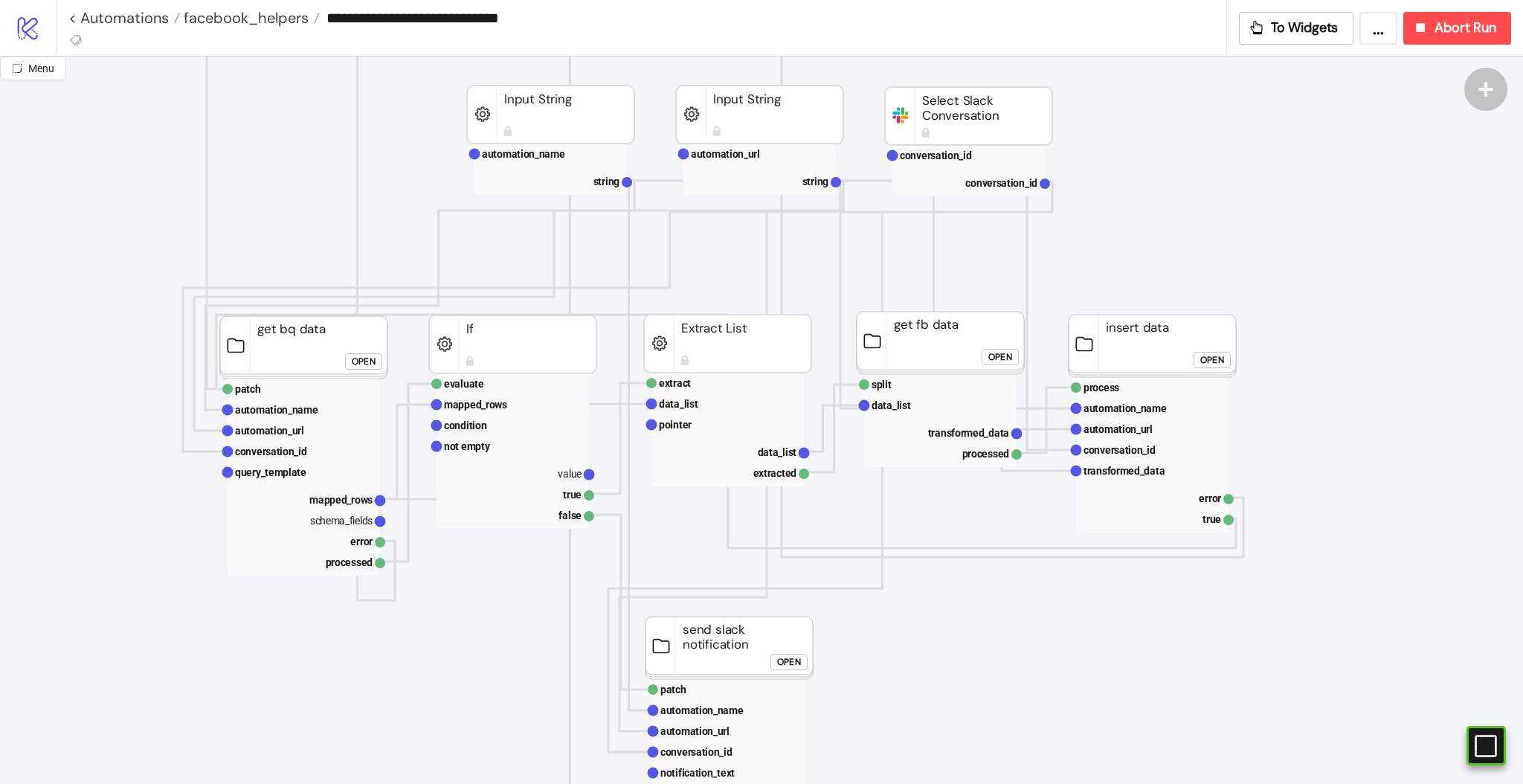
scroll to position [99, 0]
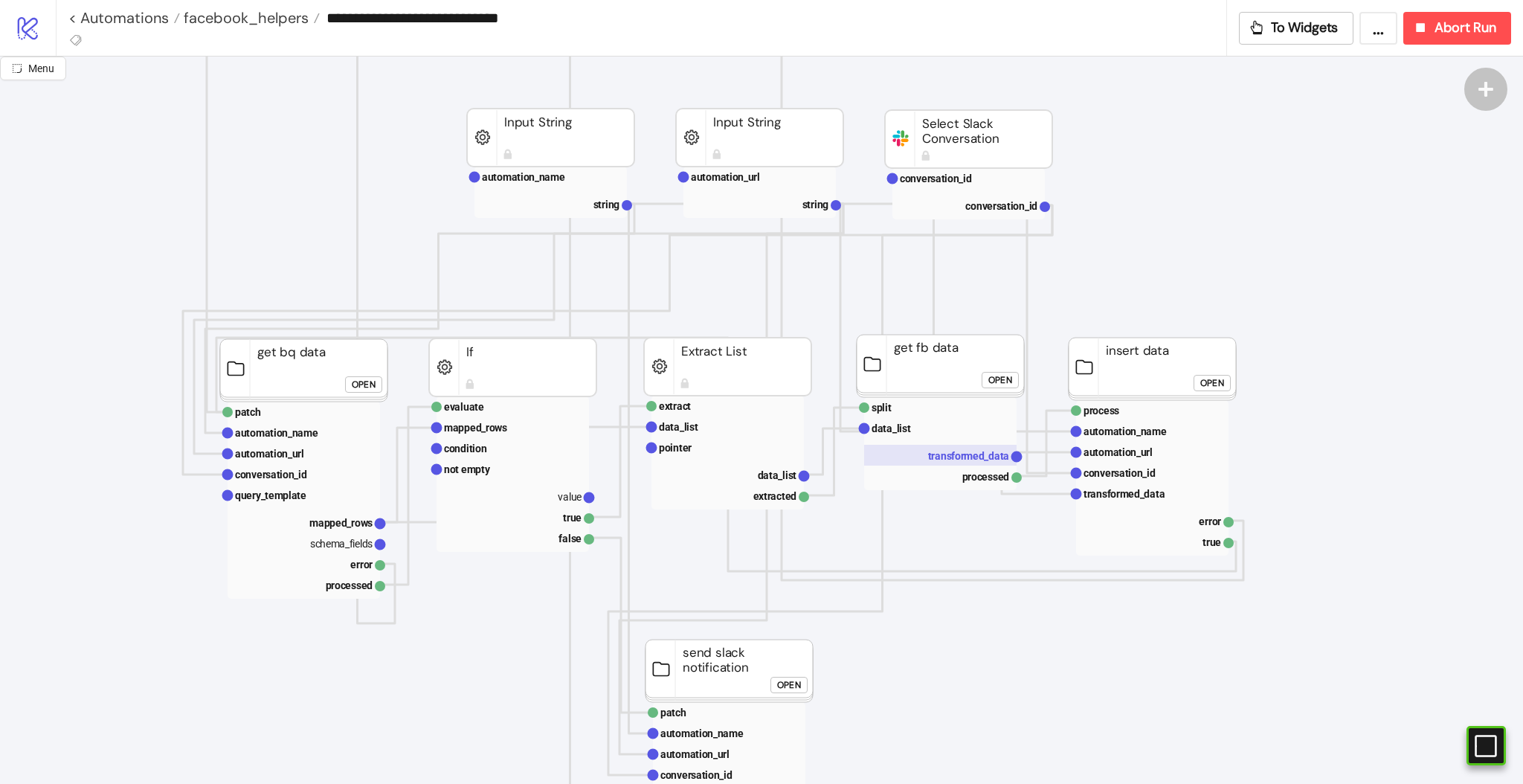
click at [994, 450] on text "transformed_data" at bounding box center [969, 456] width 82 height 12
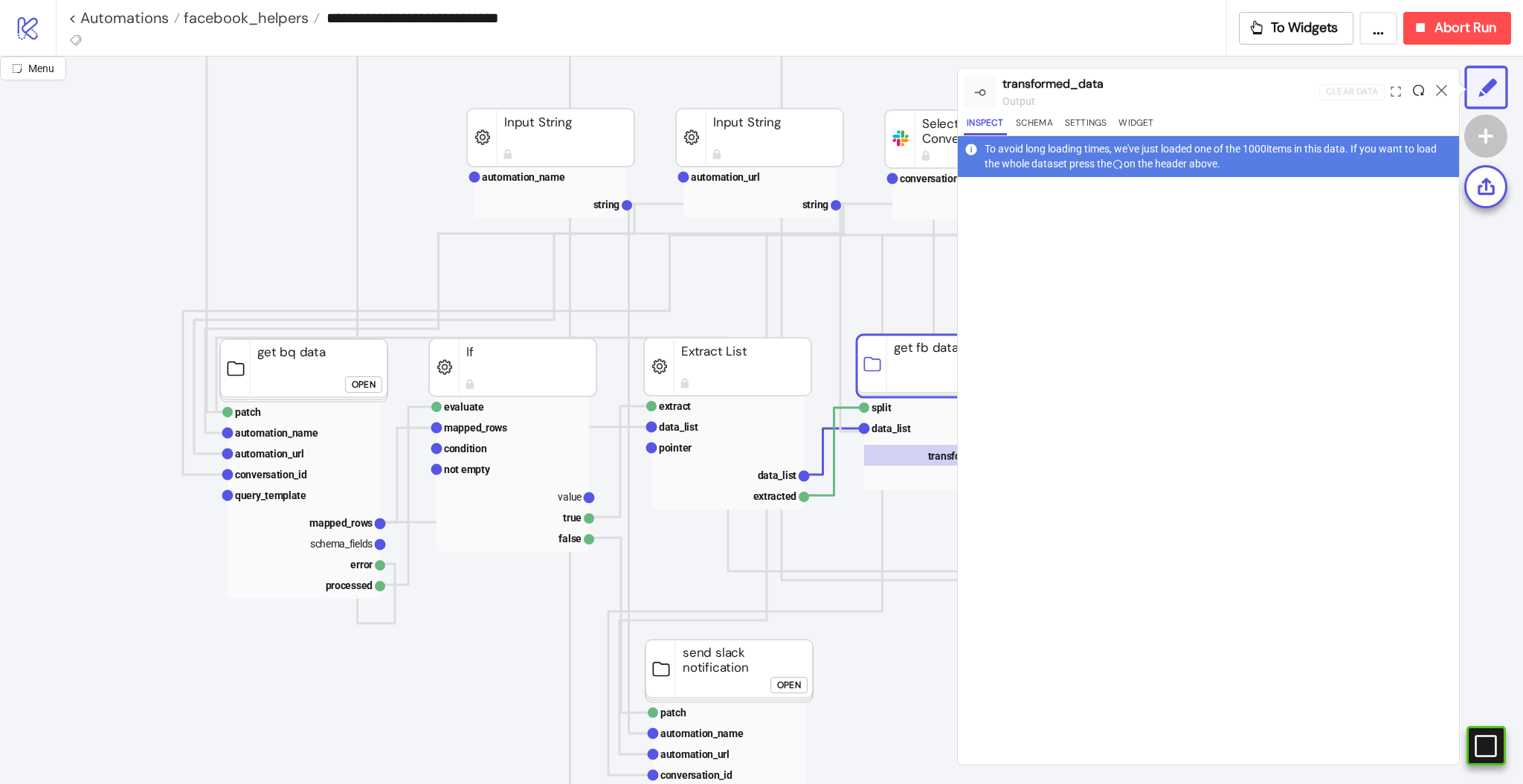
click at [1417, 89] on icon at bounding box center [1418, 90] width 11 height 11
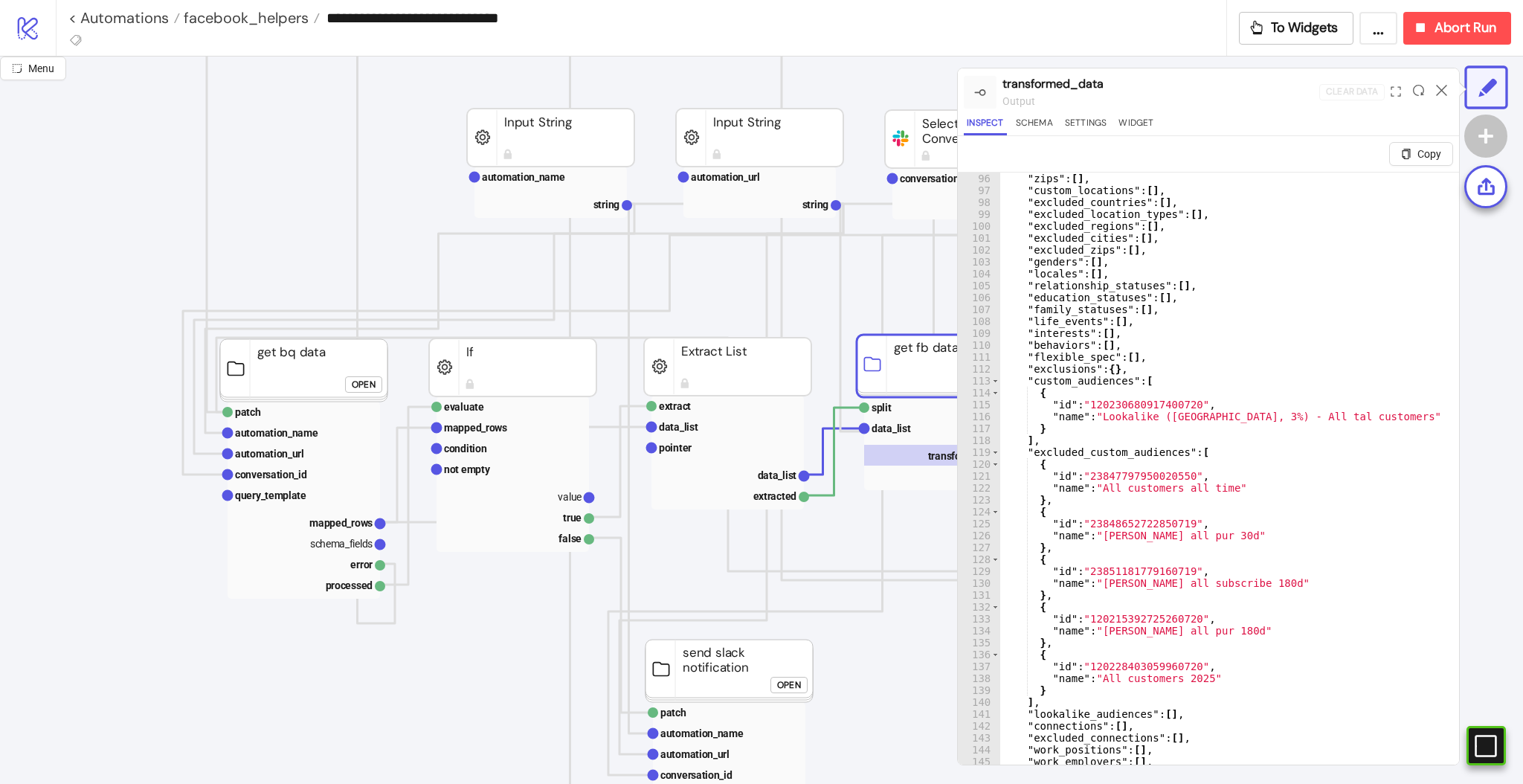
scroll to position [26, 0]
click at [1438, 89] on icon at bounding box center [1441, 90] width 11 height 11
